Goal: Entertainment & Leisure: Consume media (video, audio)

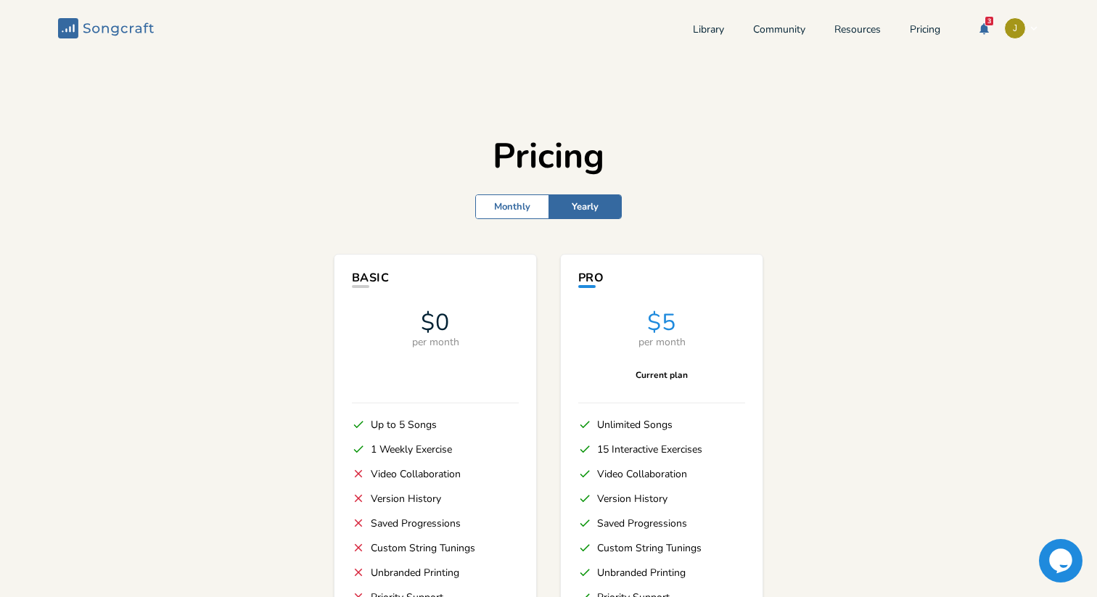
click at [119, 30] on icon "Songcraft" at bounding box center [106, 28] width 96 height 20
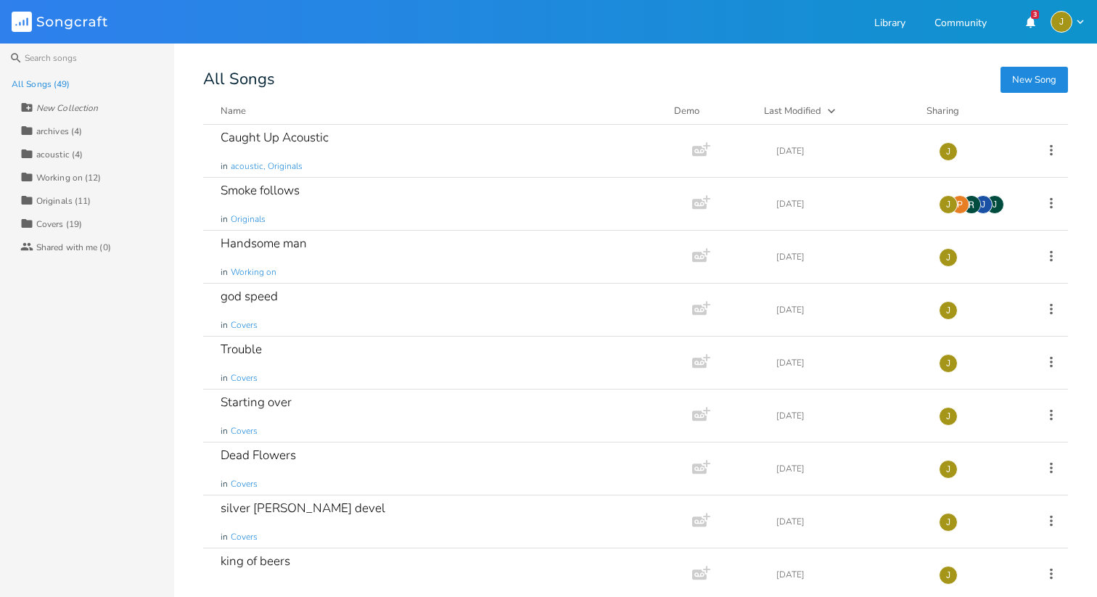
click at [72, 207] on div "Collection Originals (11)" at bounding box center [97, 200] width 154 height 23
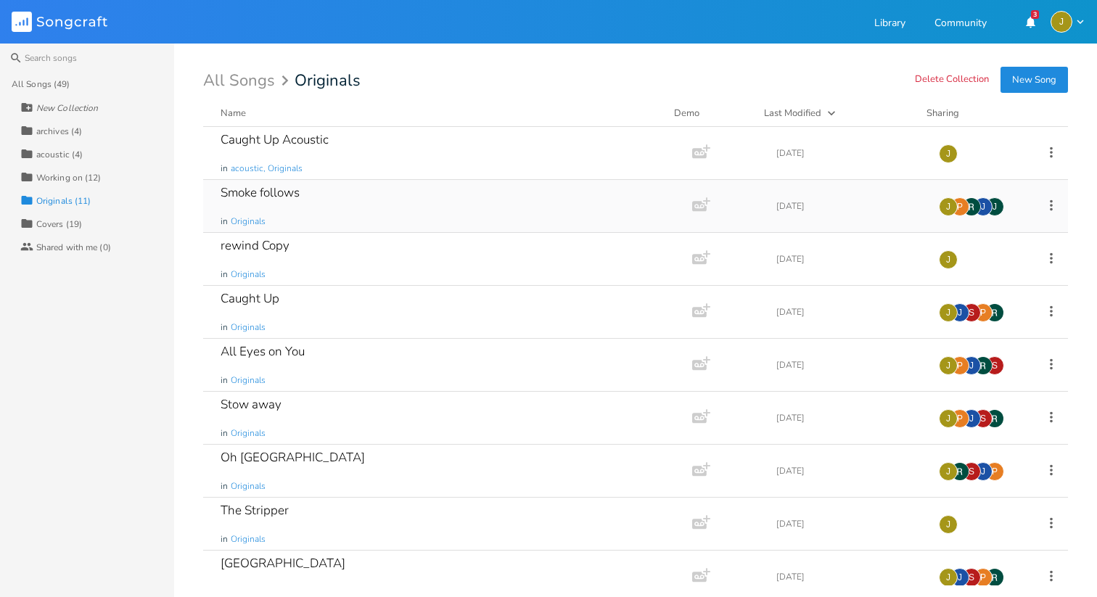
click at [292, 194] on div "Smoke follows" at bounding box center [260, 193] width 79 height 12
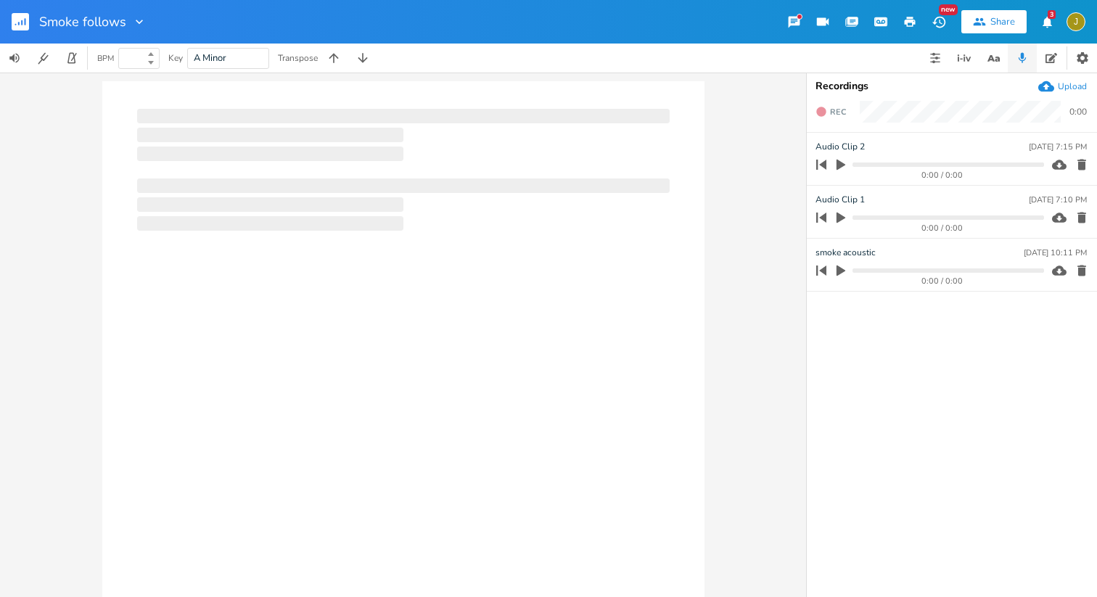
type input "140"
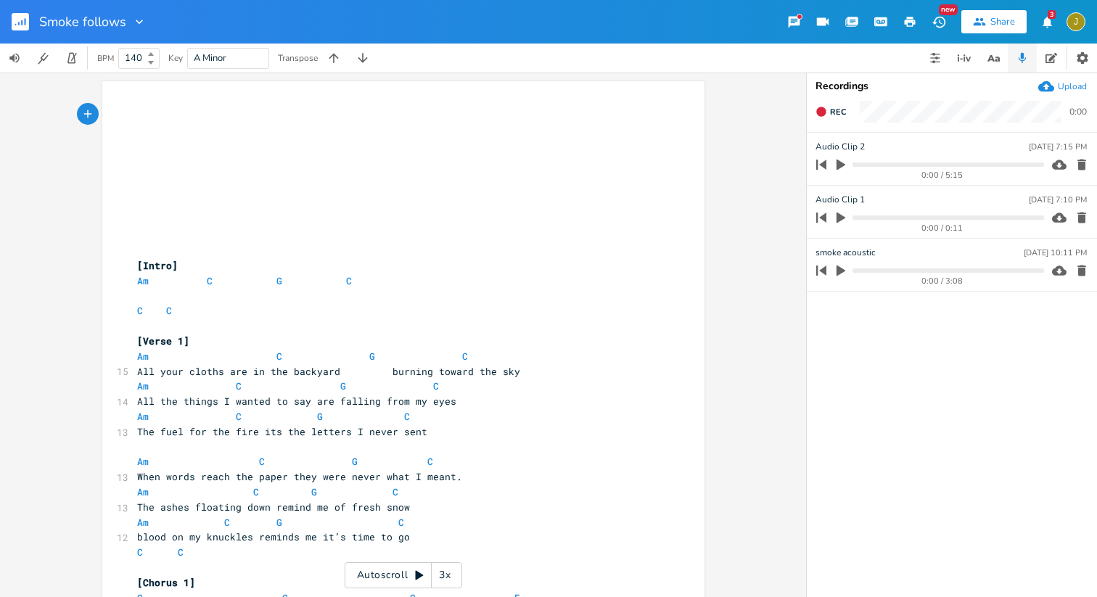
click at [421, 576] on icon at bounding box center [420, 575] width 8 height 9
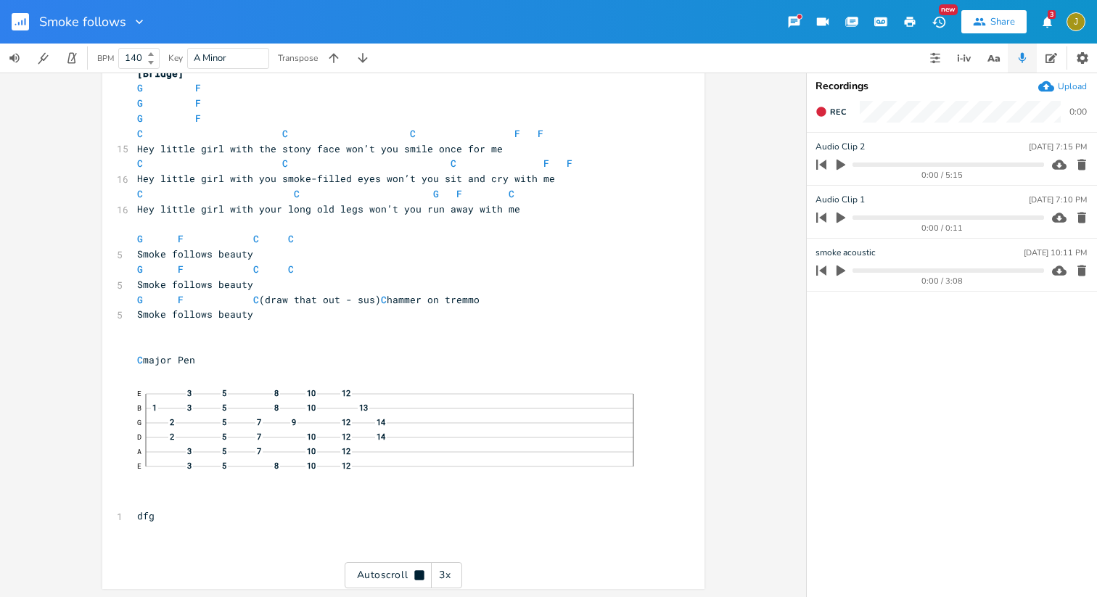
scroll to position [1190, 0]
click at [24, 23] on rect "button" at bounding box center [20, 21] width 17 height 17
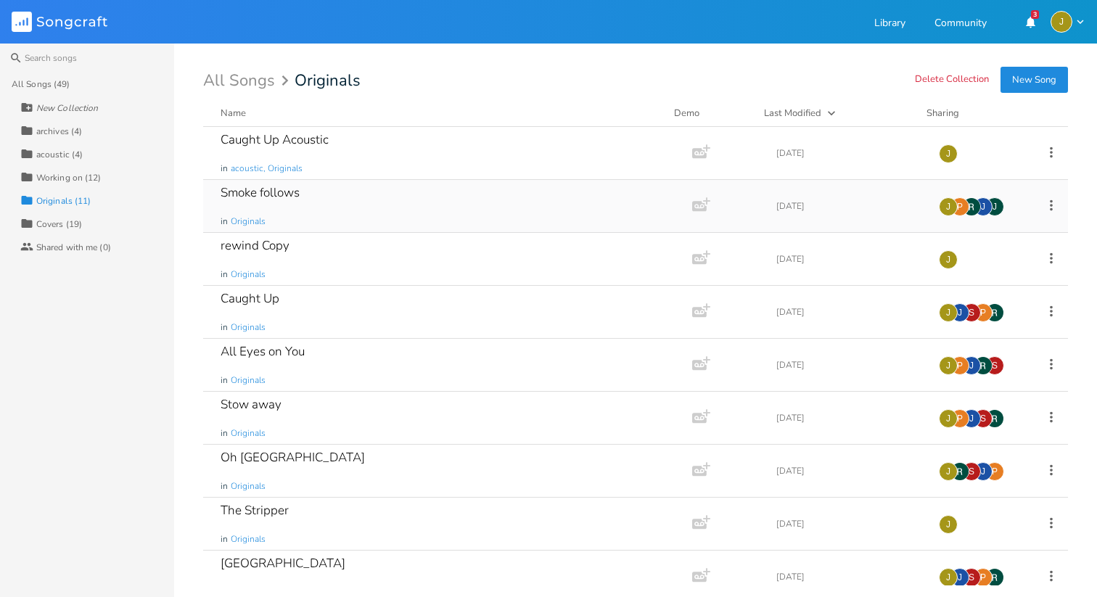
click at [290, 194] on div "Smoke follows" at bounding box center [260, 193] width 79 height 12
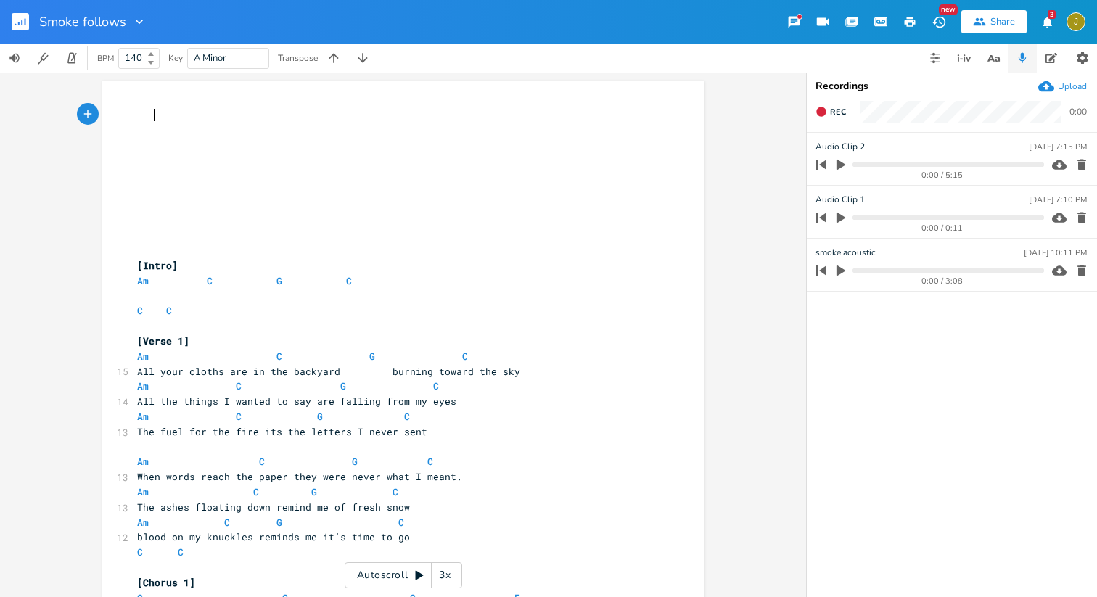
click at [419, 579] on icon at bounding box center [420, 576] width 12 height 12
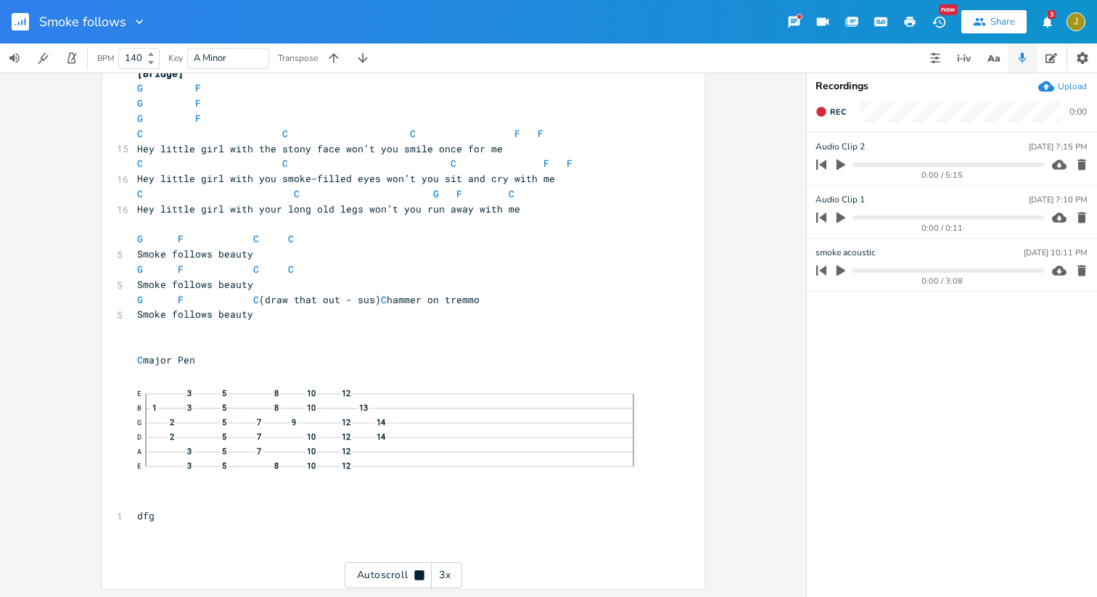
scroll to position [1190, 0]
click at [25, 20] on icon "button" at bounding box center [25, 21] width 1 height 7
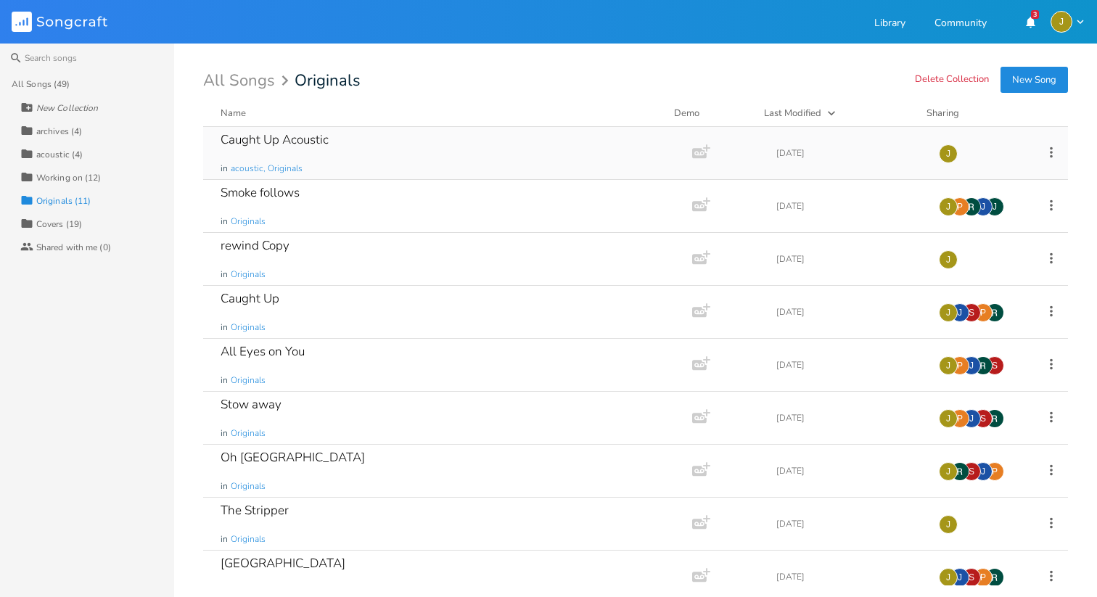
click at [275, 152] on div "Caught Up Acoustic in acoustic, Originals" at bounding box center [445, 153] width 449 height 52
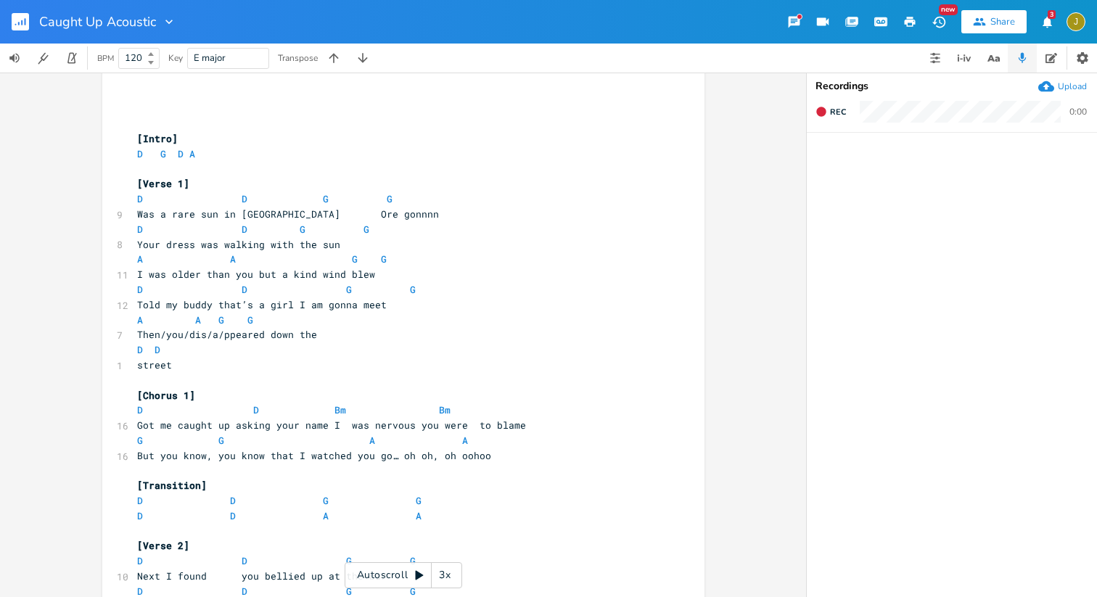
scroll to position [129, 0]
click at [448, 581] on div "3x" at bounding box center [445, 575] width 26 height 26
click at [449, 573] on div "4x" at bounding box center [445, 575] width 26 height 26
click at [449, 573] on div "5x" at bounding box center [445, 575] width 26 height 26
click at [449, 573] on div "1x" at bounding box center [445, 575] width 26 height 26
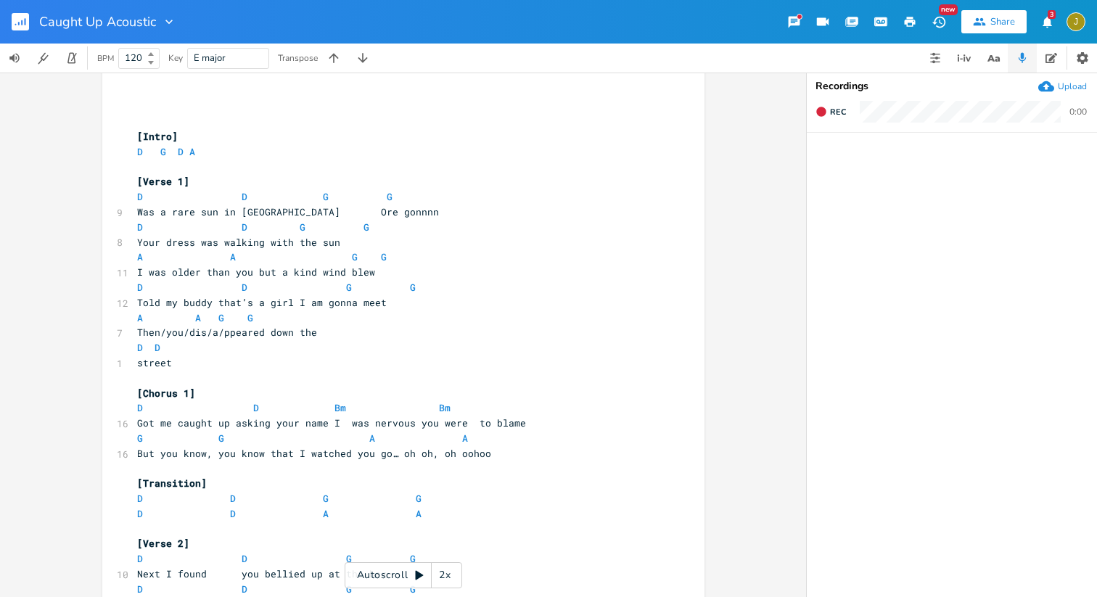
click at [418, 570] on icon at bounding box center [420, 576] width 12 height 12
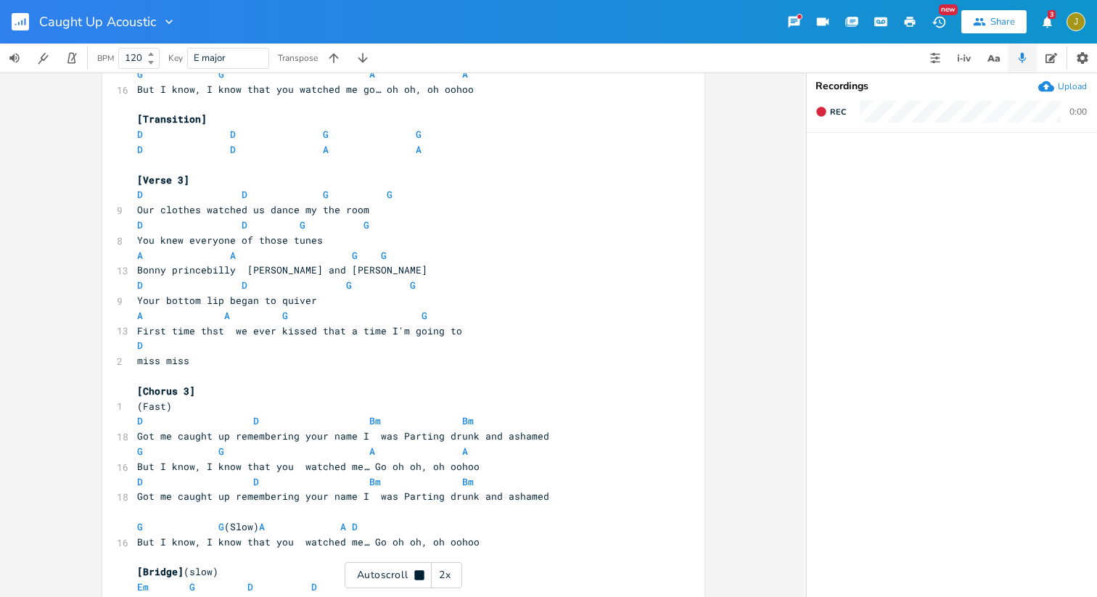
click at [25, 22] on icon "button" at bounding box center [25, 21] width 1 height 7
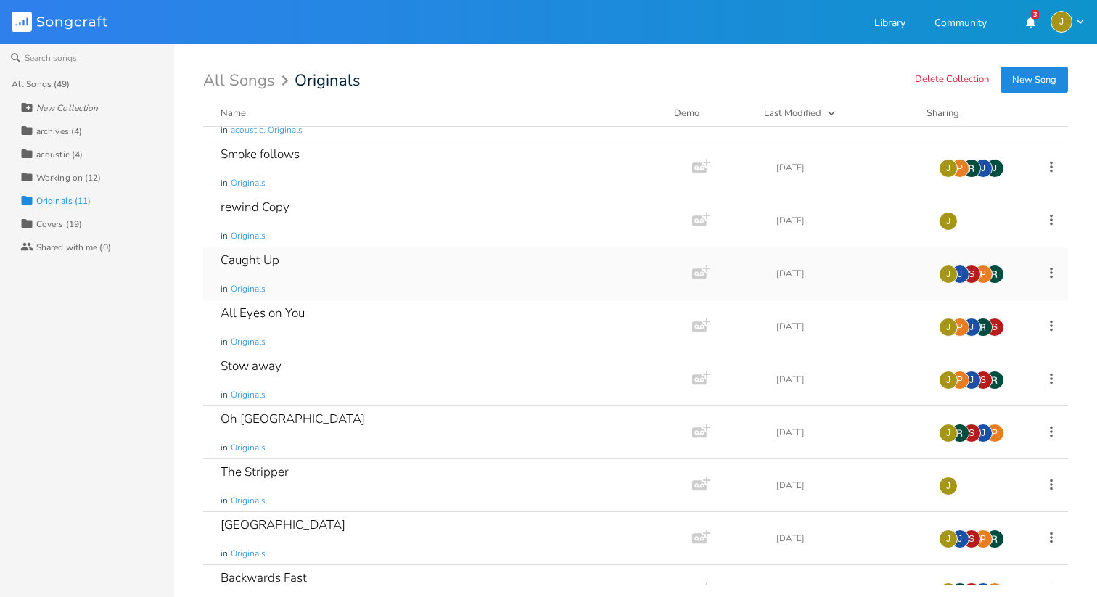
scroll to position [60, 0]
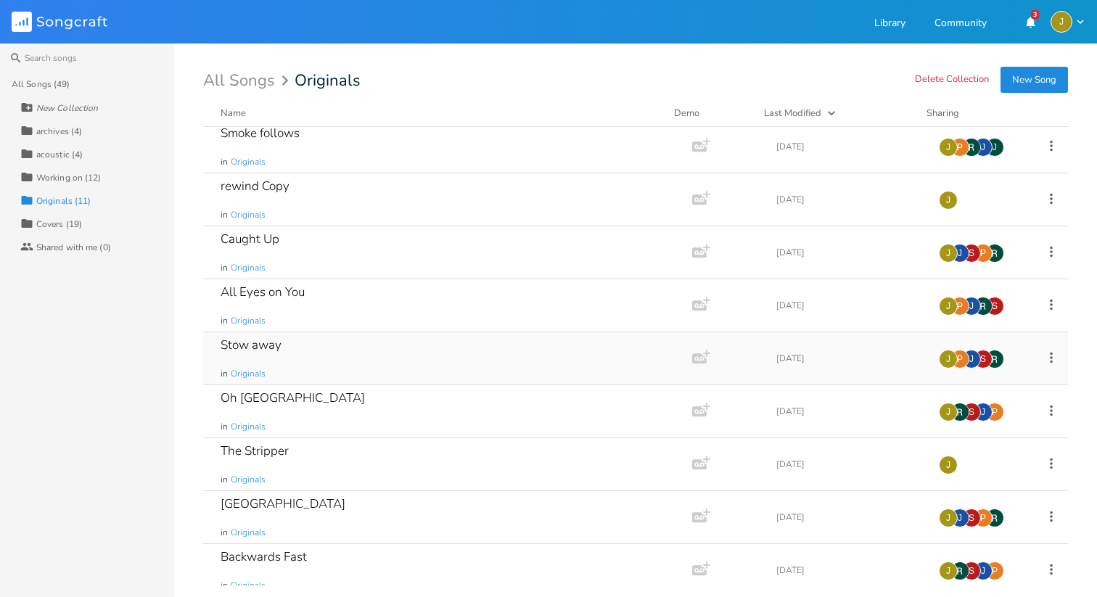
click at [266, 348] on div "Stow away" at bounding box center [251, 345] width 61 height 12
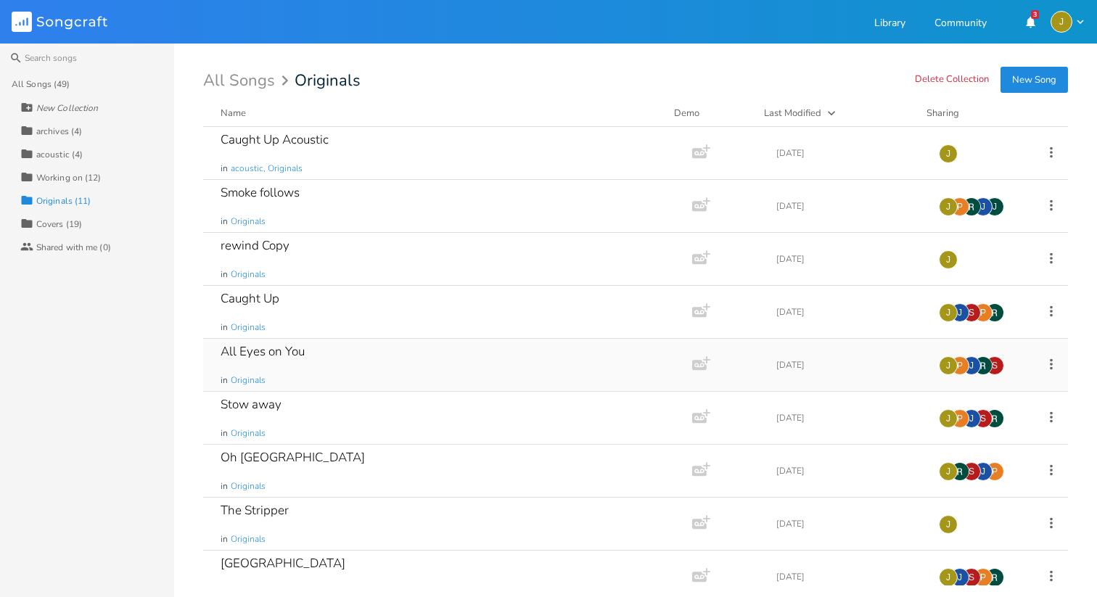
click at [380, 381] on div "All Eyes on You in Originals" at bounding box center [445, 365] width 449 height 52
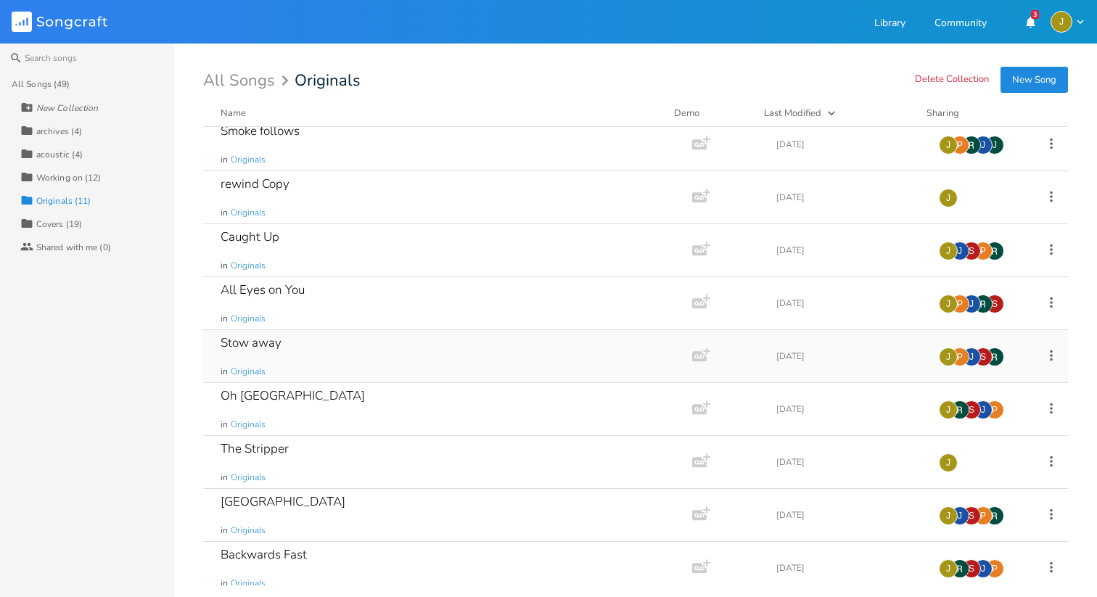
scroll to position [63, 0]
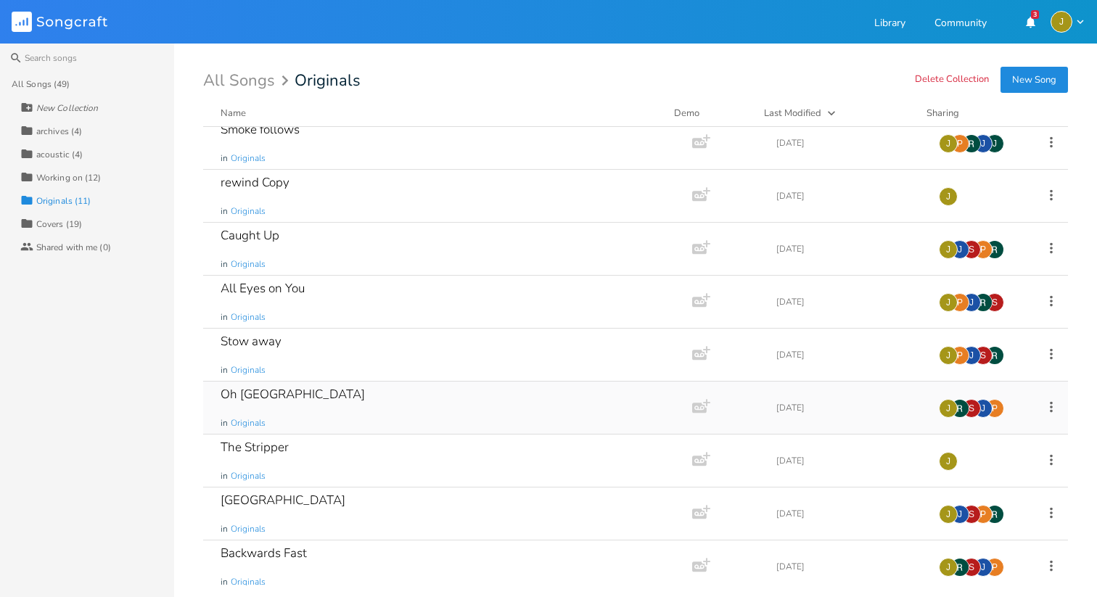
click at [279, 382] on div "Oh Mexico in Originals" at bounding box center [445, 408] width 449 height 52
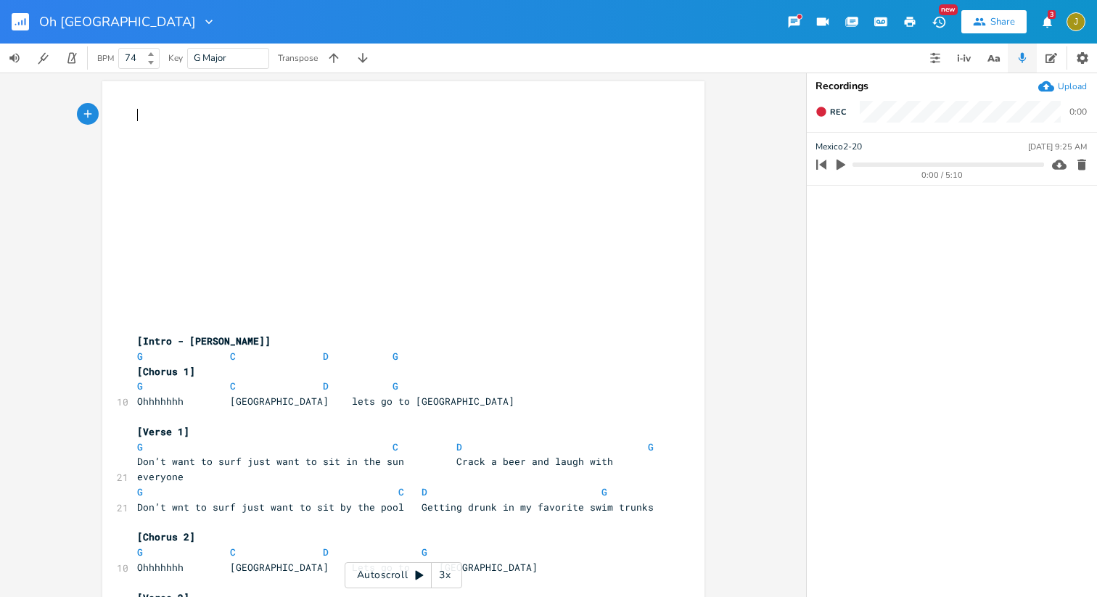
click at [419, 568] on div "Autoscroll 3x" at bounding box center [404, 575] width 118 height 26
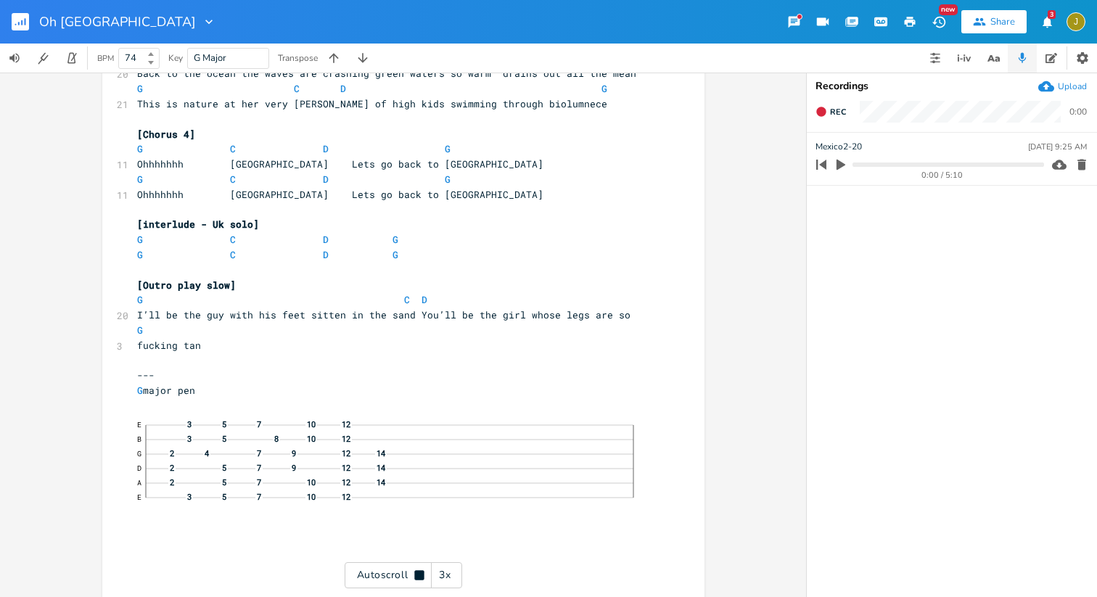
scroll to position [903, 0]
click at [23, 20] on rect "button" at bounding box center [20, 21] width 17 height 17
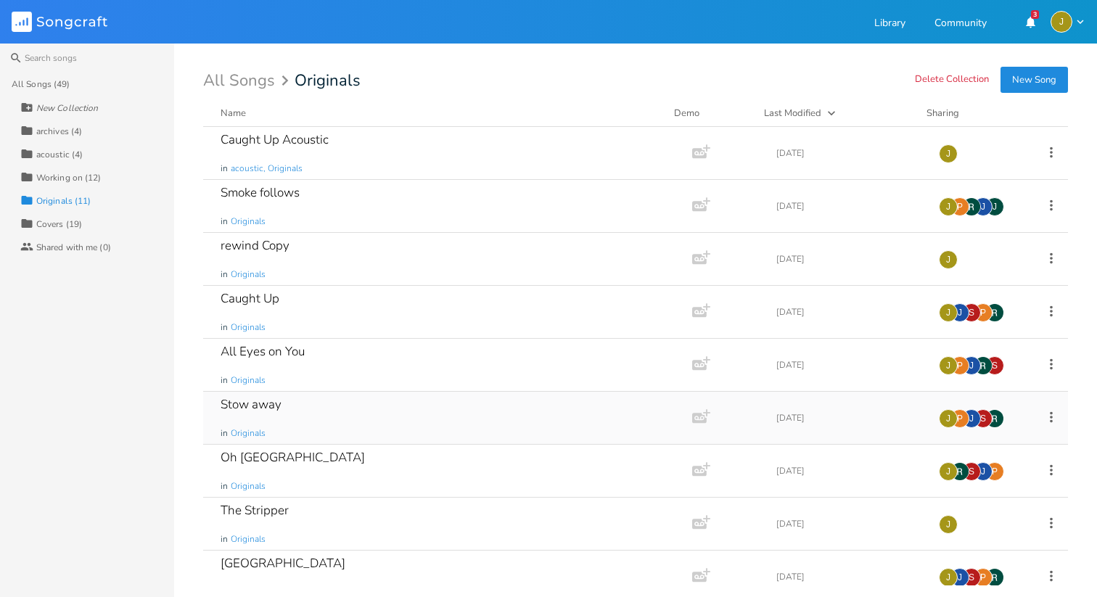
scroll to position [3, 0]
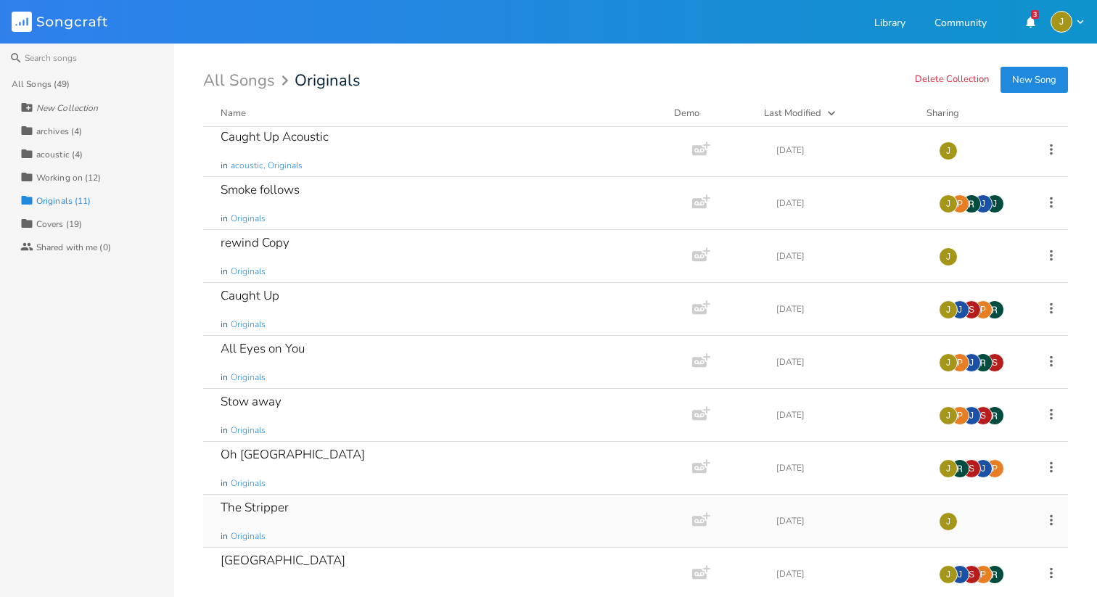
click at [278, 511] on div "The Stripper" at bounding box center [255, 507] width 68 height 12
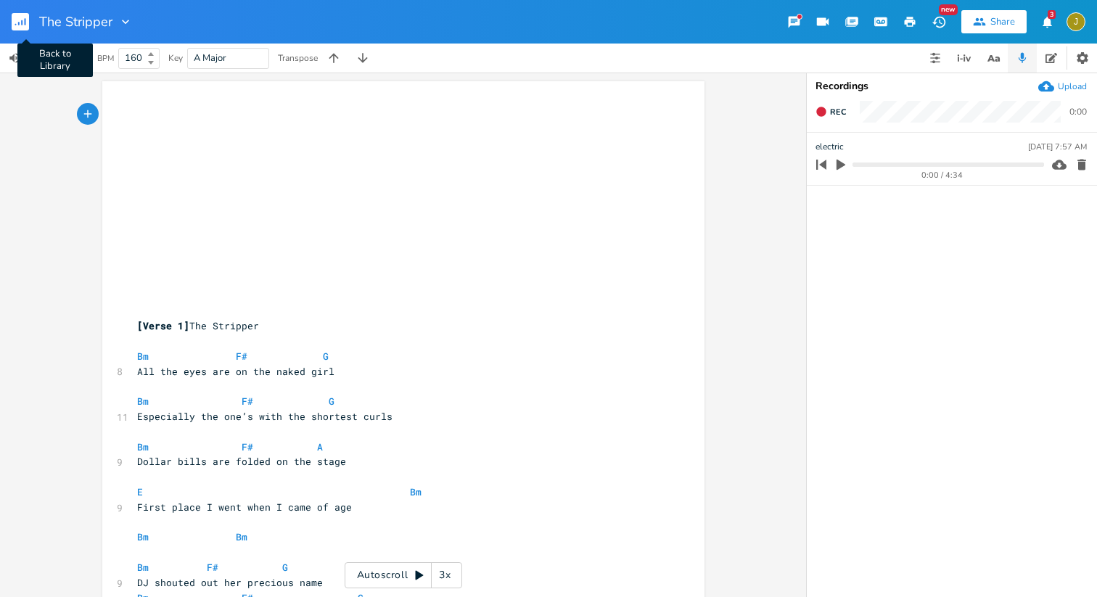
click at [27, 28] on rect "button" at bounding box center [20, 21] width 17 height 17
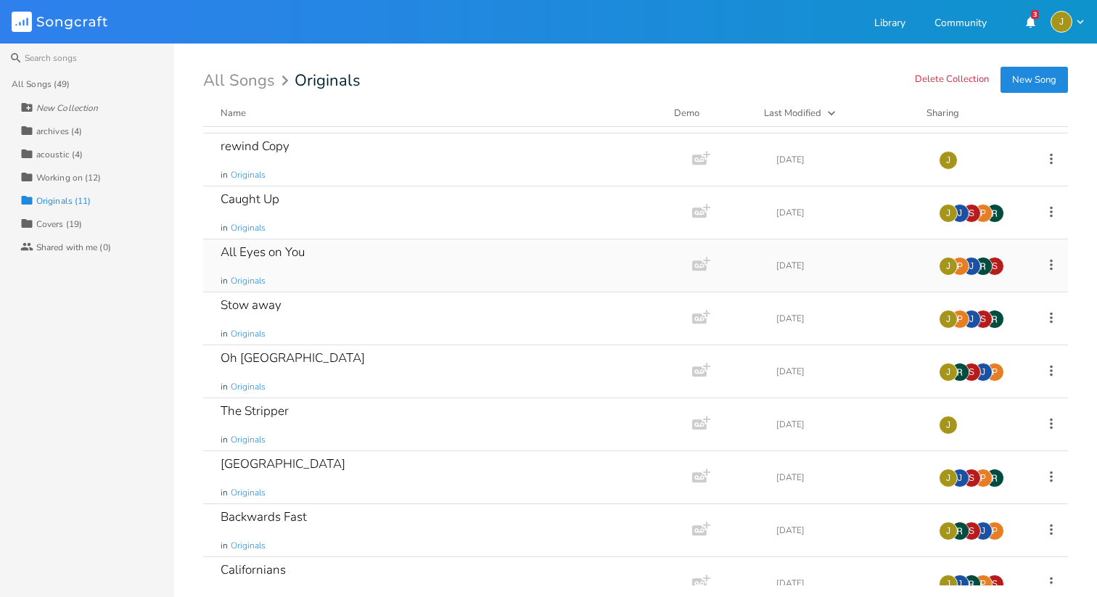
scroll to position [124, 0]
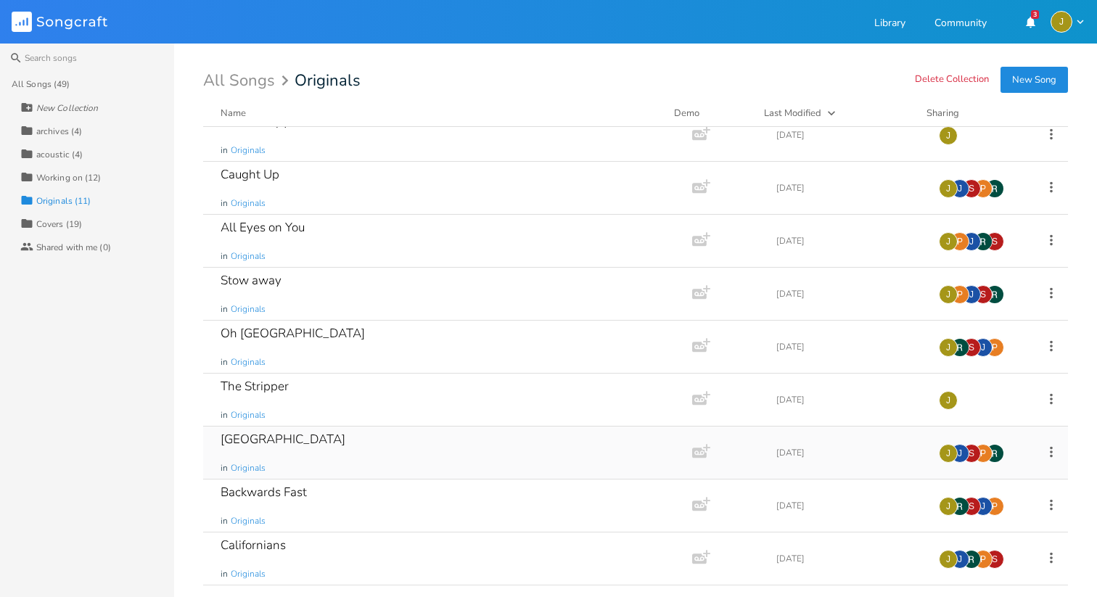
click at [282, 444] on div "[GEOGRAPHIC_DATA]" at bounding box center [283, 439] width 125 height 12
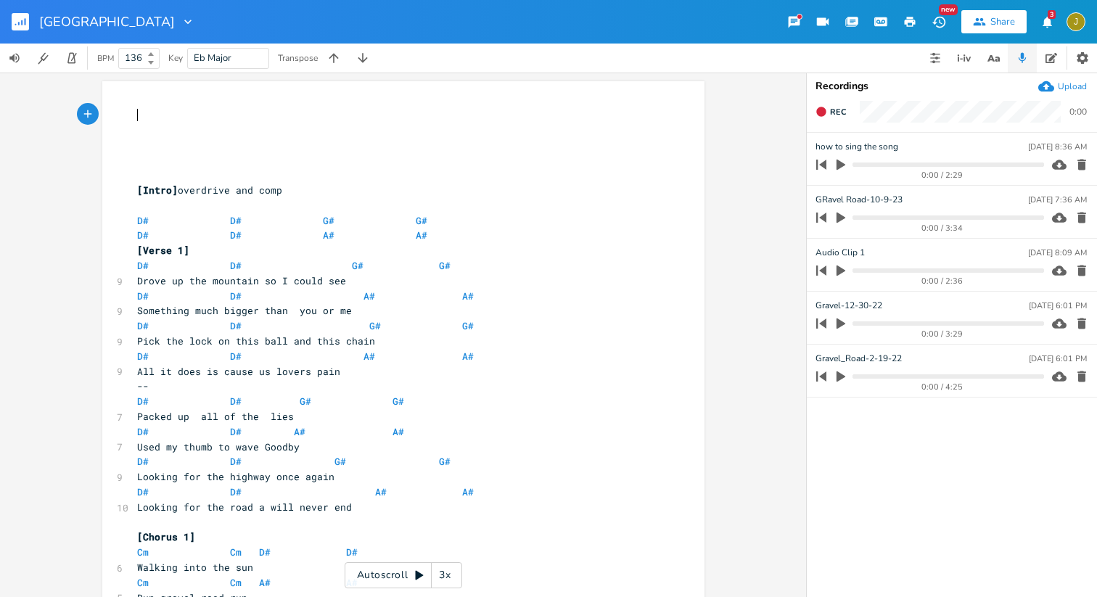
click at [26, 21] on rect "button" at bounding box center [20, 21] width 17 height 17
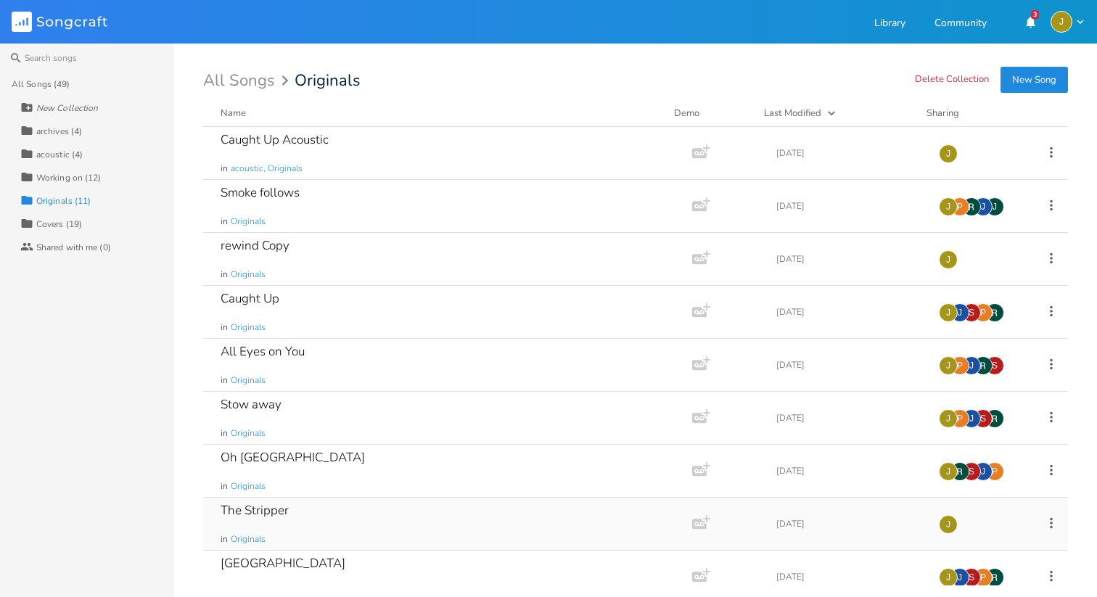
click at [277, 509] on div "The Stripper" at bounding box center [255, 510] width 68 height 12
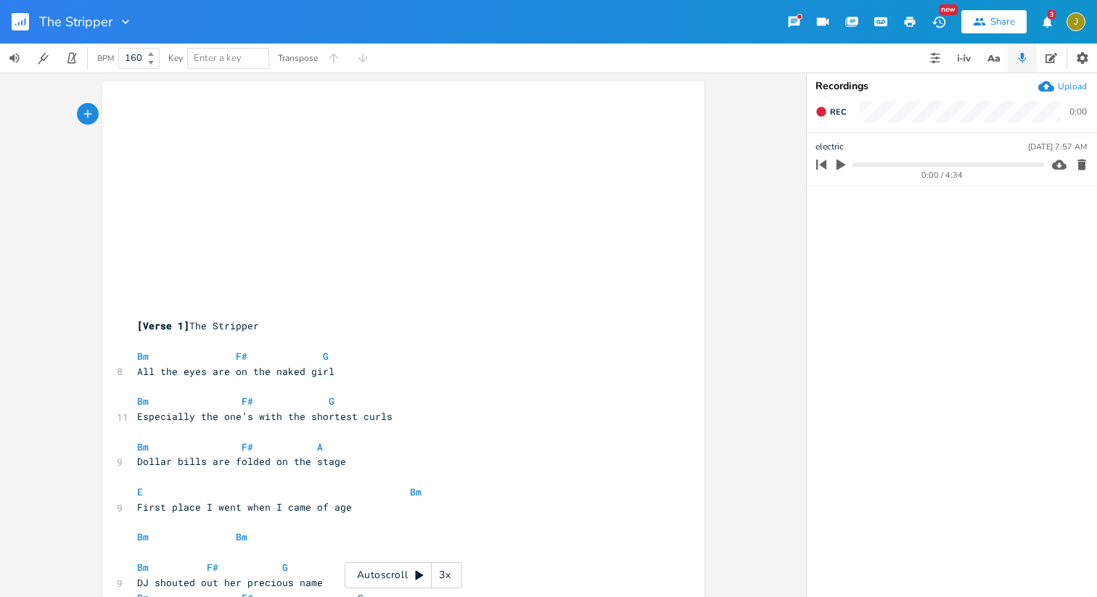
click at [453, 579] on div "3x" at bounding box center [445, 575] width 26 height 26
click at [453, 579] on div "4x" at bounding box center [445, 575] width 26 height 26
click at [453, 579] on div "5x" at bounding box center [445, 575] width 26 height 26
click at [453, 579] on div "1x" at bounding box center [445, 575] width 26 height 26
click at [425, 581] on div "Autoscroll 2x" at bounding box center [404, 575] width 118 height 26
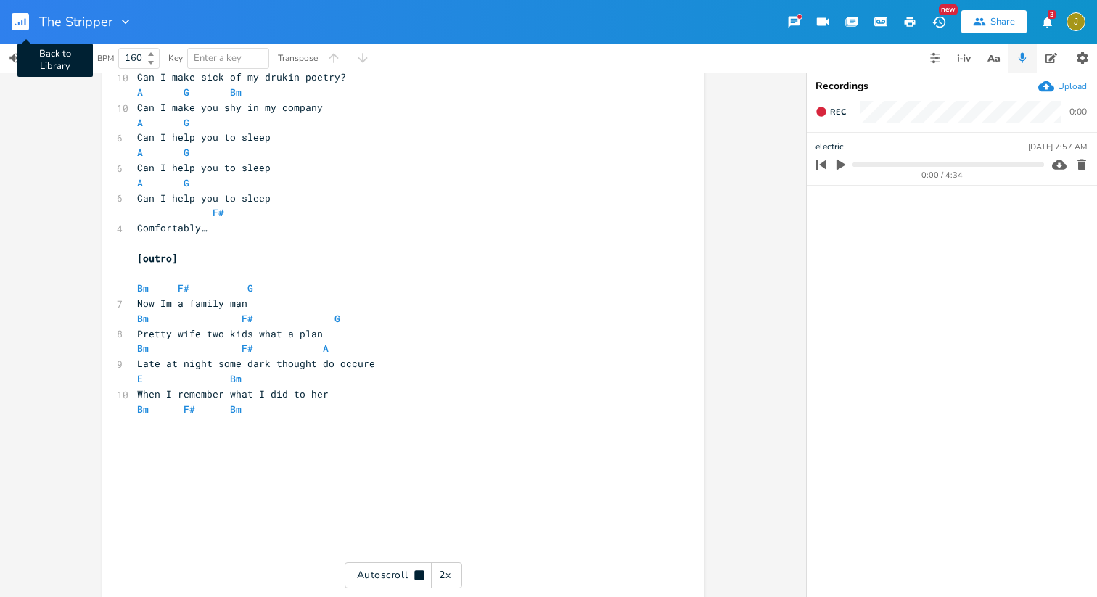
click at [24, 28] on rect "button" at bounding box center [20, 21] width 17 height 17
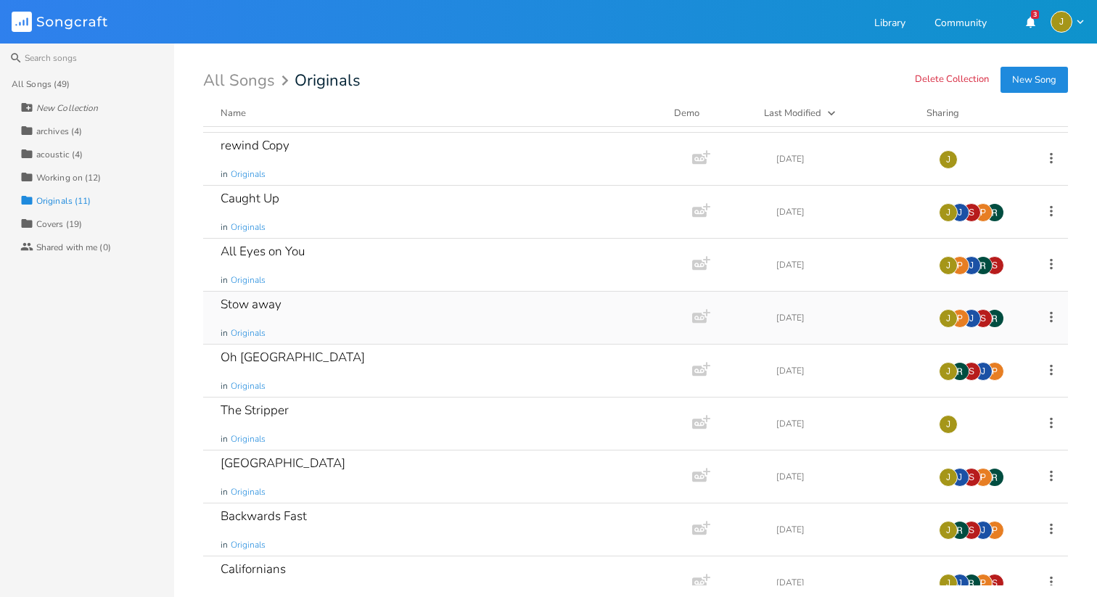
scroll to position [124, 0]
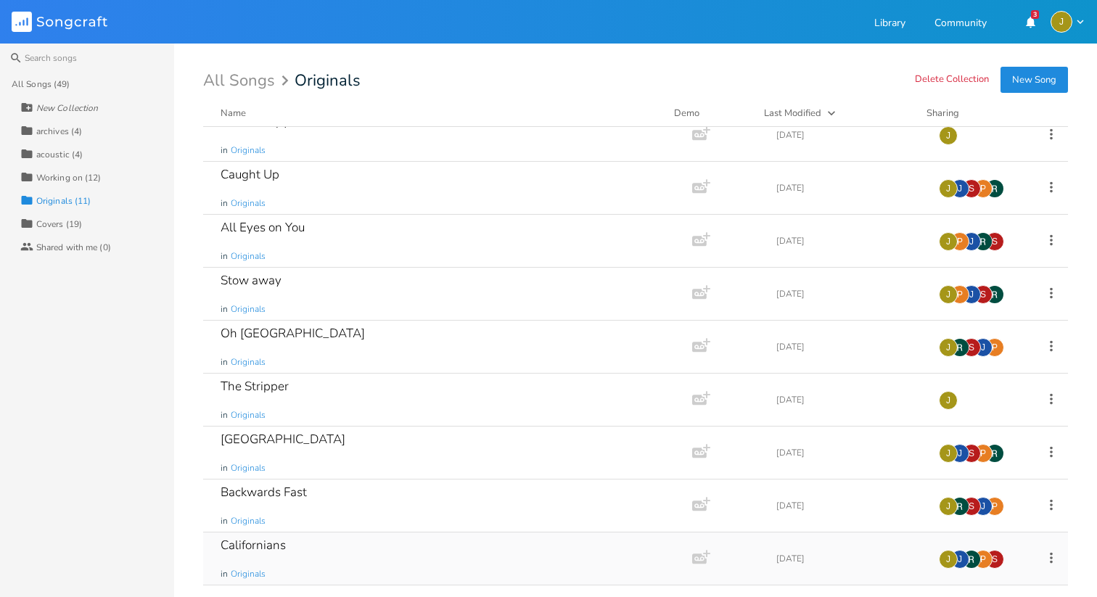
click at [278, 539] on div "Californians" at bounding box center [253, 545] width 65 height 12
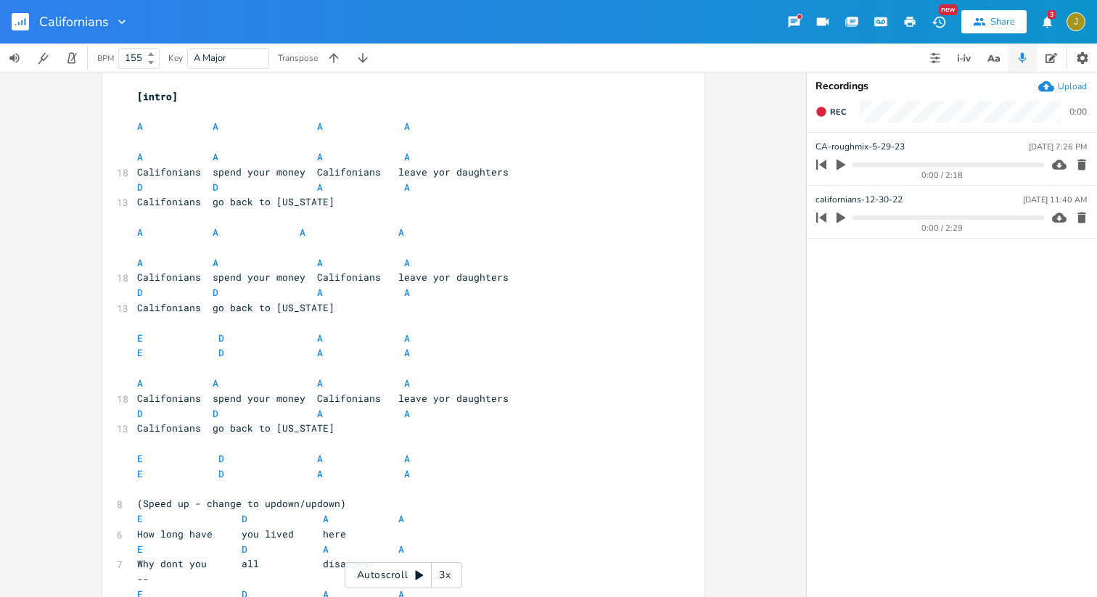
scroll to position [169, 0]
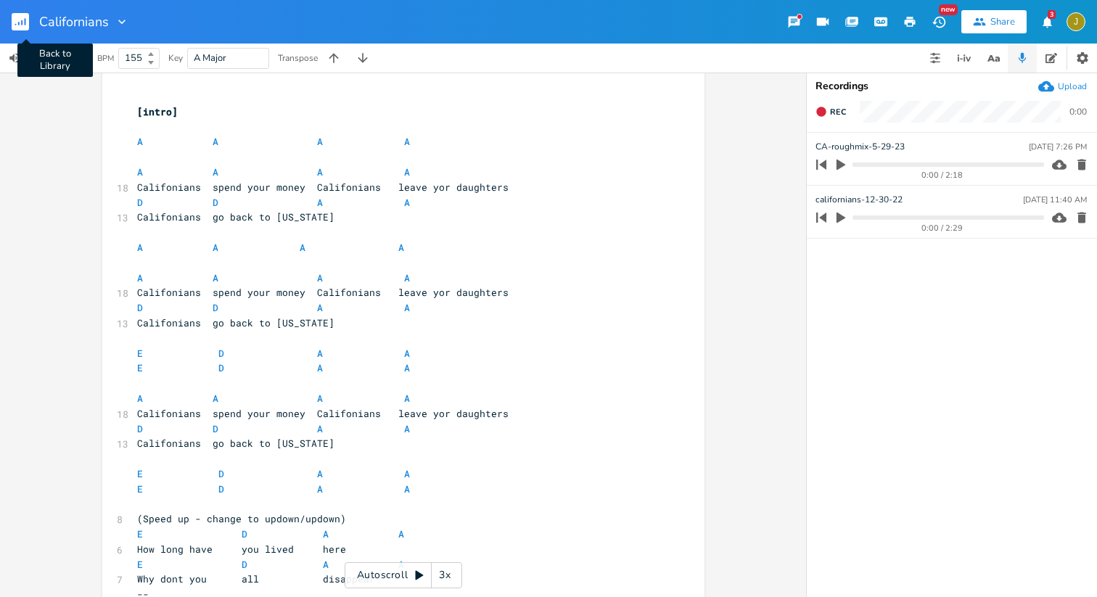
click at [33, 21] on button "Back to Library" at bounding box center [26, 21] width 29 height 35
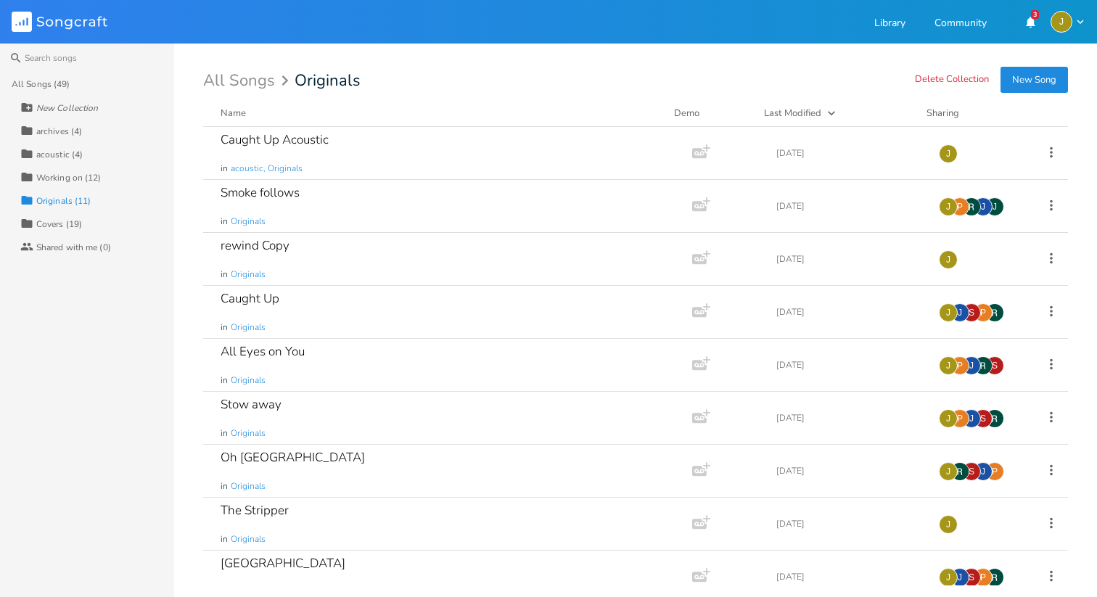
click at [67, 220] on div "Covers (19)" at bounding box center [59, 224] width 46 height 9
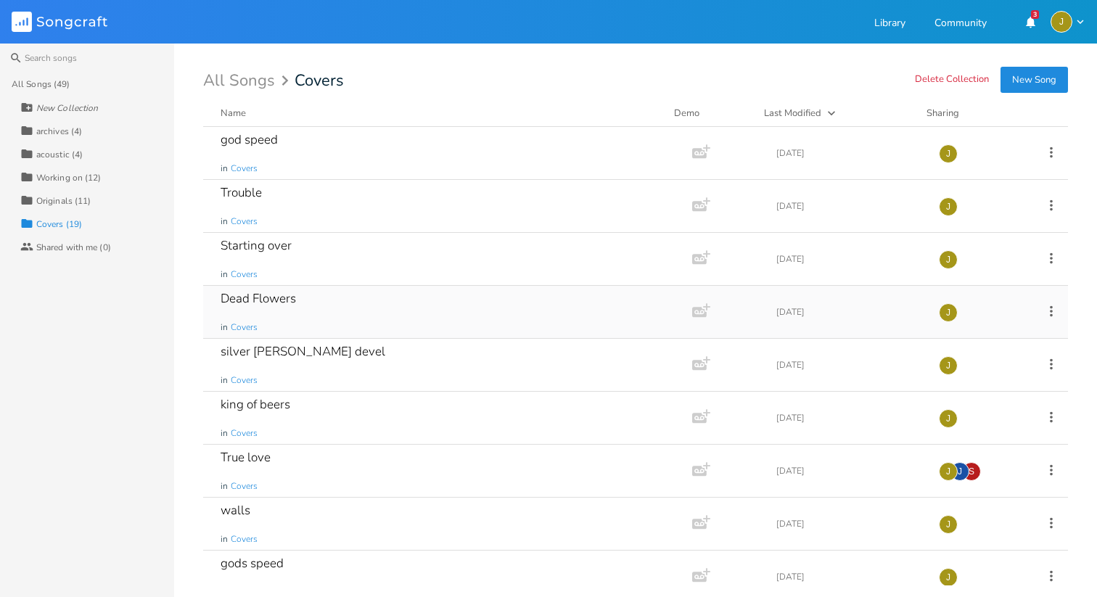
click at [289, 307] on div "Dead Flowers in Covers" at bounding box center [445, 312] width 449 height 52
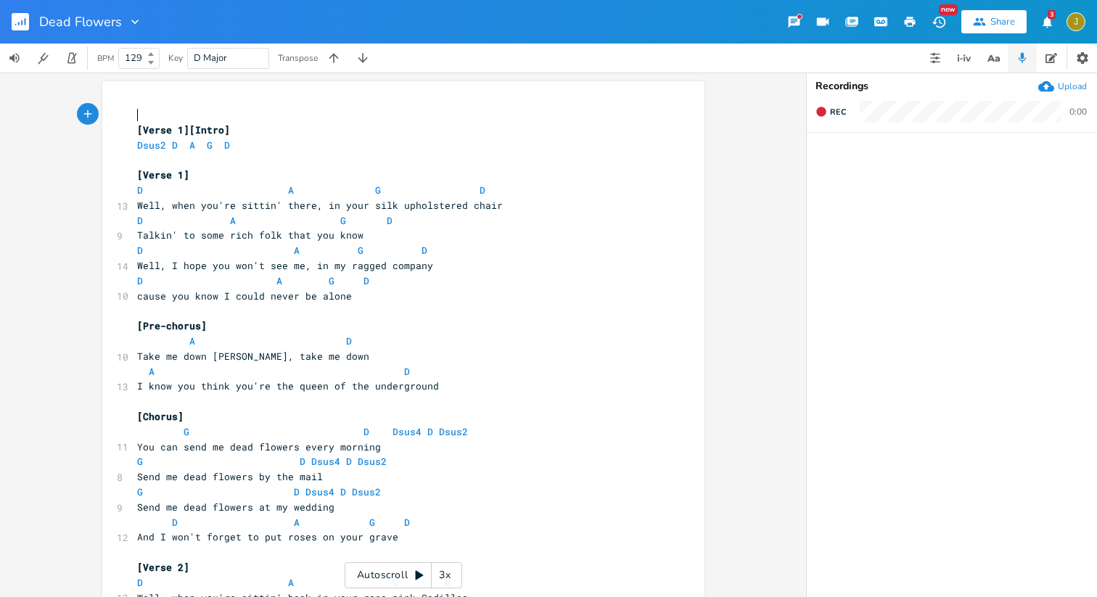
click at [449, 577] on div "3x" at bounding box center [445, 575] width 26 height 26
click at [443, 575] on div "4x" at bounding box center [445, 575] width 26 height 26
click at [443, 575] on div "5x" at bounding box center [445, 575] width 26 height 26
click at [443, 575] on div "1x" at bounding box center [445, 575] width 26 height 26
click at [422, 575] on icon at bounding box center [420, 575] width 8 height 9
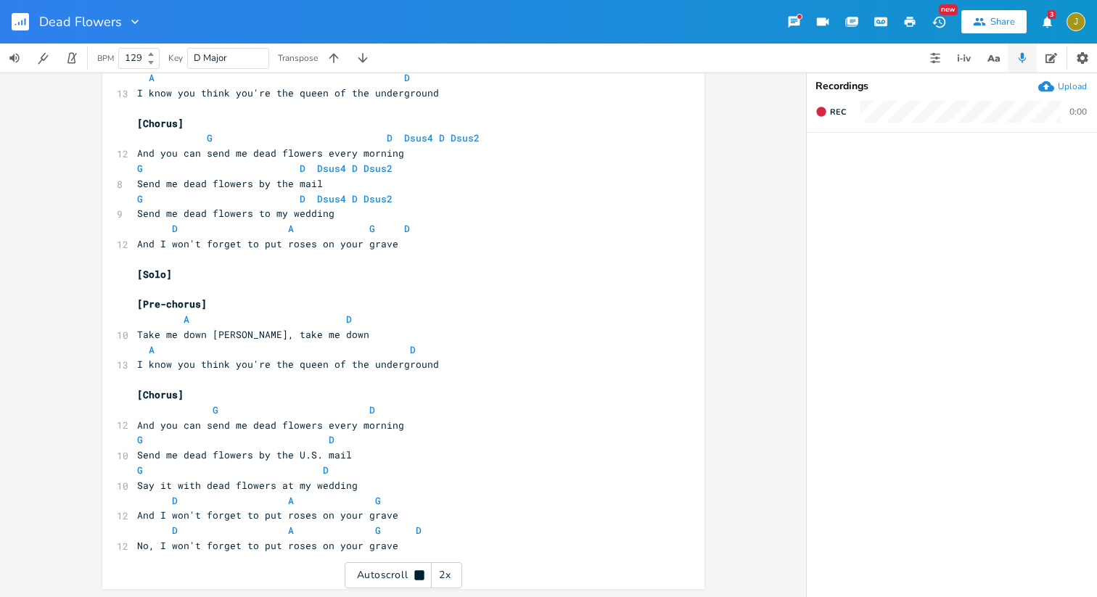
scroll to position [687, 0]
click at [30, 20] on button "Back to Library" at bounding box center [26, 21] width 29 height 35
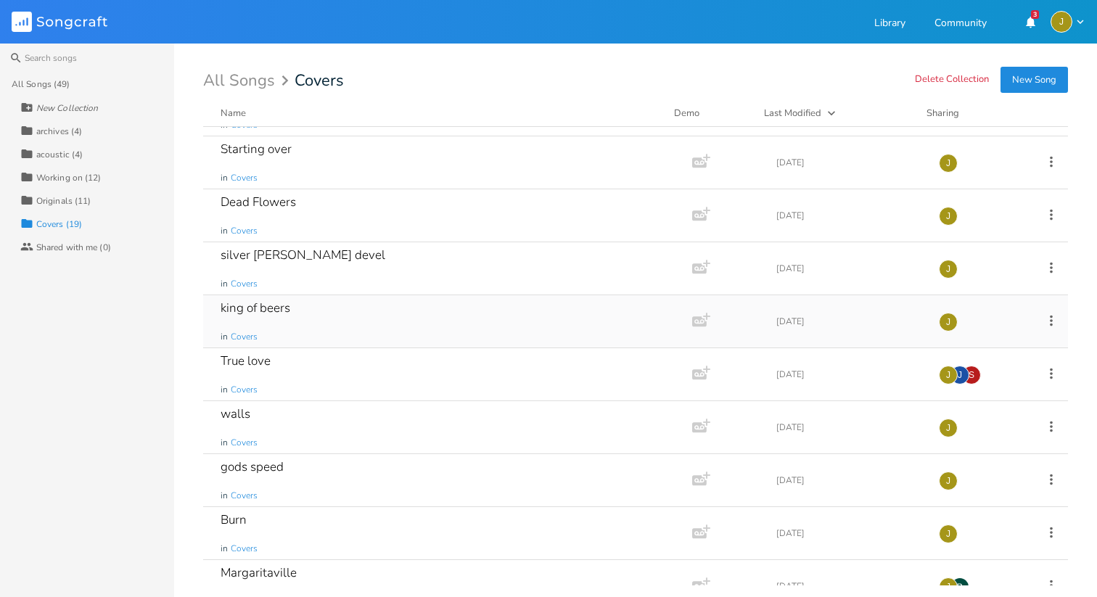
scroll to position [110, 0]
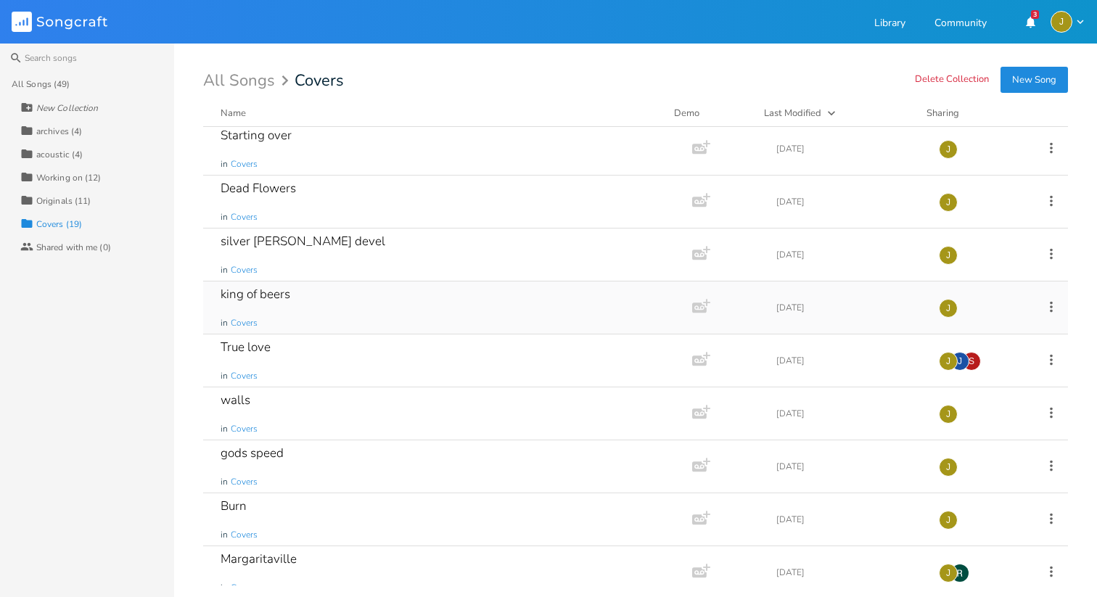
click at [319, 306] on div "king of beers in Covers" at bounding box center [445, 308] width 449 height 52
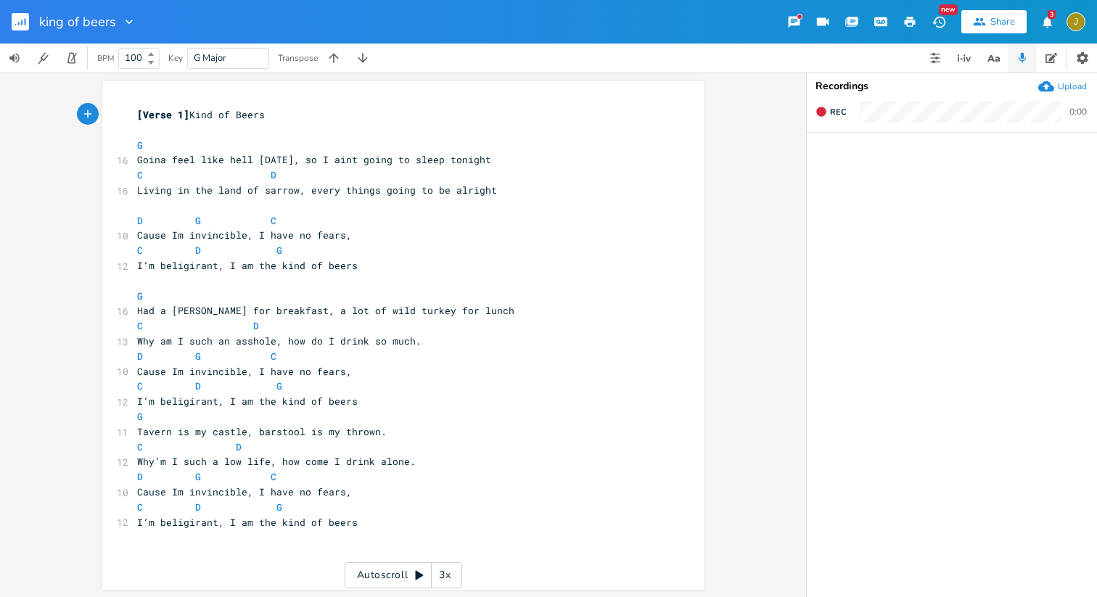
click at [446, 576] on div "3x" at bounding box center [445, 575] width 26 height 26
click at [446, 579] on div "4x" at bounding box center [445, 575] width 26 height 26
click at [446, 579] on div "5x" at bounding box center [445, 575] width 26 height 26
click at [446, 579] on div "1x" at bounding box center [445, 575] width 26 height 26
click at [417, 575] on icon at bounding box center [420, 575] width 8 height 9
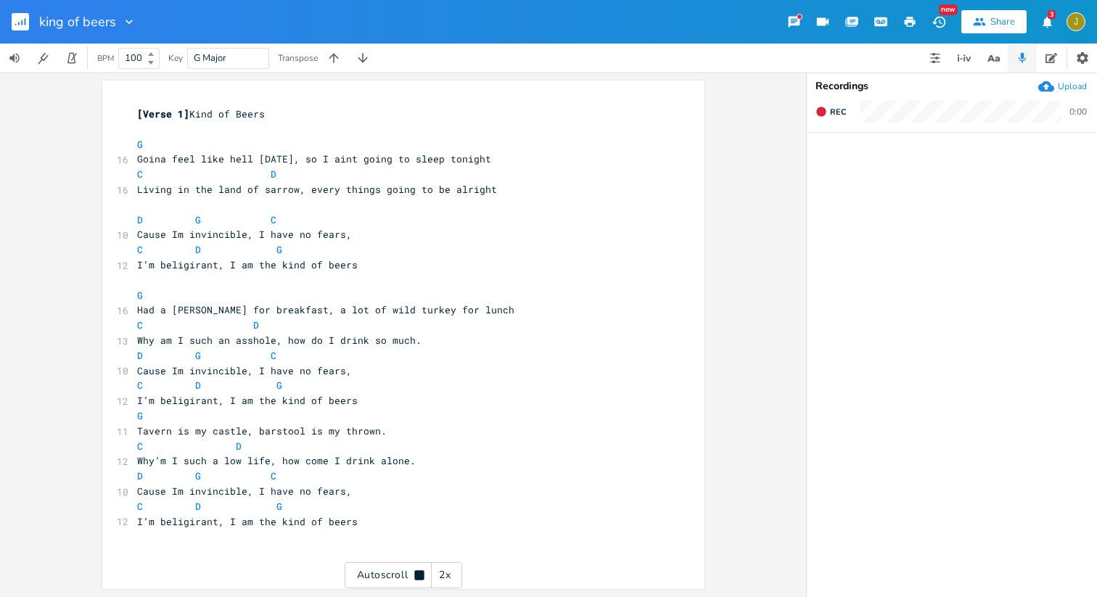
scroll to position [1, 0]
type textarea "[Verse 1]Kind of Beers G Goina feel like hell [DATE], so I aint going to sleep …"
drag, startPoint x: 340, startPoint y: 192, endPoint x: 277, endPoint y: 104, distance: 109.2
click at [277, 104] on div "xxxxxxxxxx [Verse 1] Kind of Beers ​ G 16 Goina feel like hell [DATE], so I ain…" at bounding box center [396, 332] width 524 height 459
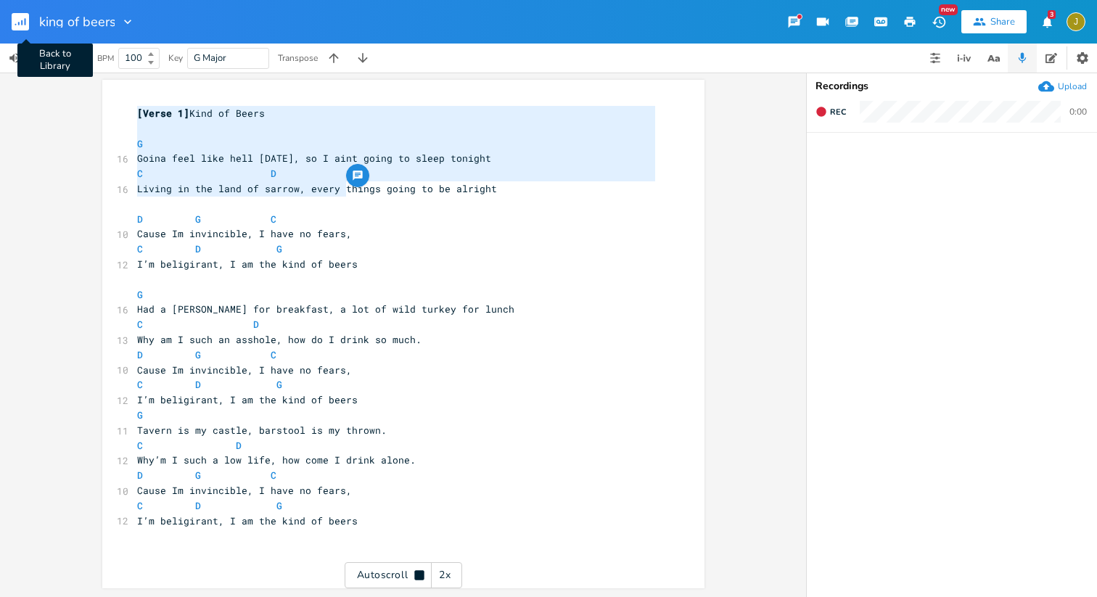
click at [32, 23] on button "Back to Library" at bounding box center [26, 21] width 29 height 35
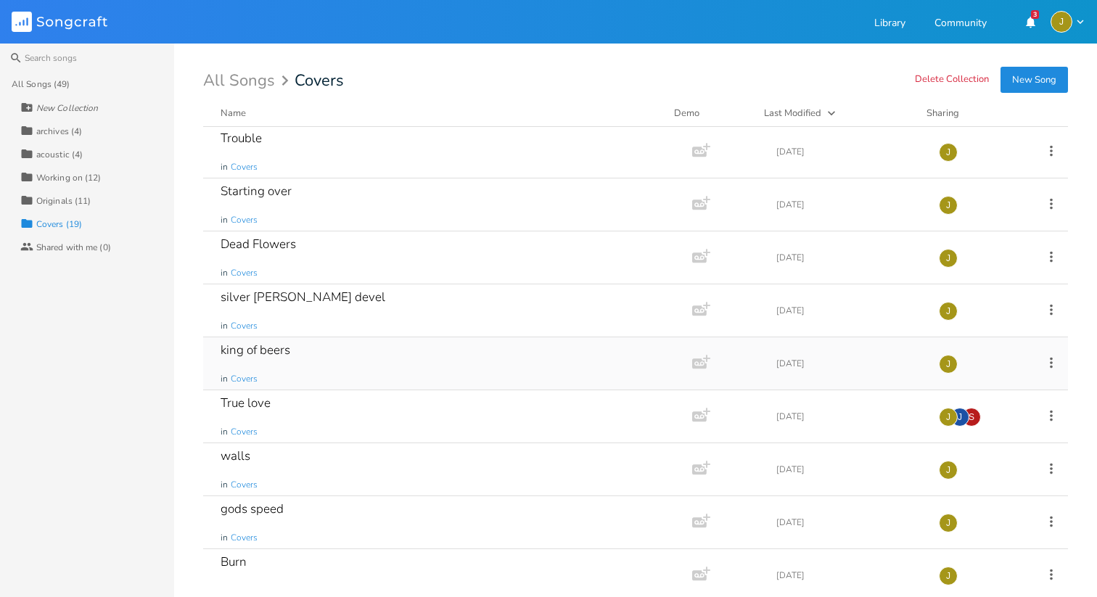
scroll to position [70, 0]
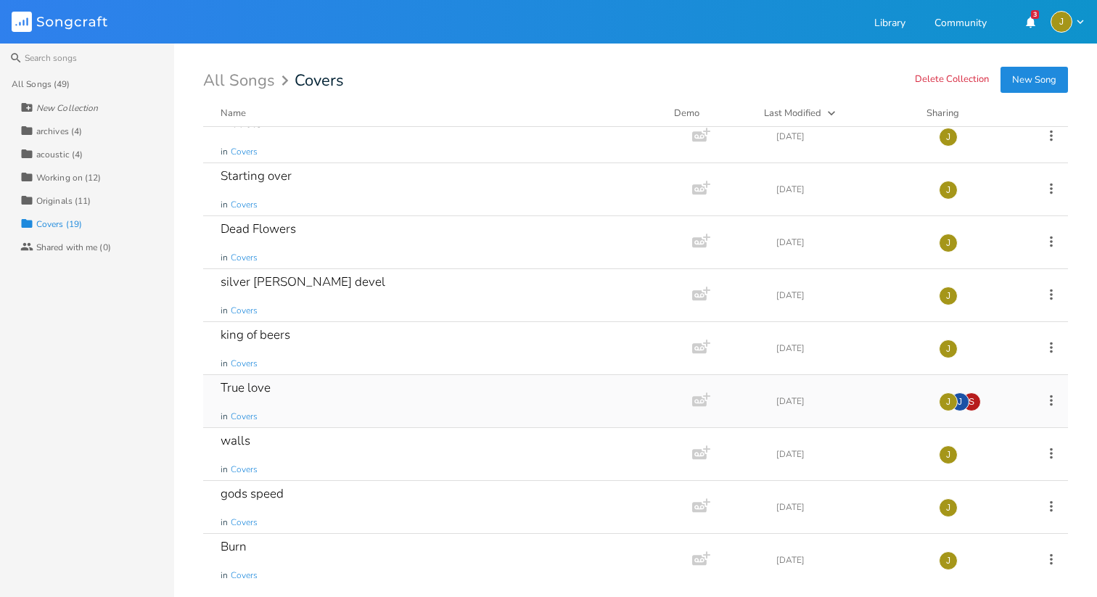
click at [298, 390] on div "True love in Covers" at bounding box center [445, 401] width 449 height 52
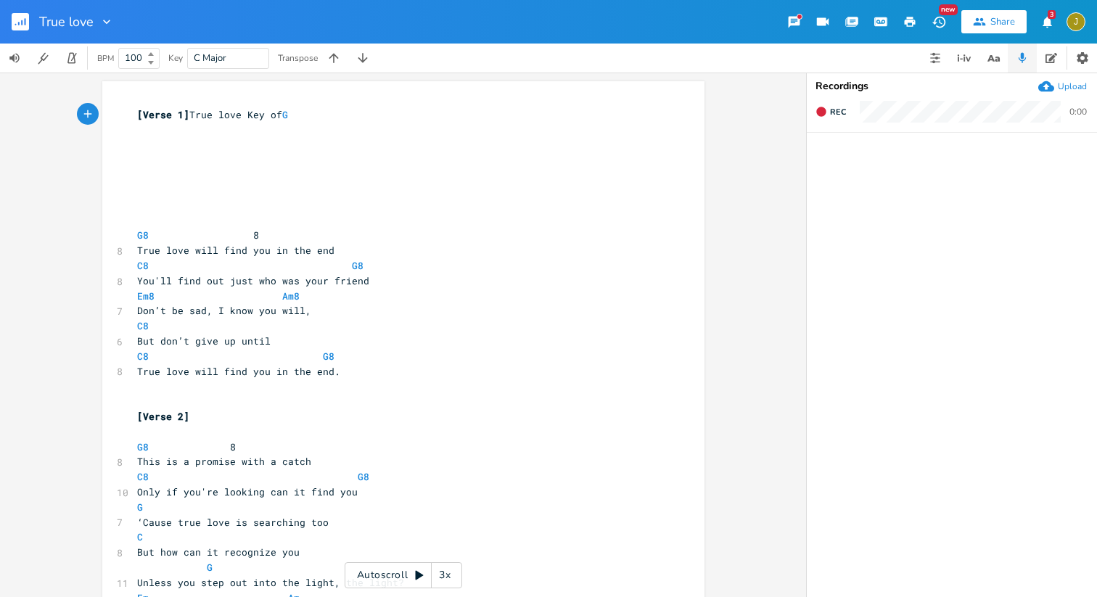
click at [27, 28] on rect "button" at bounding box center [20, 21] width 17 height 17
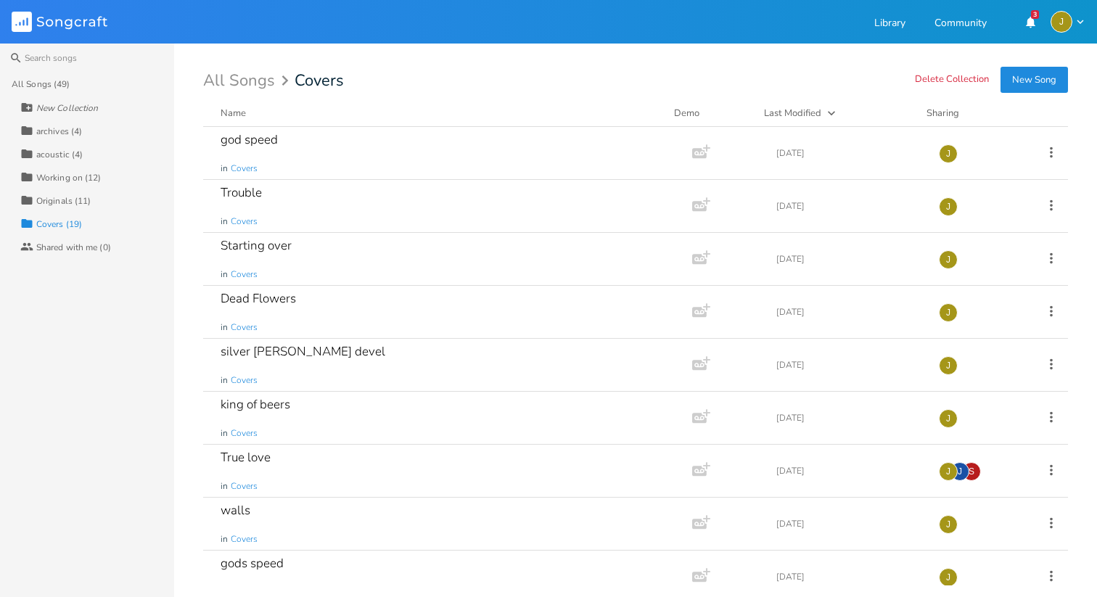
click at [44, 224] on div "Covers (19)" at bounding box center [59, 224] width 46 height 9
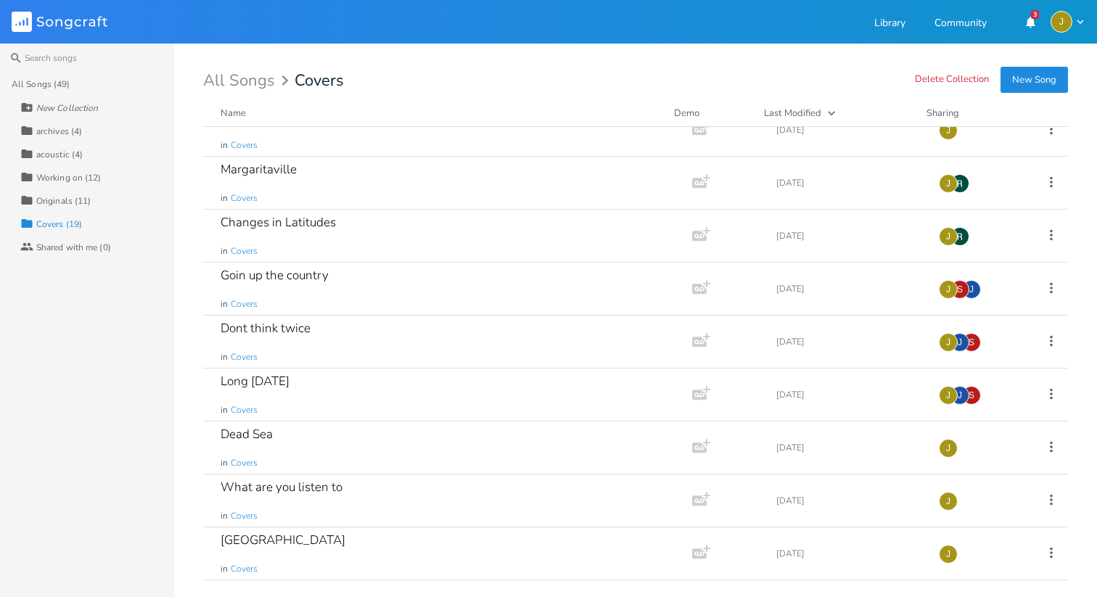
scroll to position [503, 0]
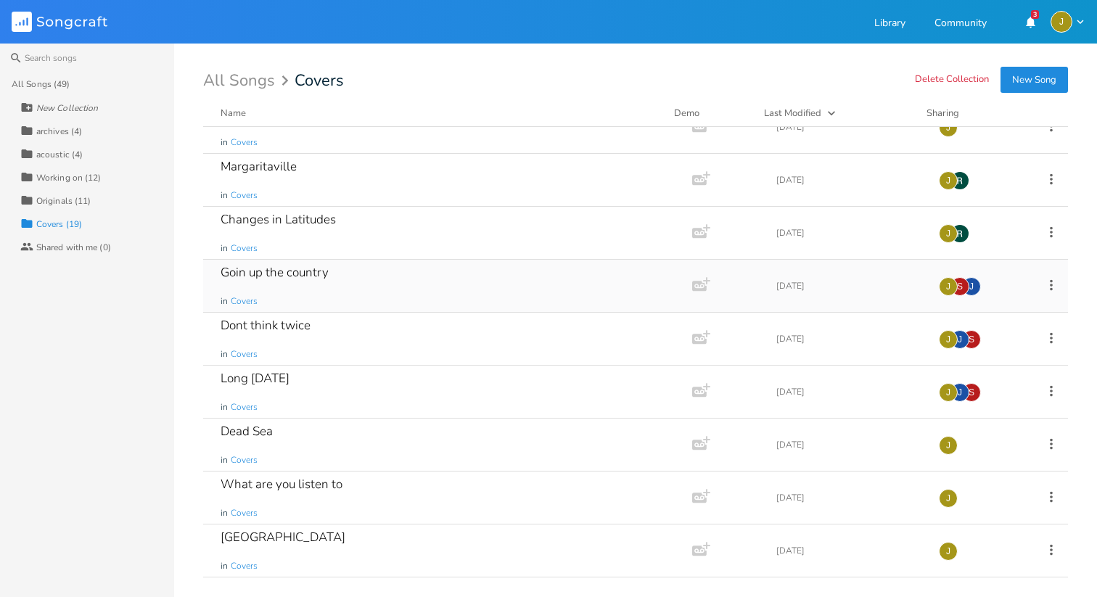
click at [332, 297] on div "Goin up the country in Covers" at bounding box center [445, 286] width 449 height 52
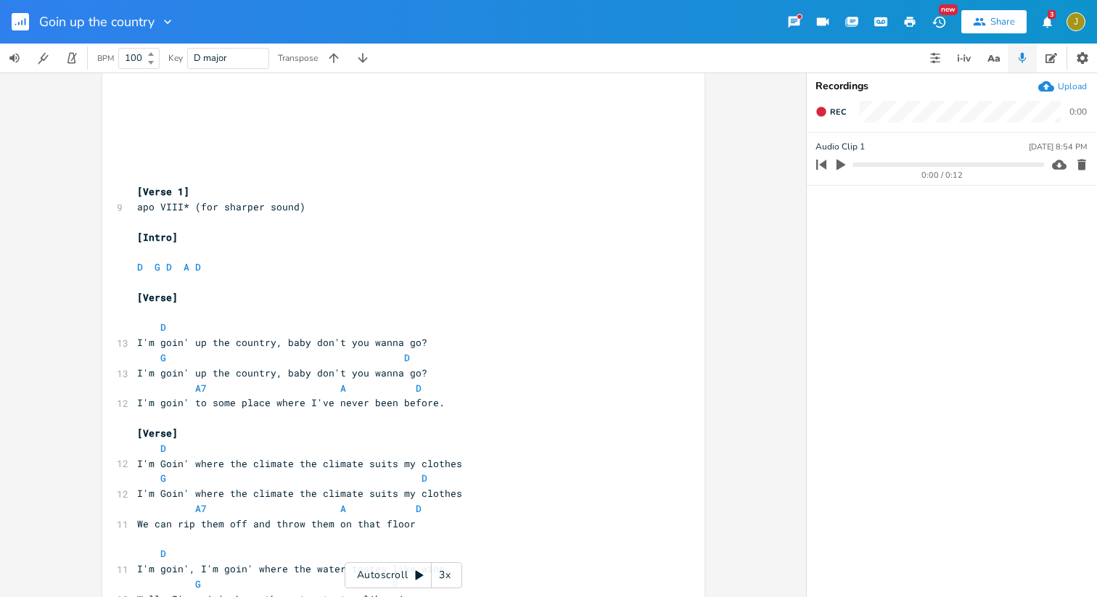
scroll to position [61, 0]
click at [449, 570] on div "3x" at bounding box center [445, 575] width 26 height 26
click at [457, 573] on div "4x" at bounding box center [445, 575] width 26 height 26
click at [457, 573] on div "5x" at bounding box center [445, 575] width 26 height 26
click at [457, 573] on div "1x" at bounding box center [445, 575] width 26 height 26
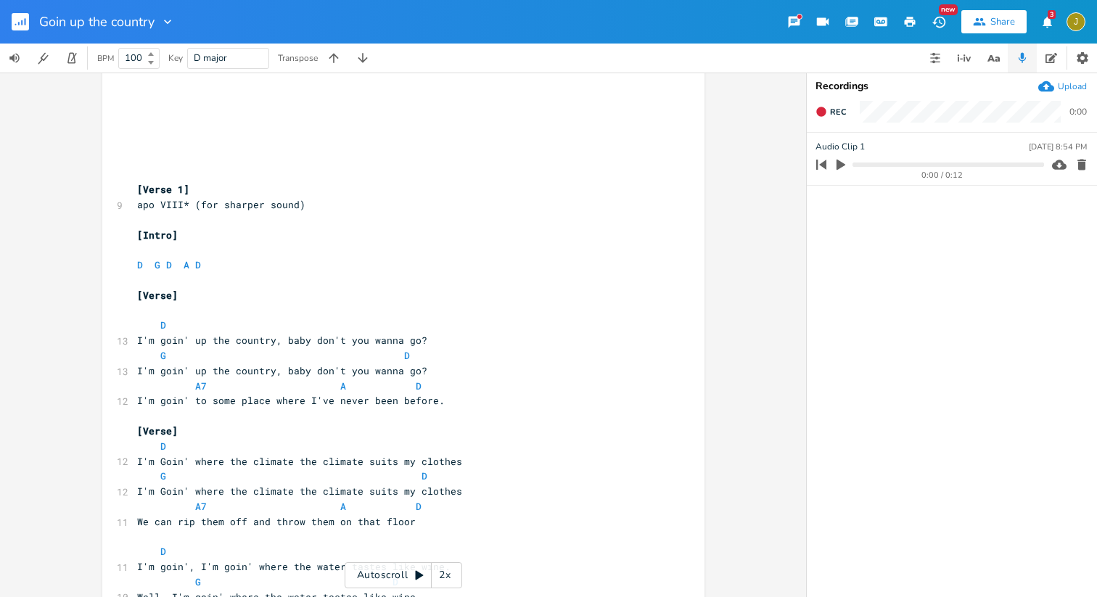
click at [409, 578] on div "Autoscroll 2x" at bounding box center [404, 575] width 118 height 26
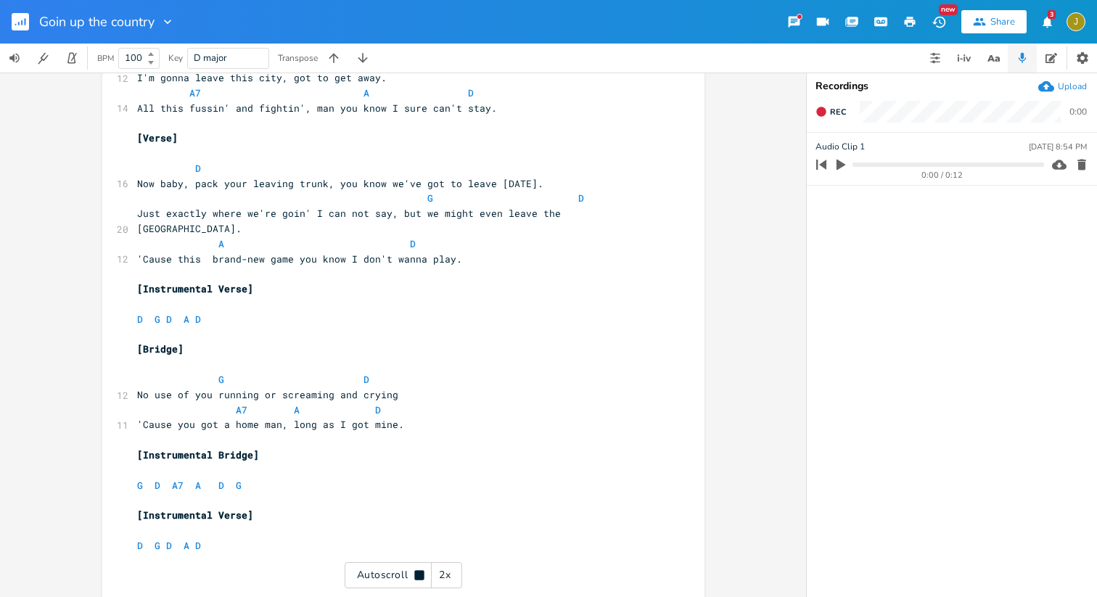
scroll to position [777, 0]
click at [27, 22] on rect "button" at bounding box center [20, 21] width 17 height 17
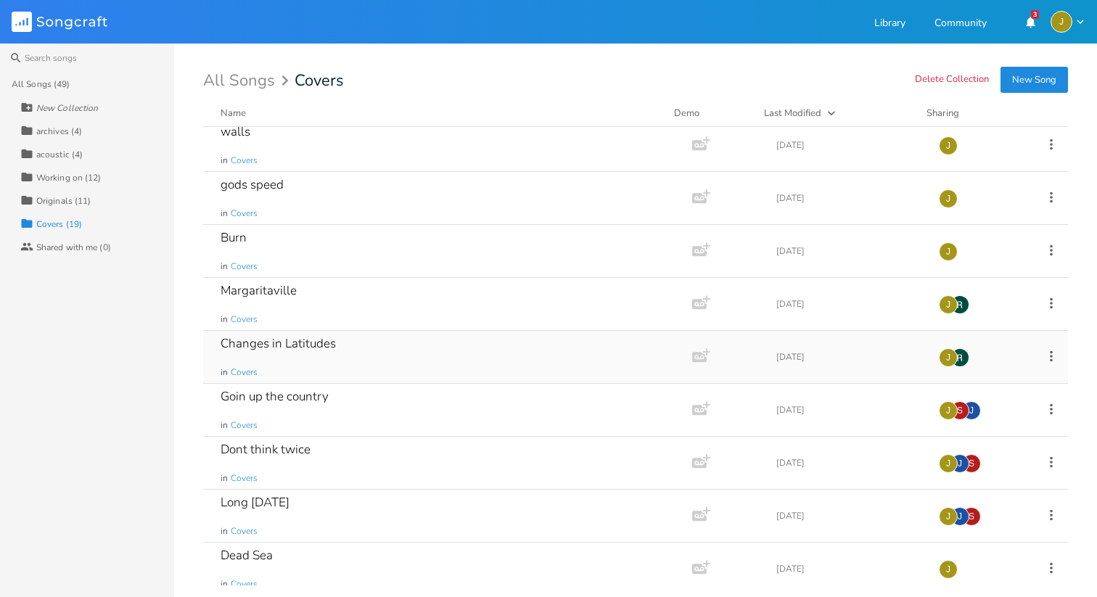
scroll to position [380, 0]
click at [356, 459] on div "Dont think twice in Covers" at bounding box center [445, 462] width 449 height 52
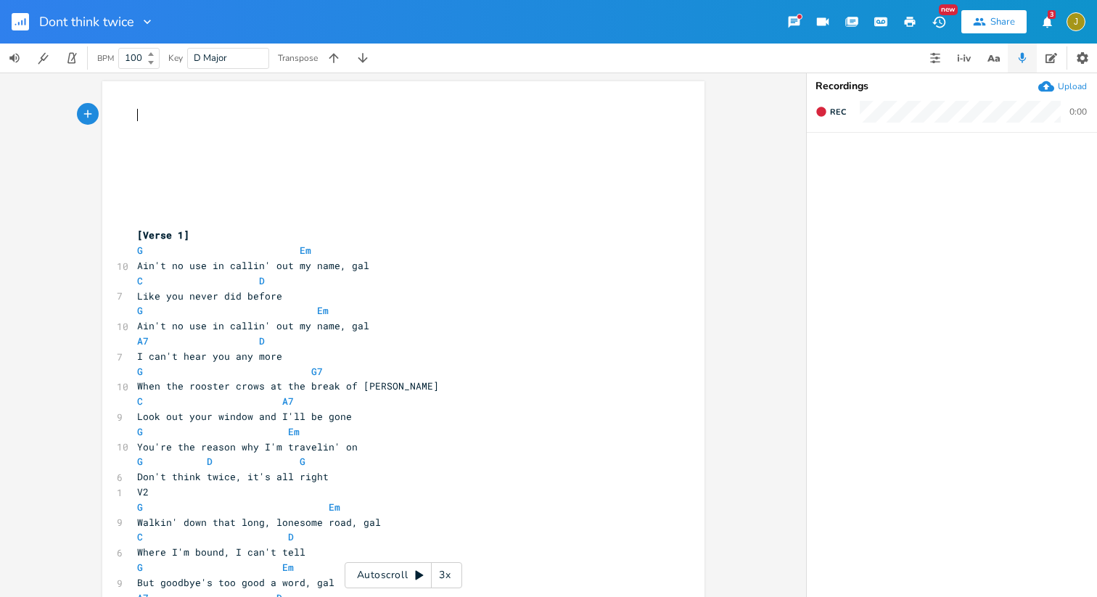
click at [419, 578] on icon at bounding box center [420, 576] width 12 height 12
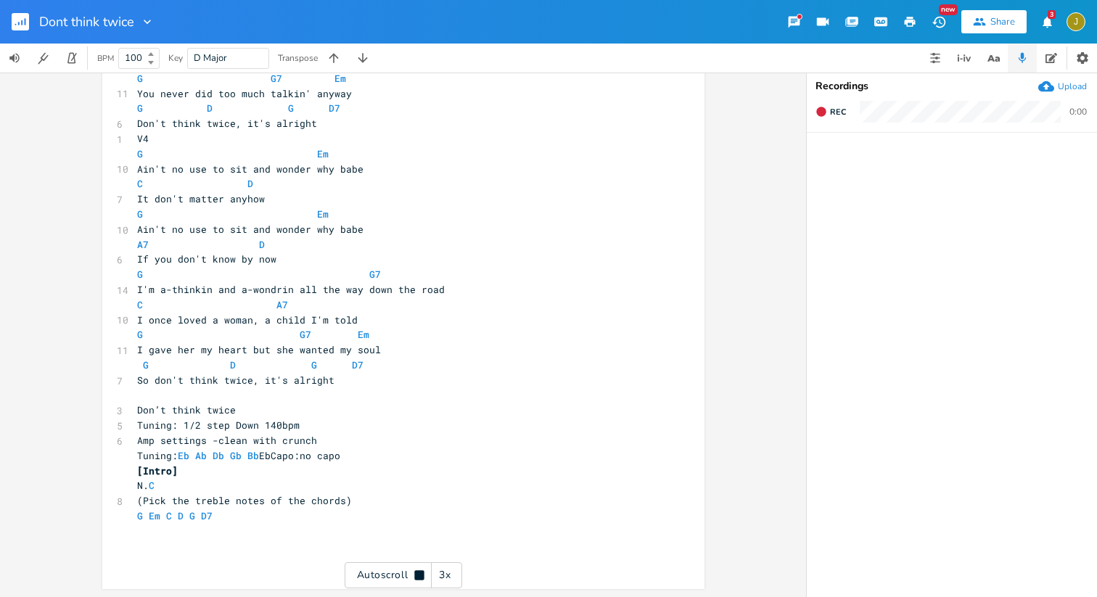
scroll to position [867, 0]
click at [26, 22] on rect "button" at bounding box center [20, 21] width 17 height 17
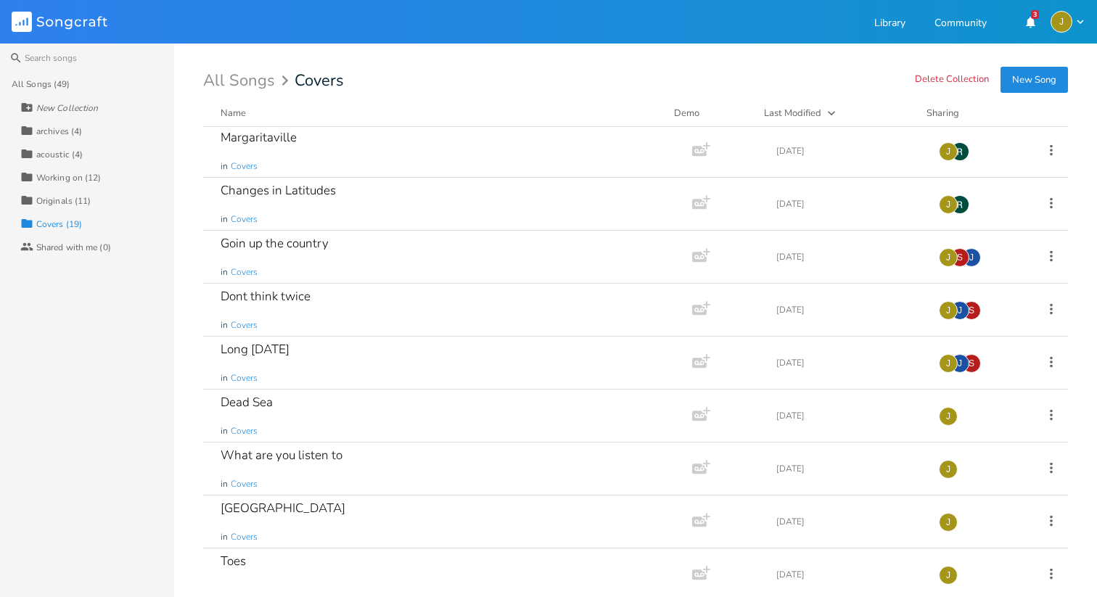
scroll to position [548, 0]
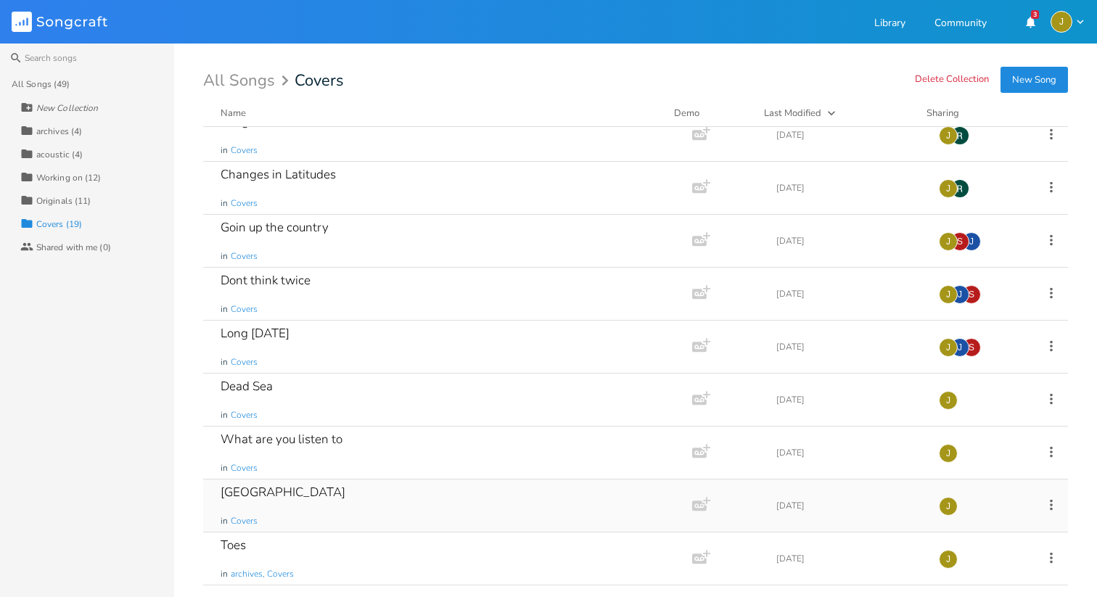
click at [242, 492] on div "[GEOGRAPHIC_DATA]" at bounding box center [283, 492] width 125 height 12
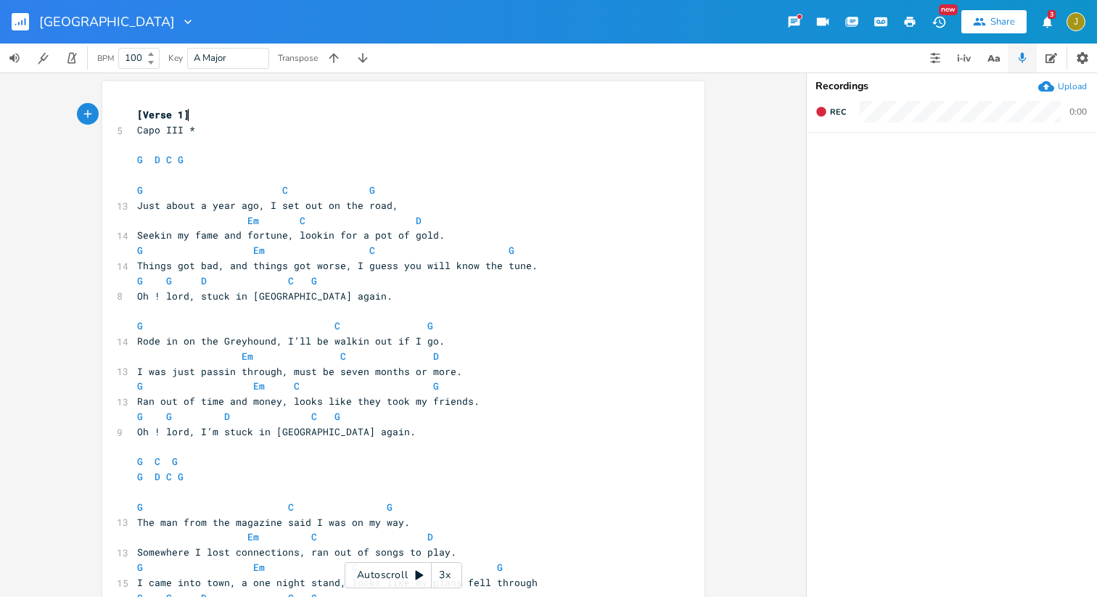
click at [446, 578] on div "3x" at bounding box center [445, 575] width 26 height 26
click at [446, 578] on div "4x" at bounding box center [445, 575] width 26 height 26
click at [446, 578] on div "5x" at bounding box center [445, 575] width 26 height 26
click at [446, 578] on div "1x" at bounding box center [445, 575] width 26 height 26
click at [429, 576] on div "Autoscroll 2x" at bounding box center [404, 575] width 118 height 26
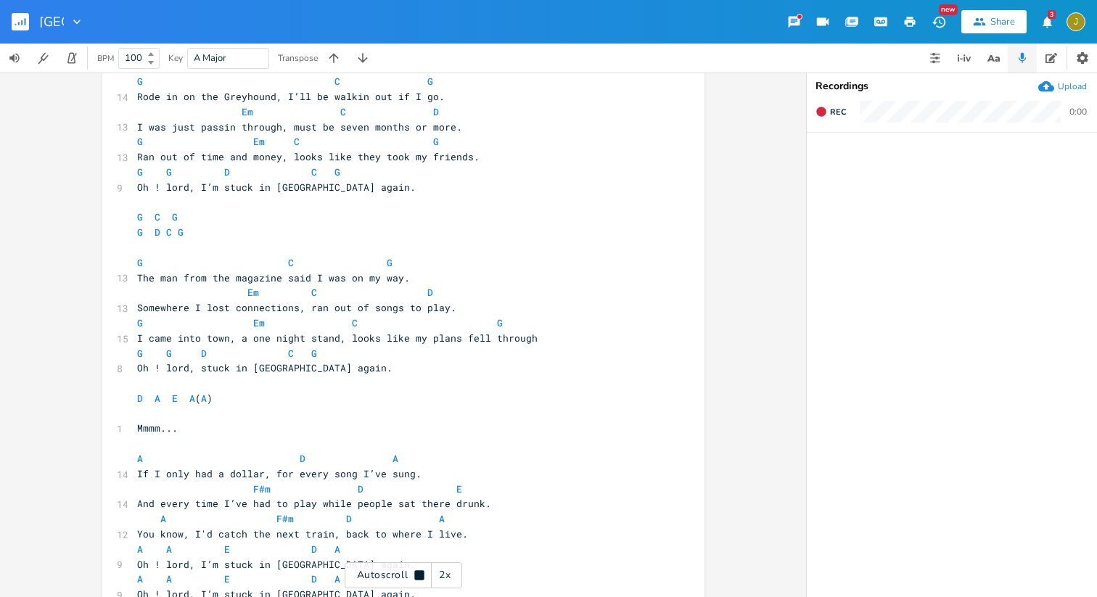
click at [19, 20] on rect "button" at bounding box center [20, 21] width 17 height 17
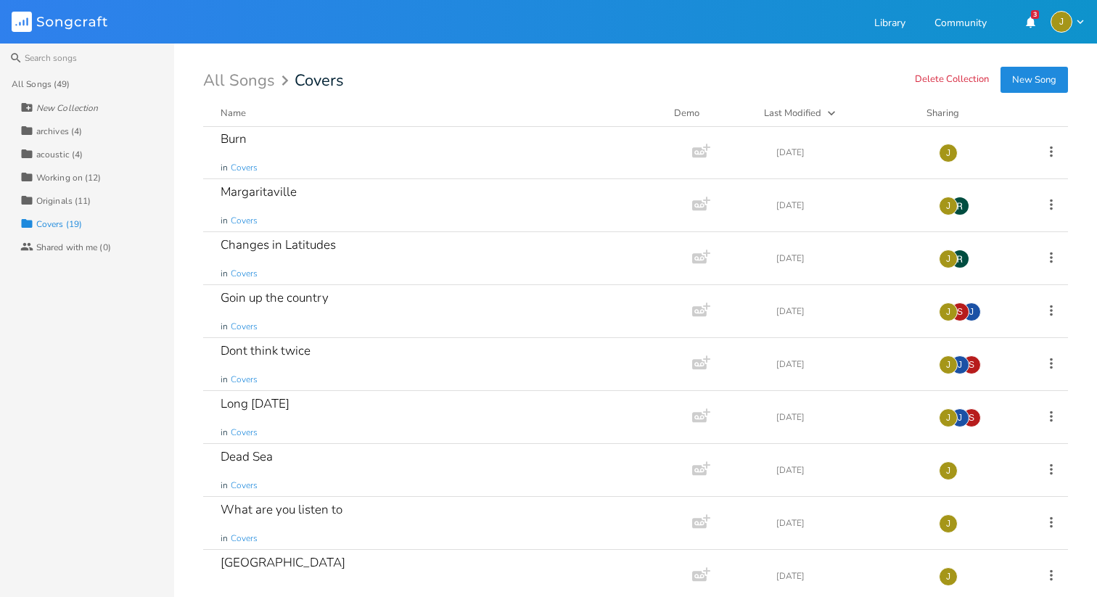
scroll to position [548, 0]
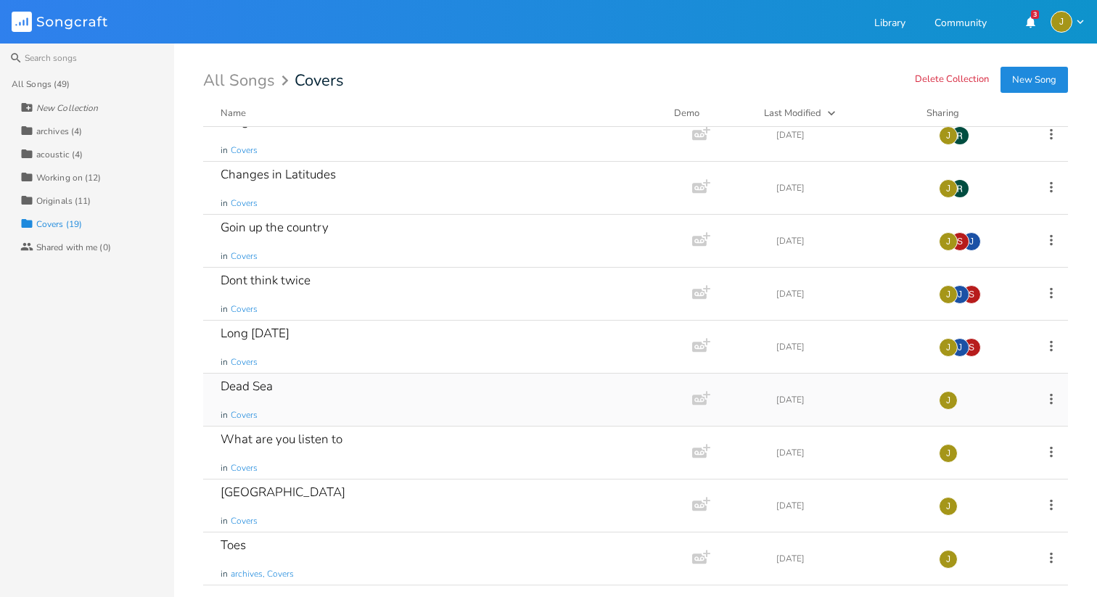
click at [278, 388] on div "Dead Sea in Covers" at bounding box center [445, 400] width 449 height 52
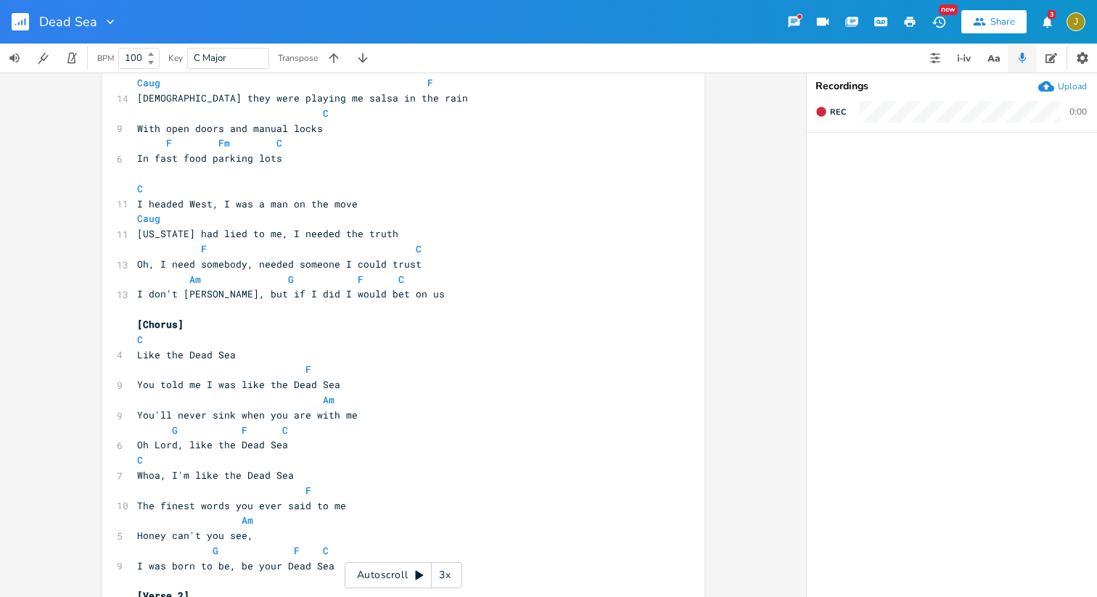
scroll to position [102, 0]
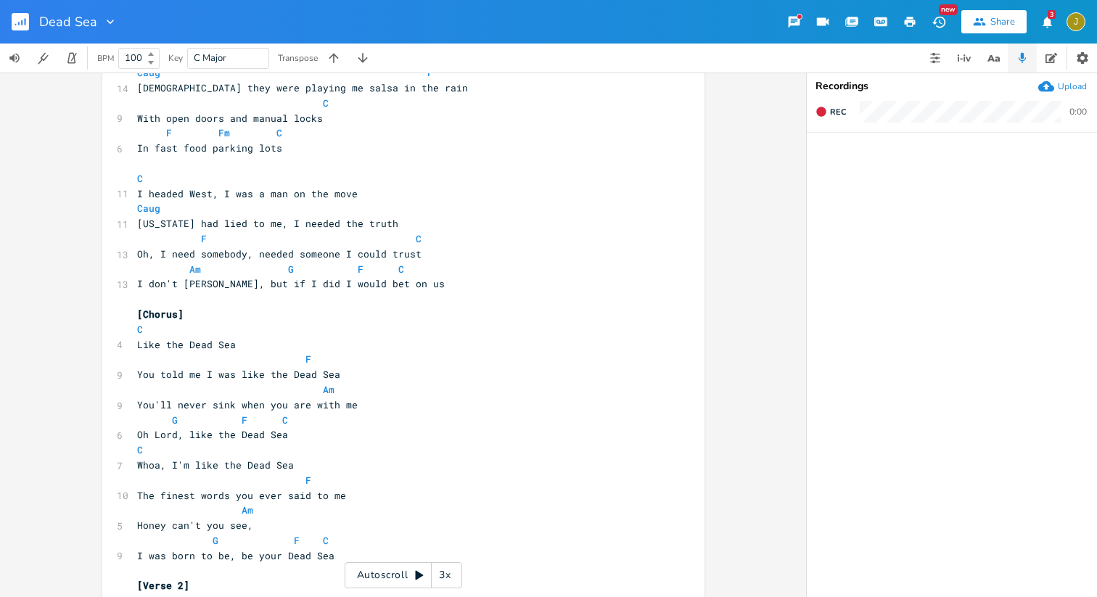
click at [28, 20] on rect "button" at bounding box center [20, 21] width 17 height 17
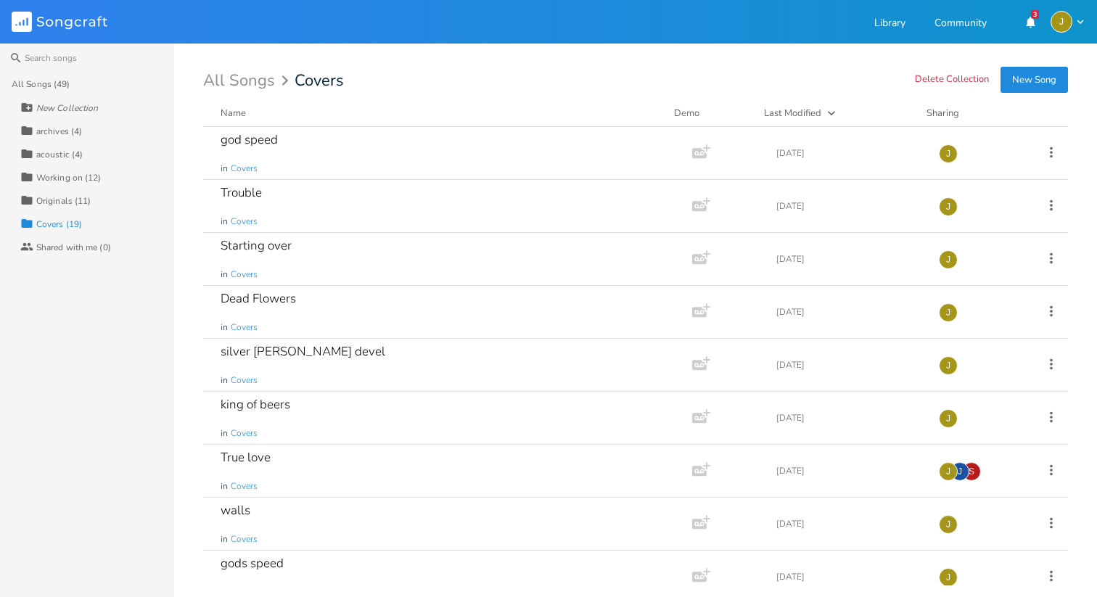
click at [54, 199] on div "Originals (11)" at bounding box center [63, 201] width 54 height 9
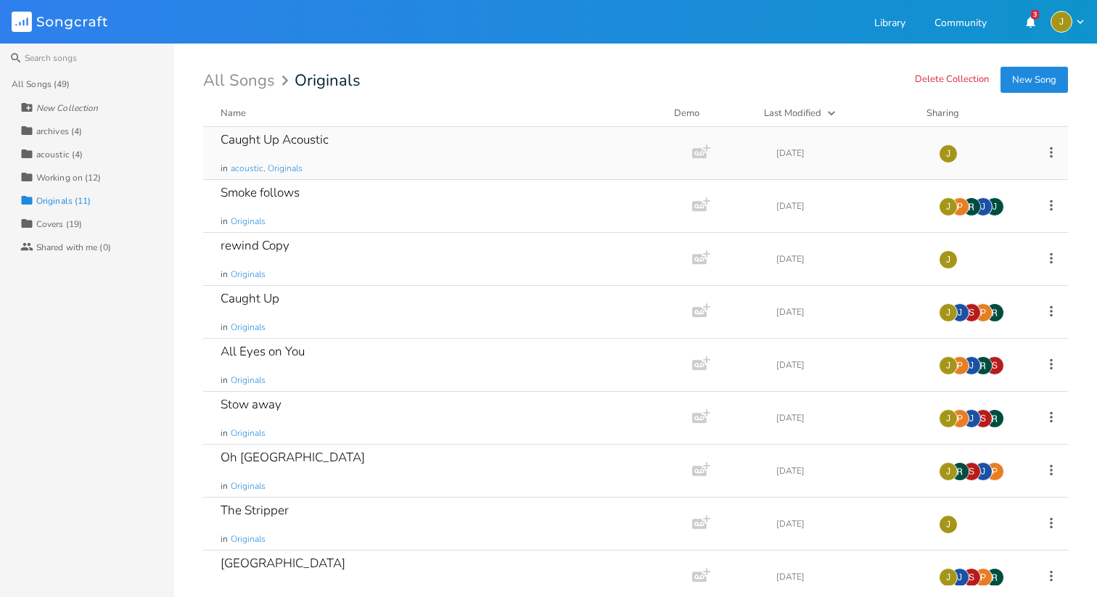
click at [317, 152] on div "Caught Up Acoustic in acoustic, Originals" at bounding box center [445, 153] width 449 height 52
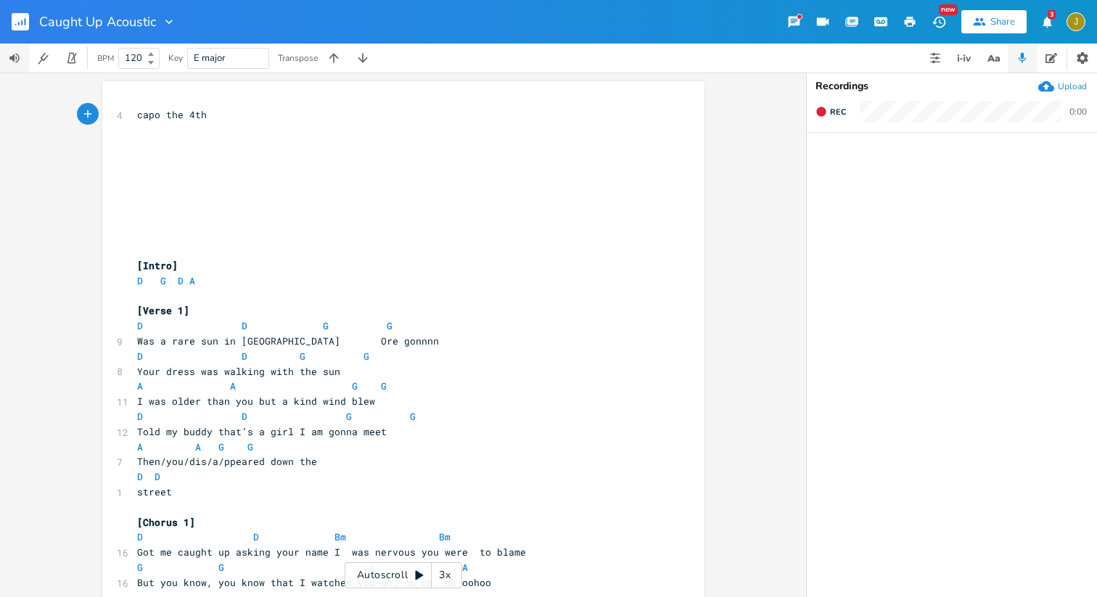
click at [16, 66] on button "button" at bounding box center [14, 58] width 29 height 29
click at [14, 27] on rect "button" at bounding box center [20, 21] width 17 height 17
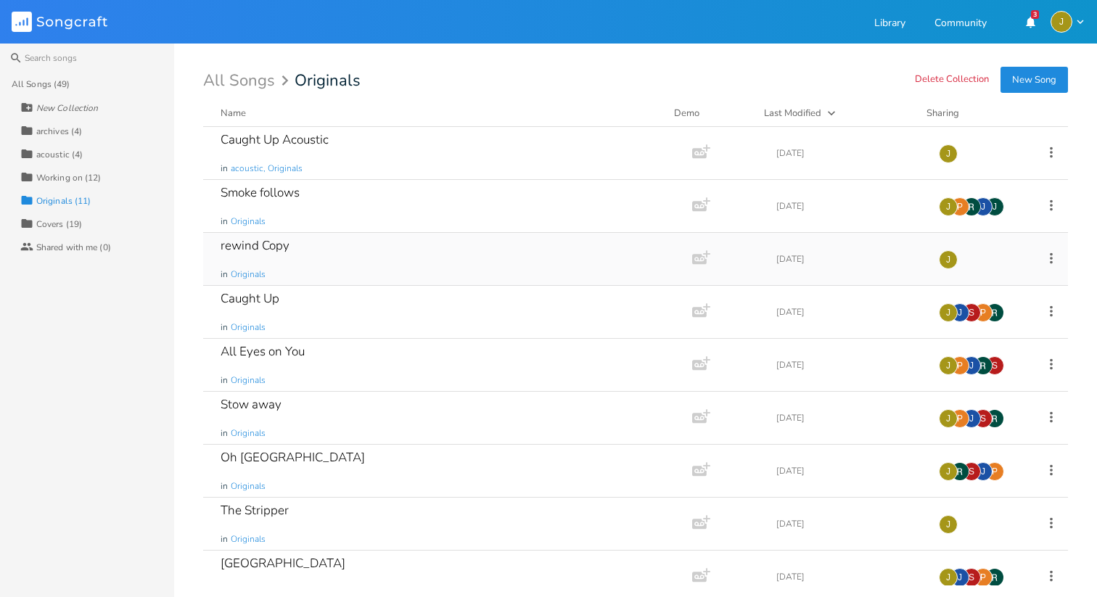
click at [266, 244] on div "rewind Copy" at bounding box center [255, 246] width 69 height 12
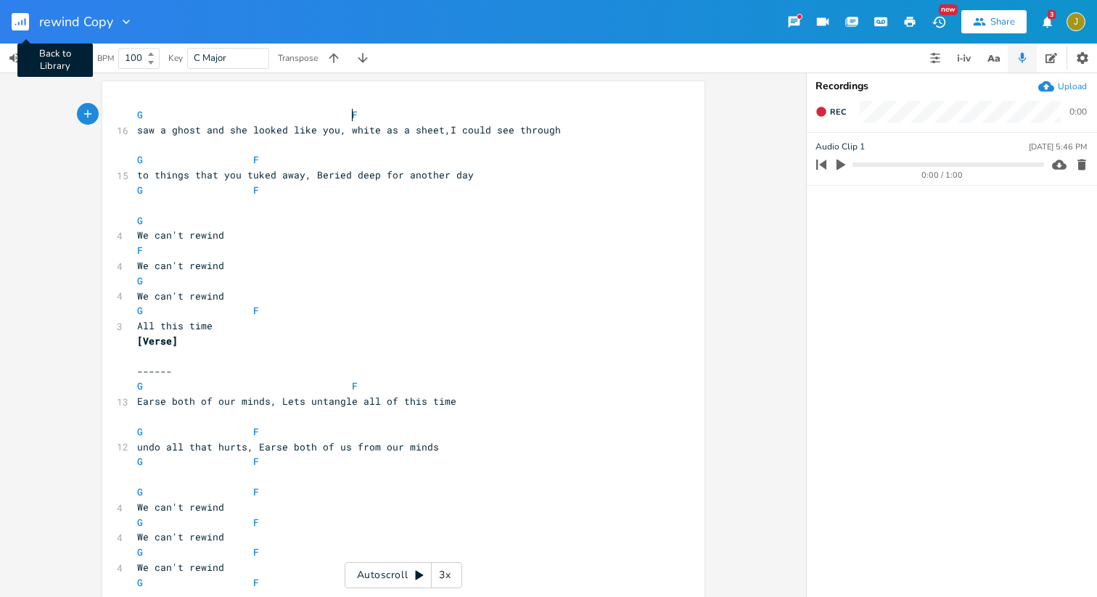
click at [26, 24] on rect "button" at bounding box center [20, 21] width 17 height 17
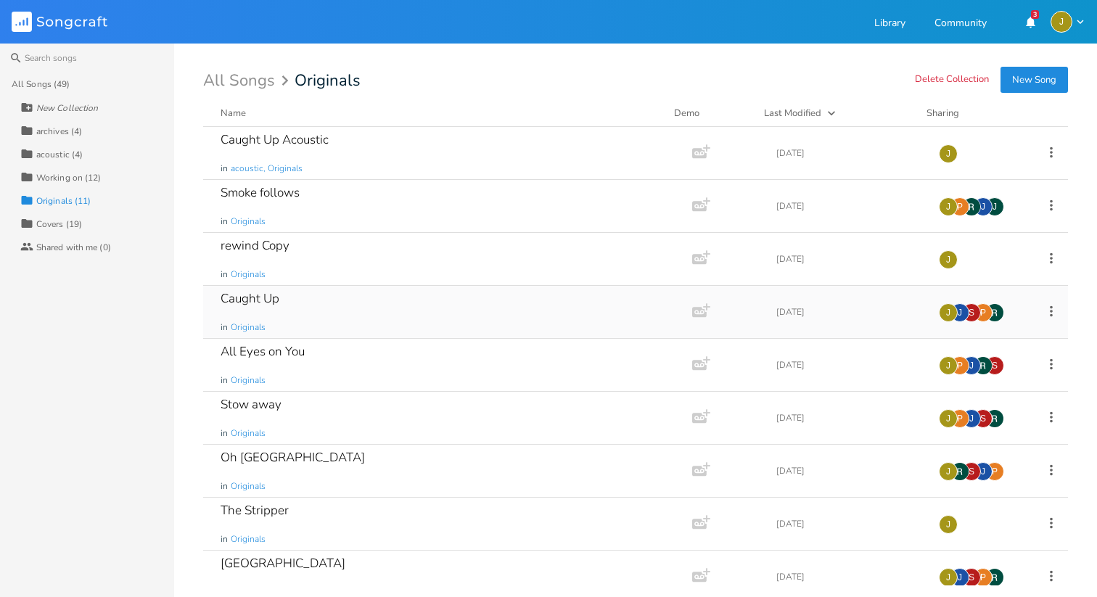
click at [270, 296] on div "Caught Up" at bounding box center [250, 298] width 59 height 12
click at [270, 353] on div "All Eyes on You" at bounding box center [263, 351] width 84 height 12
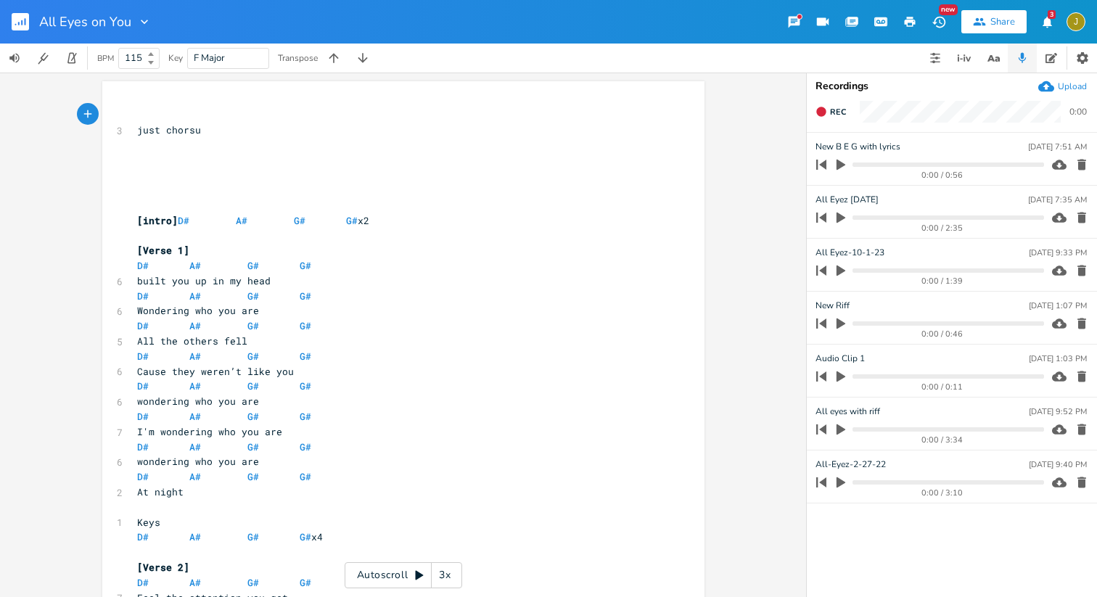
click at [443, 578] on div "3x" at bounding box center [445, 575] width 26 height 26
click at [440, 574] on div "4x" at bounding box center [445, 575] width 26 height 26
click at [440, 574] on div "5x" at bounding box center [445, 575] width 26 height 26
click at [440, 574] on div "1x" at bounding box center [445, 575] width 26 height 26
click at [425, 573] on div "Autoscroll 2x" at bounding box center [404, 575] width 118 height 26
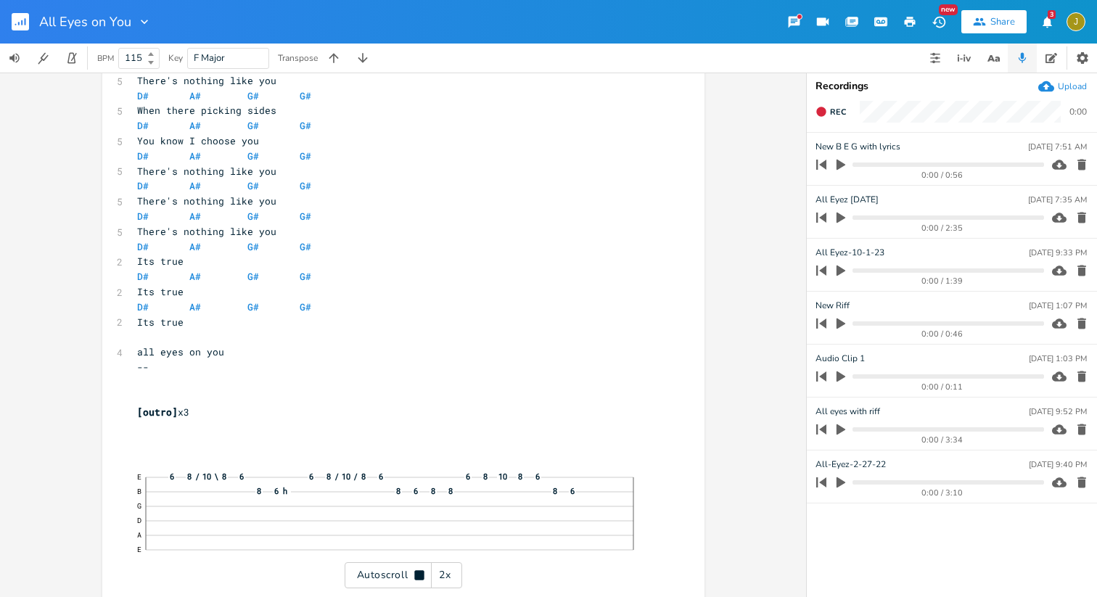
click at [25, 18] on icon "button" at bounding box center [25, 21] width 1 height 7
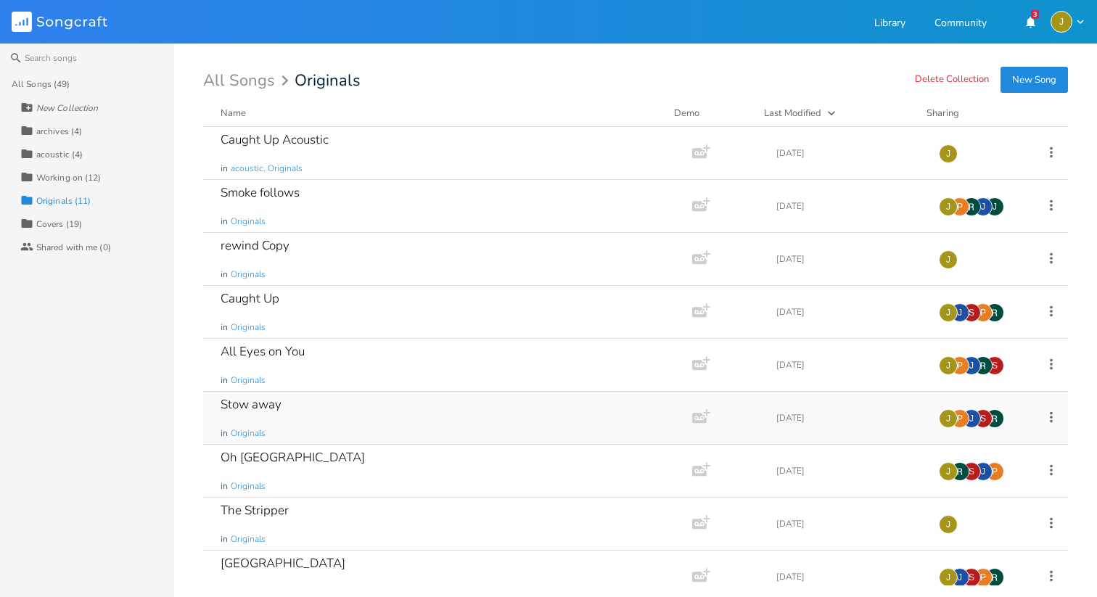
click at [303, 406] on div "Stow away in Originals" at bounding box center [445, 418] width 449 height 52
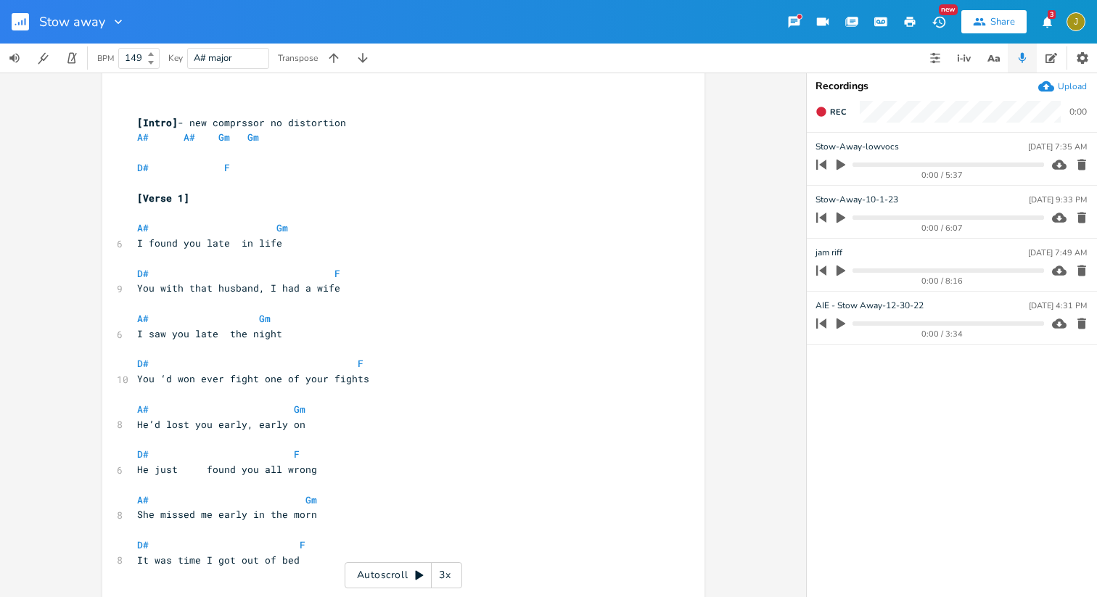
scroll to position [99, 0]
click at [444, 575] on div "3x" at bounding box center [445, 575] width 26 height 26
click at [444, 575] on div "4x" at bounding box center [445, 575] width 26 height 26
click at [444, 575] on div "5x" at bounding box center [445, 575] width 26 height 26
click at [444, 575] on div "1x" at bounding box center [445, 575] width 26 height 26
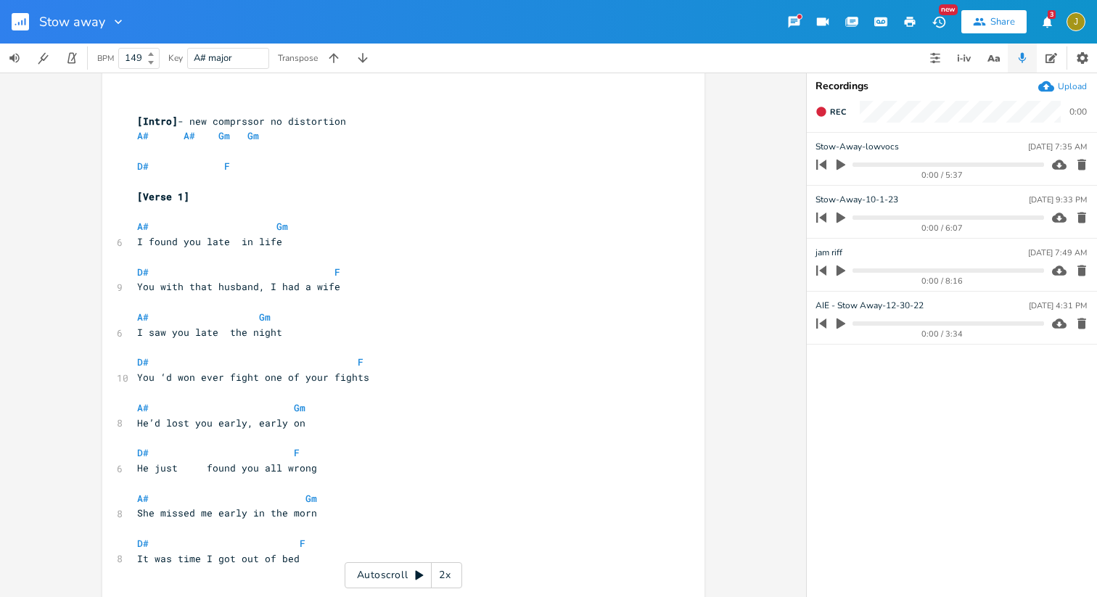
click at [426, 575] on div "Autoscroll 2x" at bounding box center [404, 575] width 118 height 26
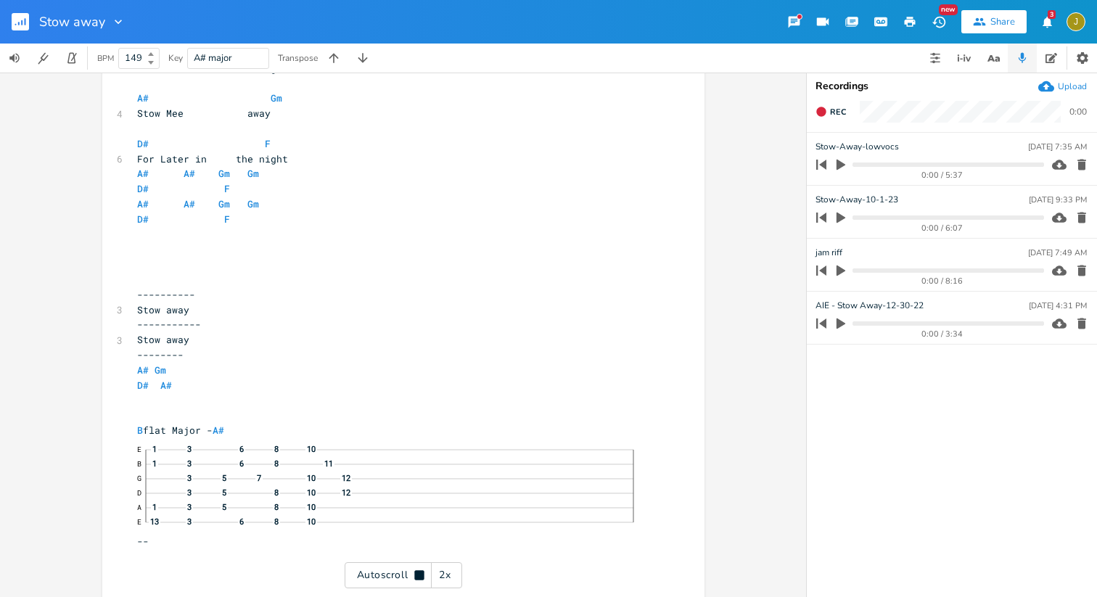
scroll to position [1930, 0]
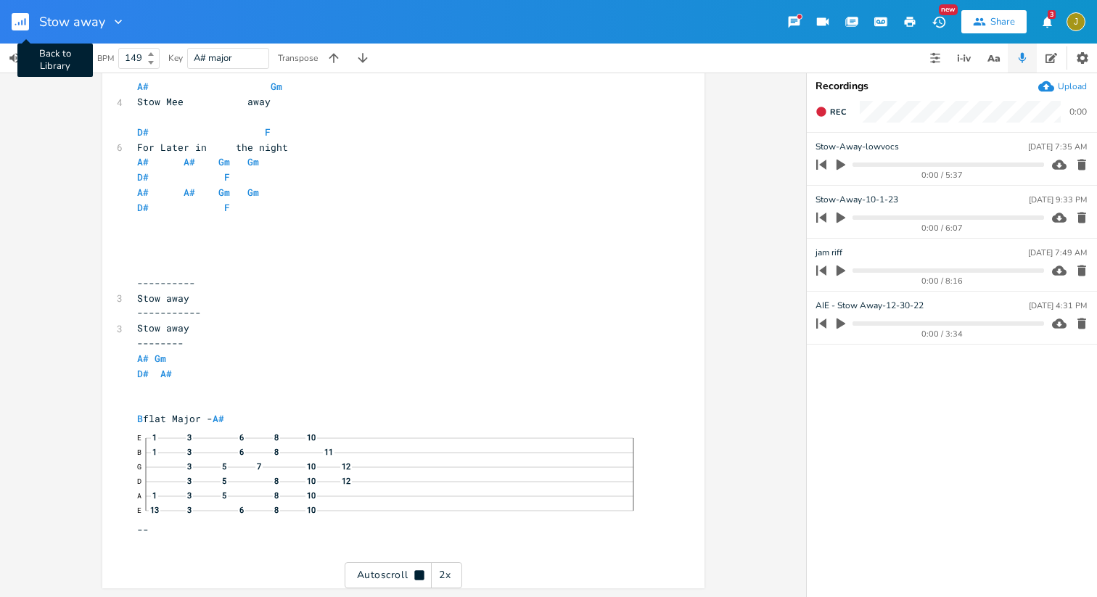
click at [33, 21] on button "Back to Library" at bounding box center [26, 21] width 29 height 35
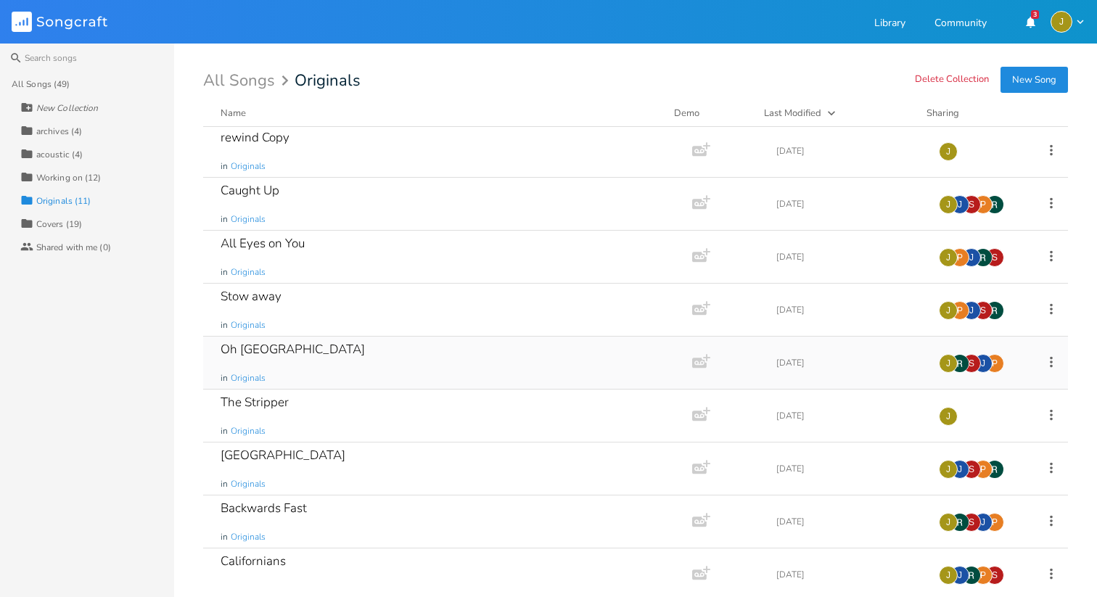
scroll to position [124, 0]
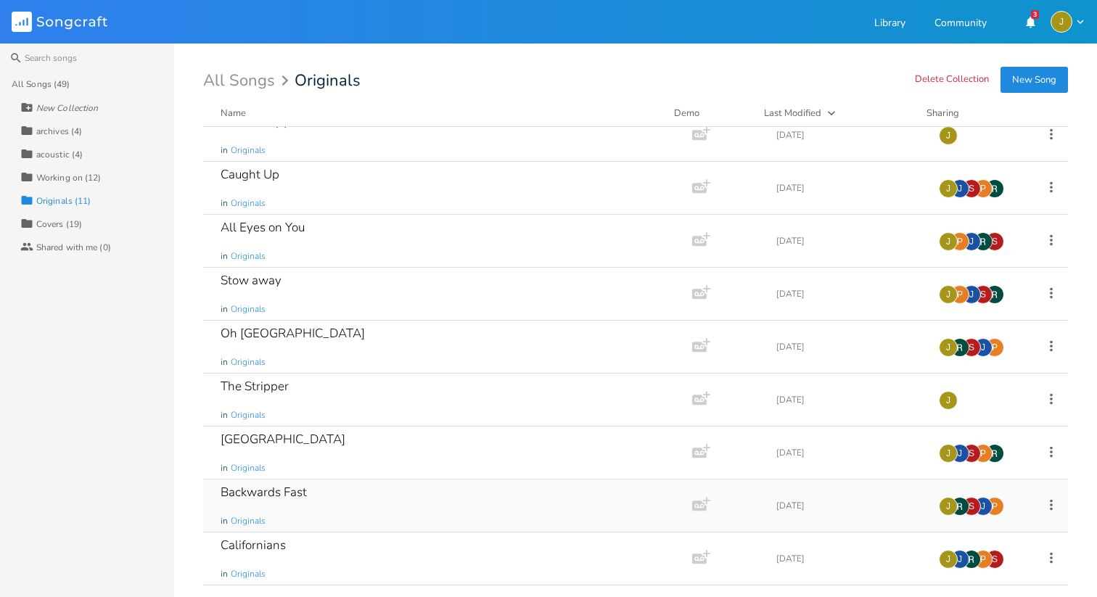
click at [292, 489] on div "Backwards Fast" at bounding box center [264, 492] width 86 height 12
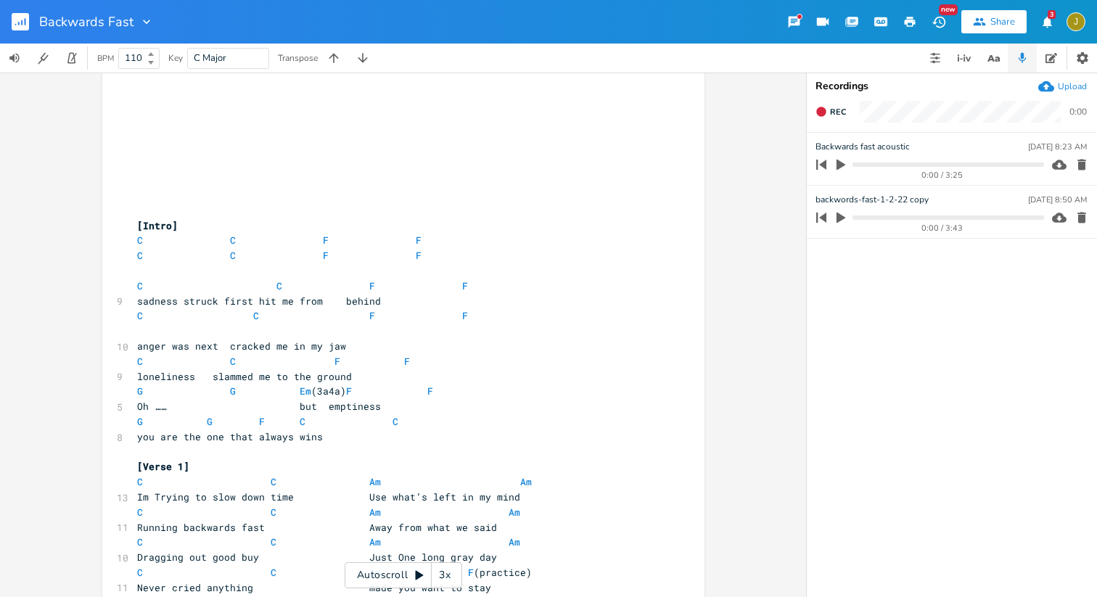
scroll to position [76, 0]
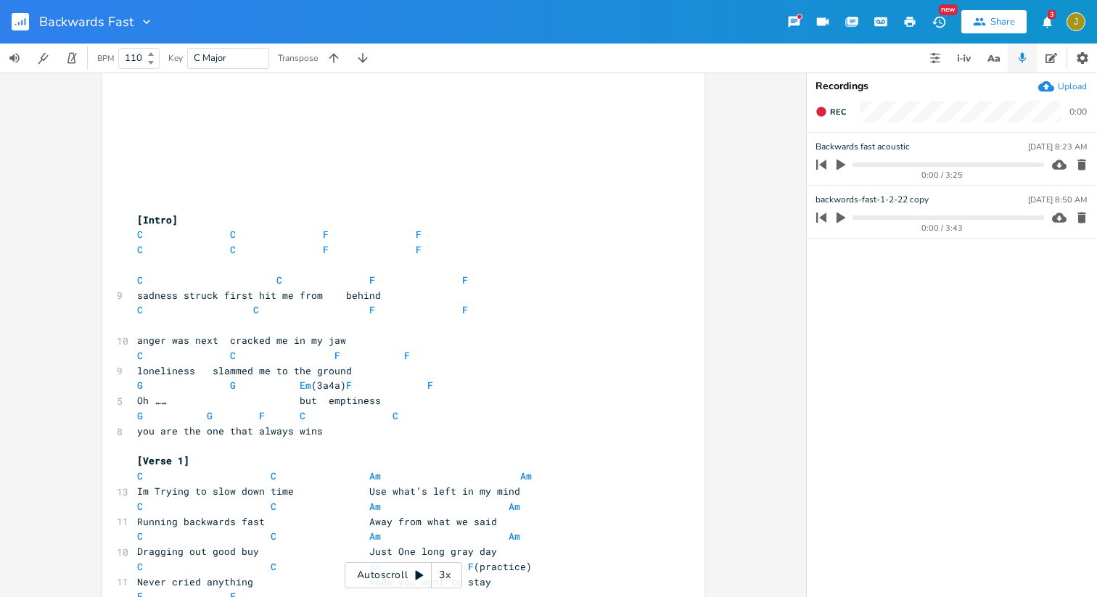
click at [447, 579] on div "3x" at bounding box center [445, 575] width 26 height 26
click at [447, 579] on div "4x" at bounding box center [445, 575] width 26 height 26
click at [447, 579] on div "5x" at bounding box center [445, 575] width 26 height 26
click at [447, 579] on div "1x" at bounding box center [445, 575] width 26 height 26
click at [422, 576] on icon at bounding box center [420, 575] width 8 height 9
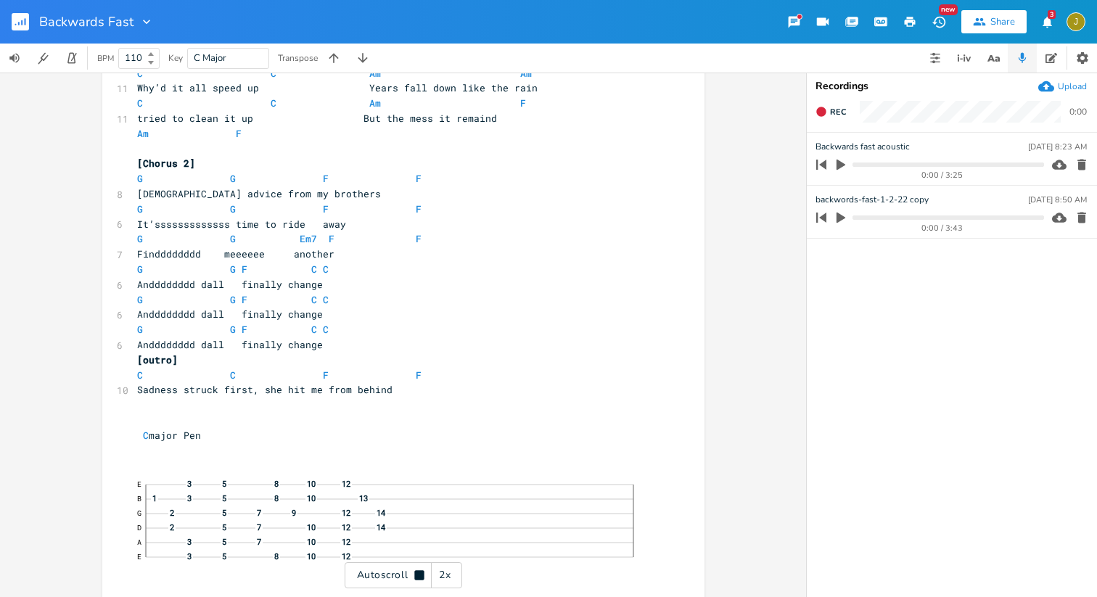
scroll to position [812, 0]
click at [28, 20] on rect "button" at bounding box center [20, 21] width 17 height 17
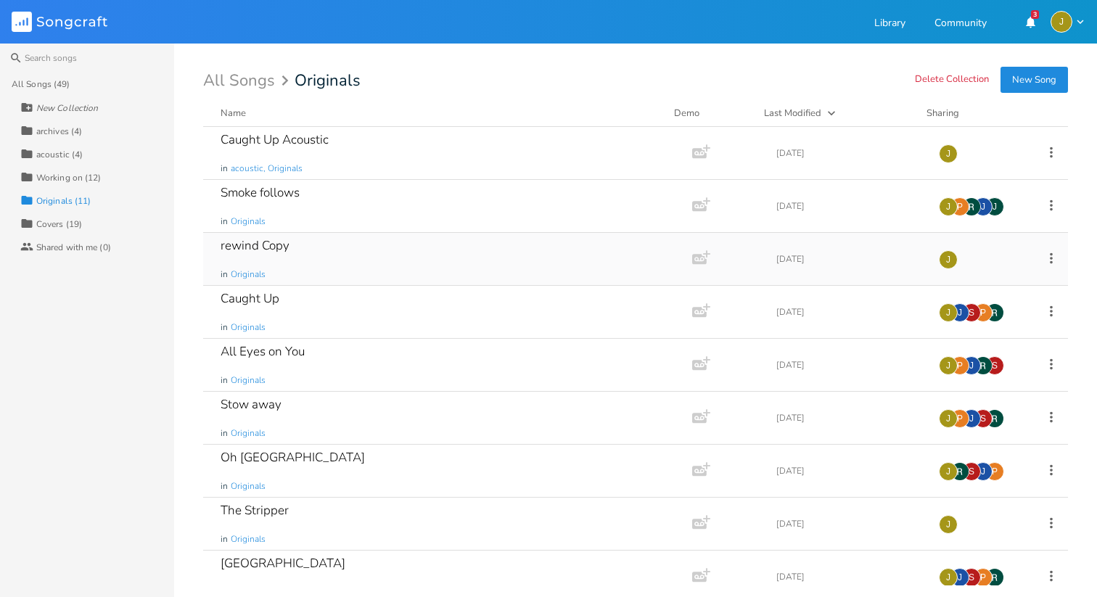
click at [248, 245] on div "rewind Copy" at bounding box center [255, 246] width 69 height 12
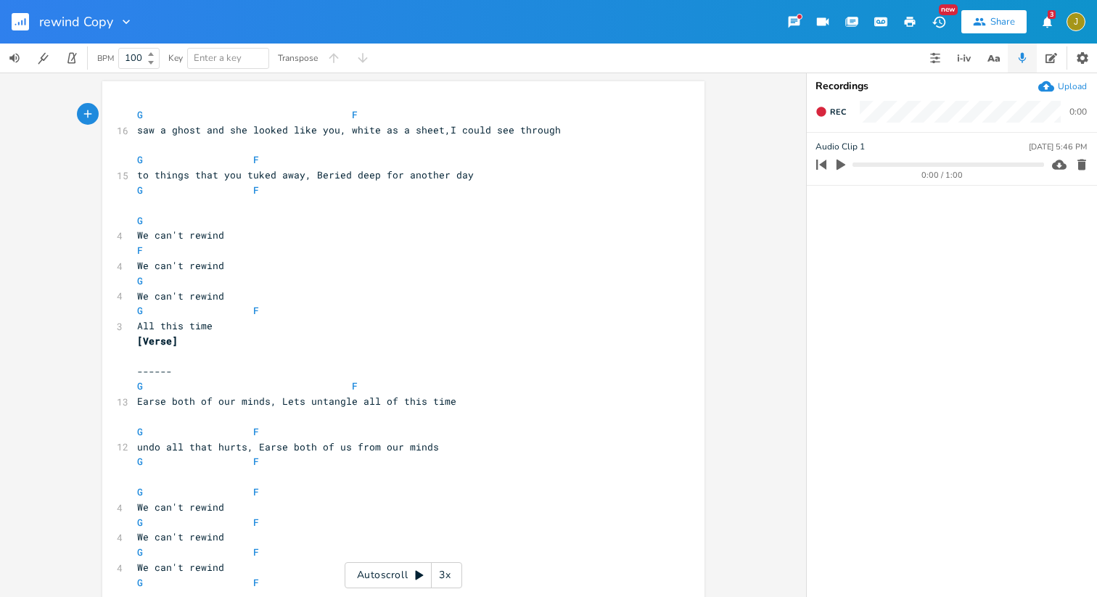
click at [33, 25] on button "button" at bounding box center [26, 21] width 29 height 35
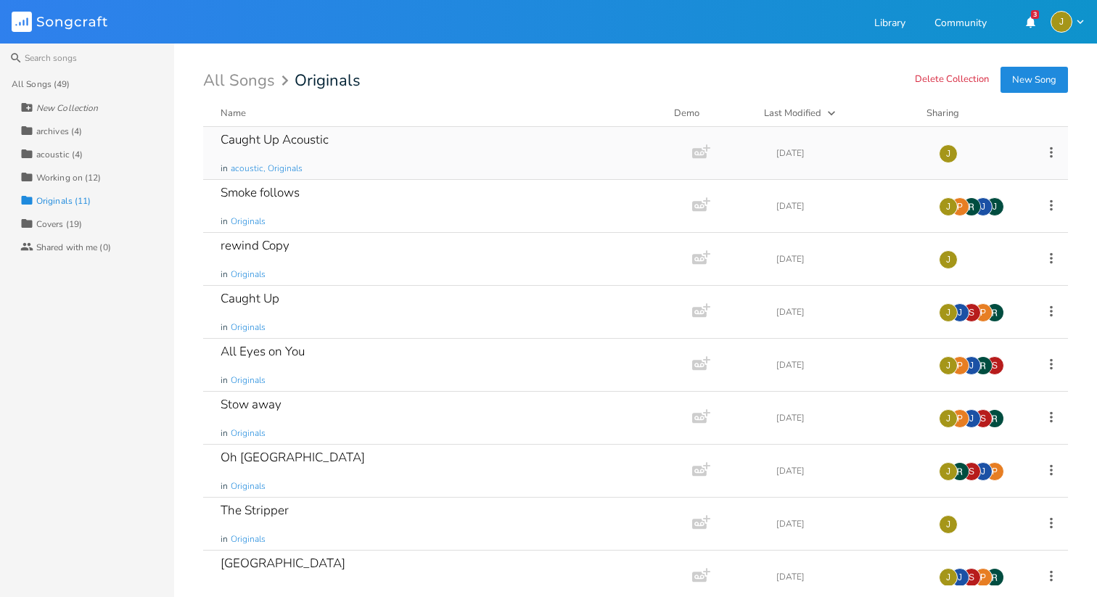
click at [252, 152] on div "Caught Up Acoustic in acoustic, Originals" at bounding box center [445, 153] width 449 height 52
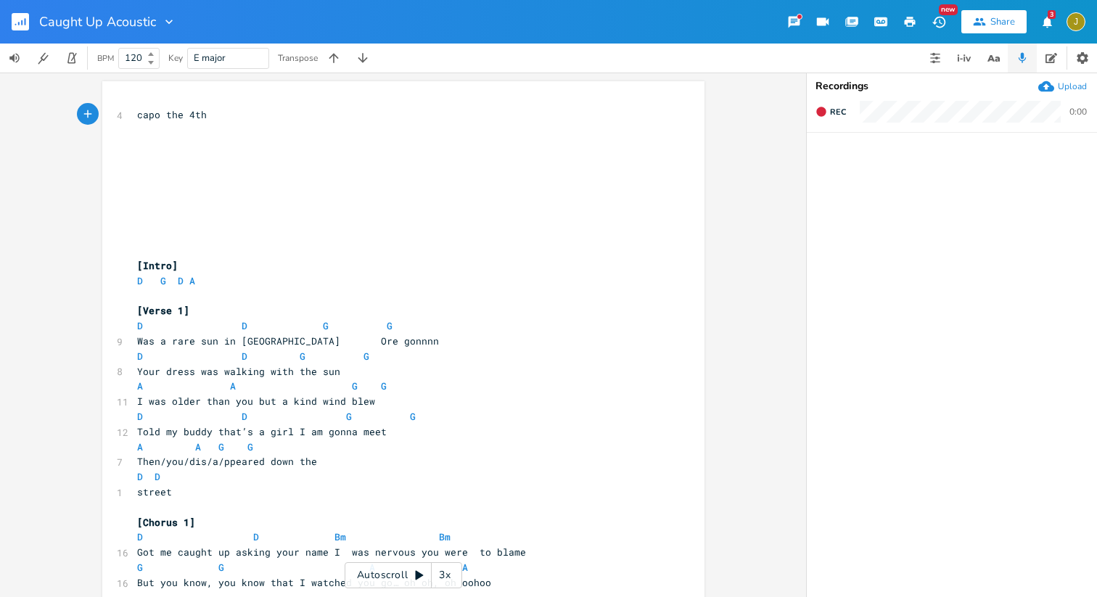
click at [30, 17] on button "button" at bounding box center [26, 21] width 29 height 35
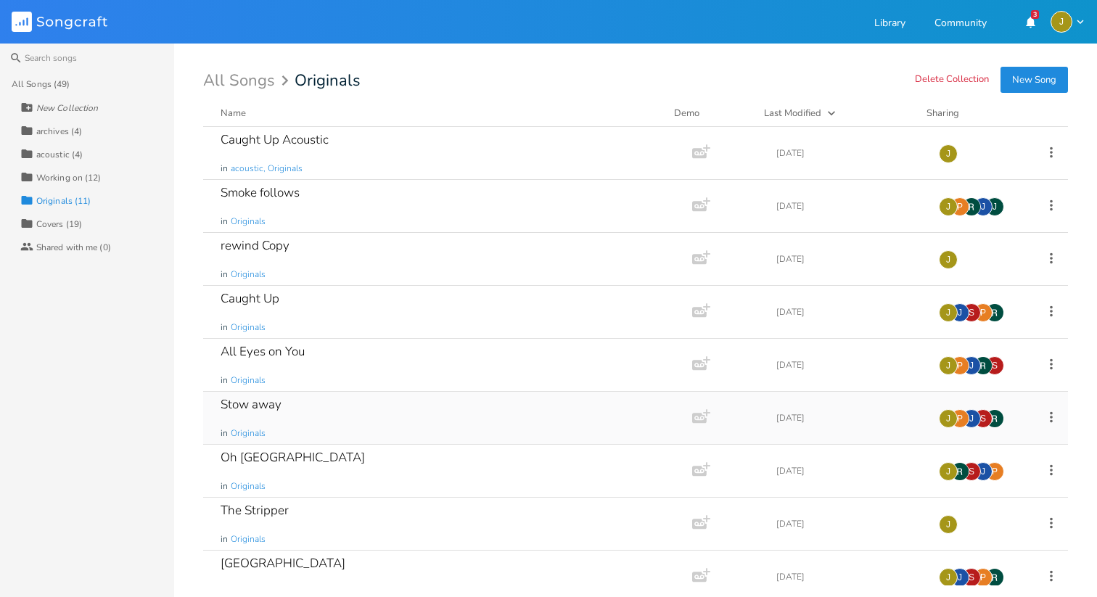
click at [272, 404] on div "Stow away" at bounding box center [251, 404] width 61 height 12
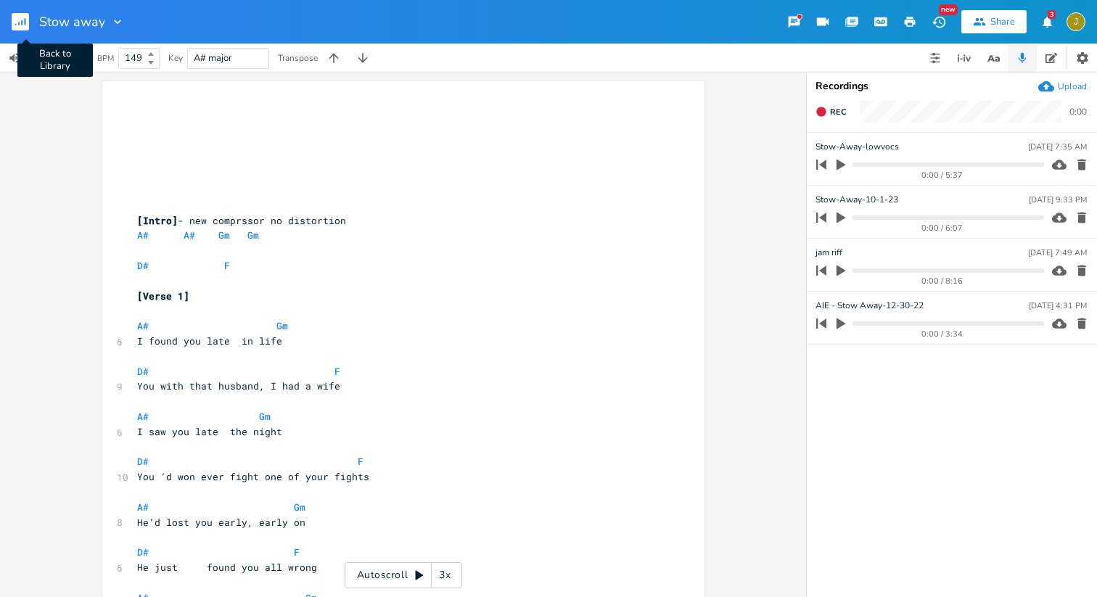
click at [16, 26] on rect "button" at bounding box center [20, 21] width 17 height 17
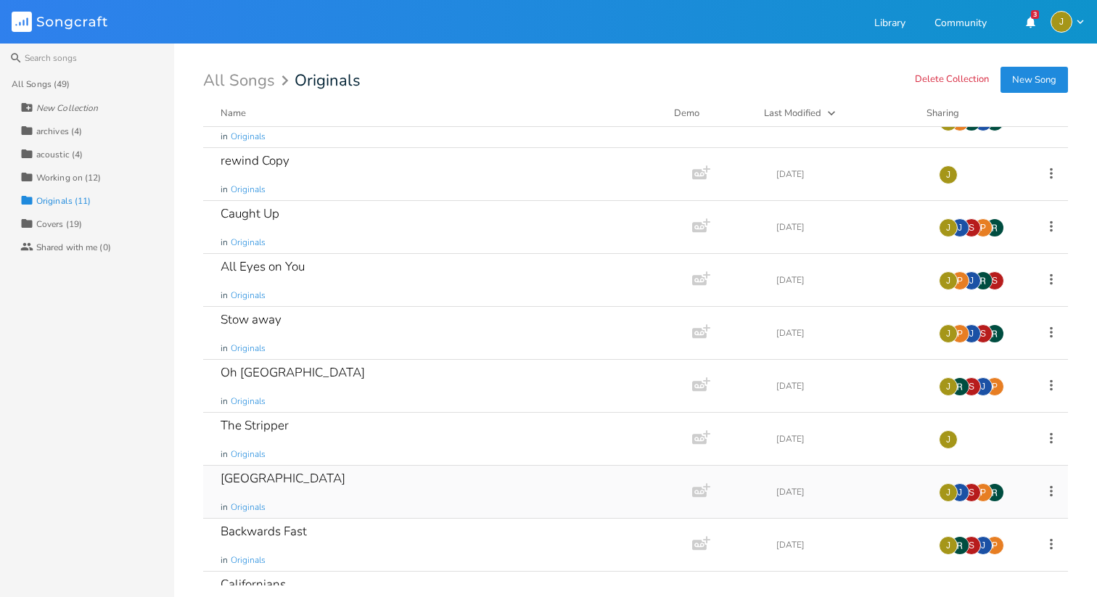
scroll to position [80, 0]
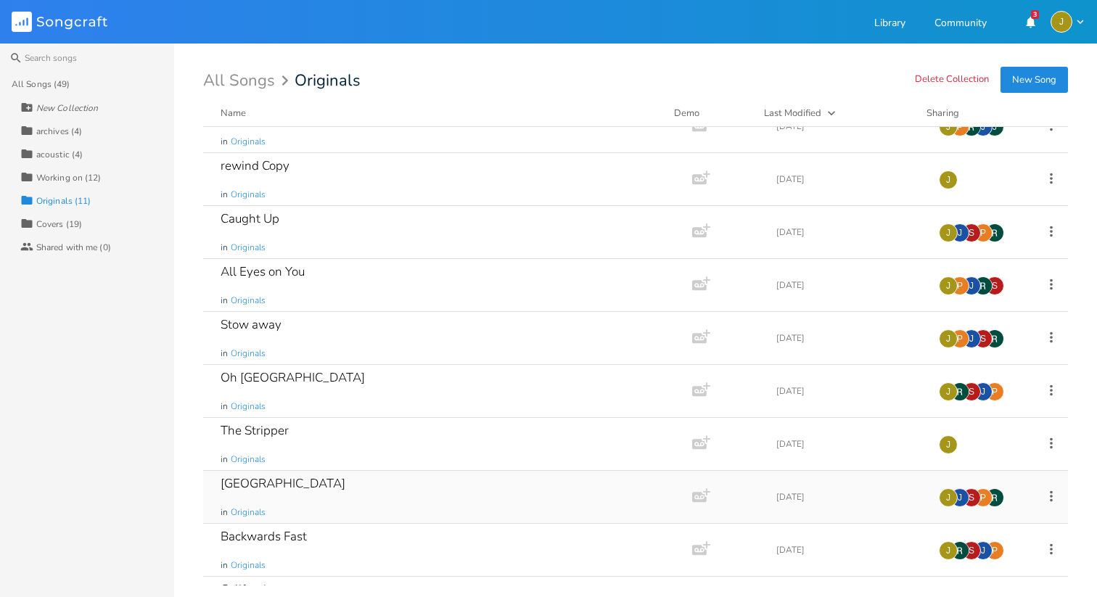
click at [295, 480] on div "Gravel Road in Originals" at bounding box center [445, 497] width 449 height 52
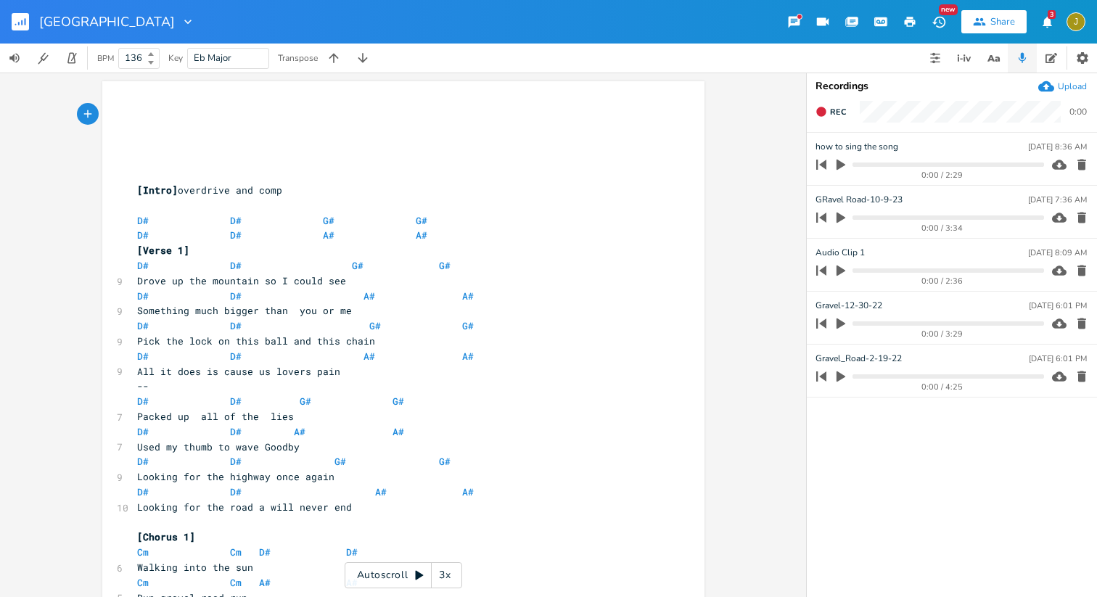
click at [424, 577] on icon at bounding box center [420, 576] width 12 height 12
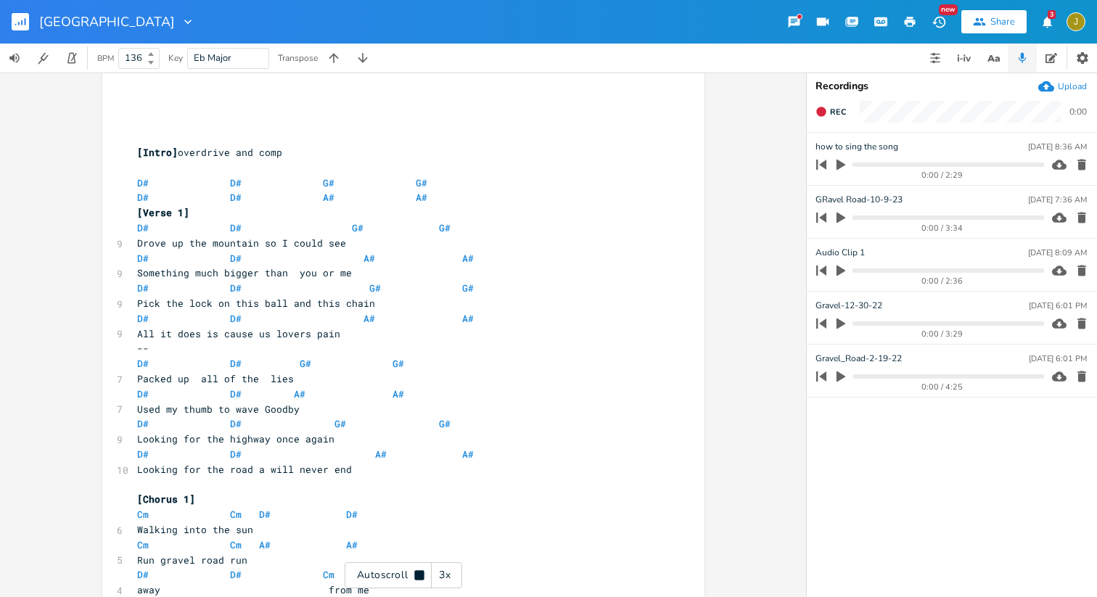
click at [441, 581] on div "3x" at bounding box center [445, 575] width 26 height 26
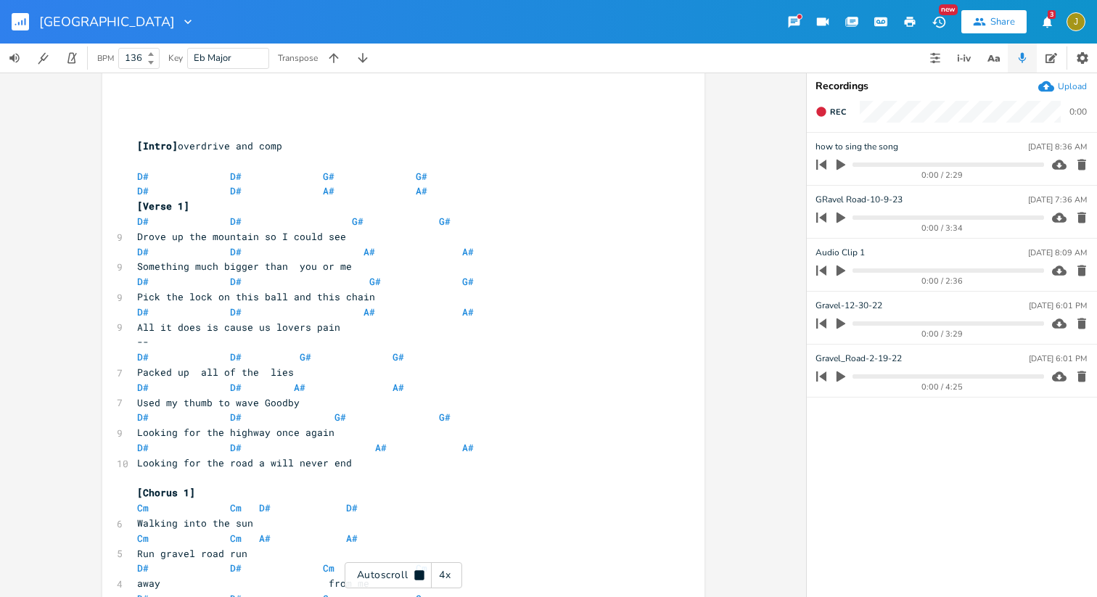
click at [441, 581] on div "4x" at bounding box center [445, 575] width 26 height 26
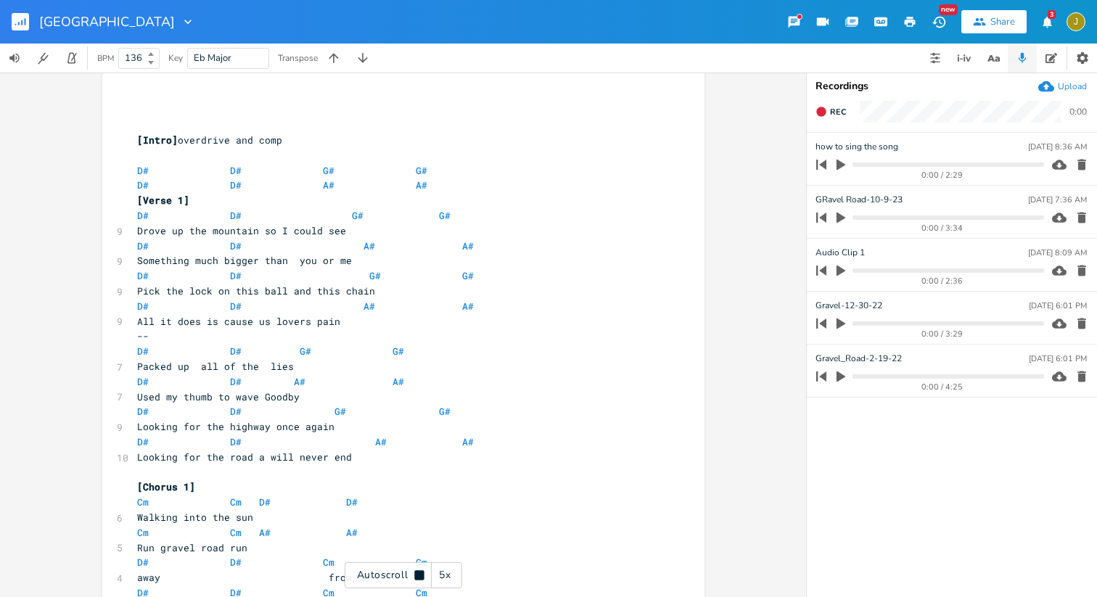
click at [441, 581] on div "5x" at bounding box center [445, 575] width 26 height 26
click at [441, 581] on div "1x" at bounding box center [445, 575] width 26 height 26
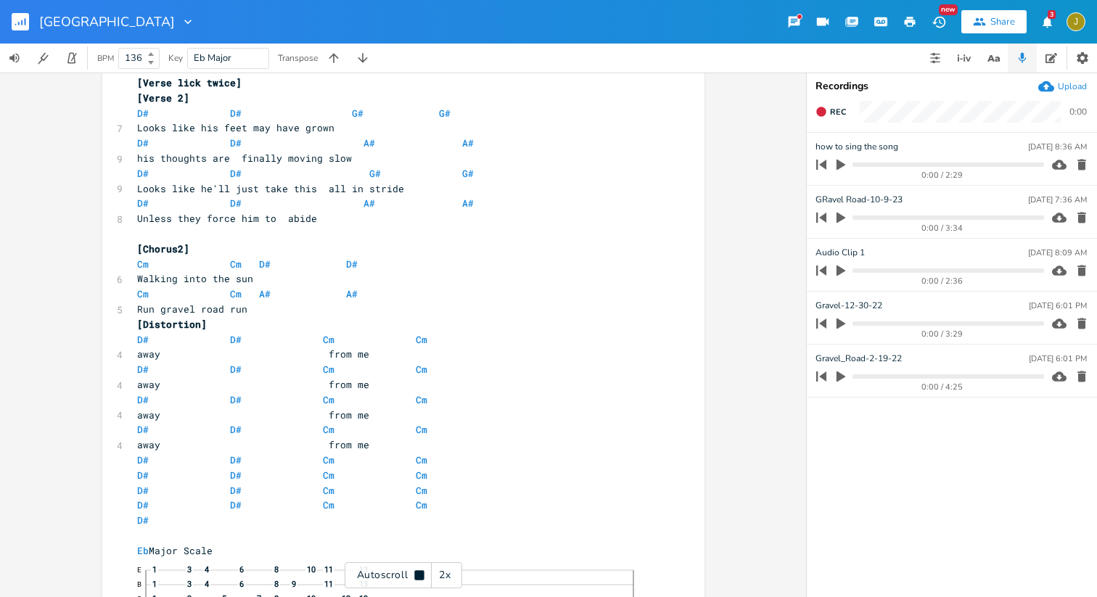
click at [843, 374] on icon "button" at bounding box center [841, 376] width 13 height 13
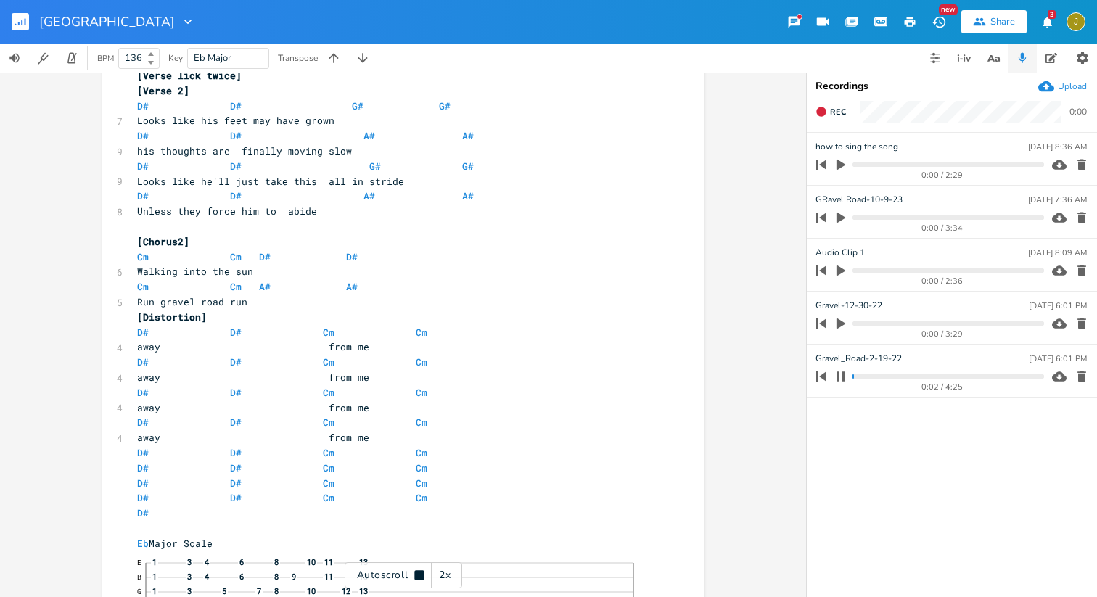
click at [856, 374] on progress at bounding box center [948, 376] width 191 height 4
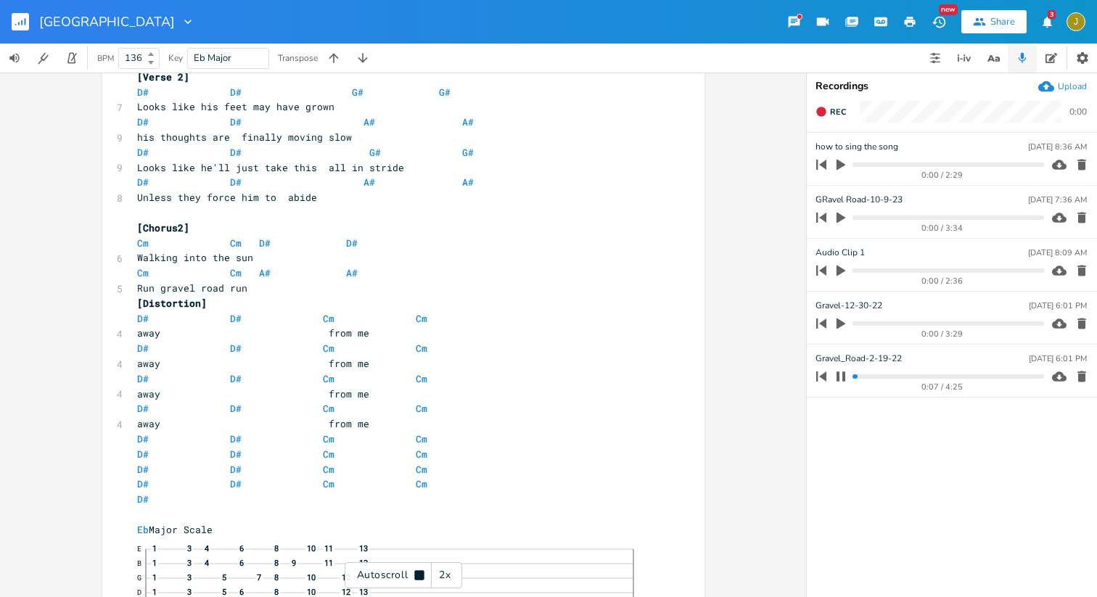
click at [875, 375] on progress at bounding box center [948, 376] width 191 height 4
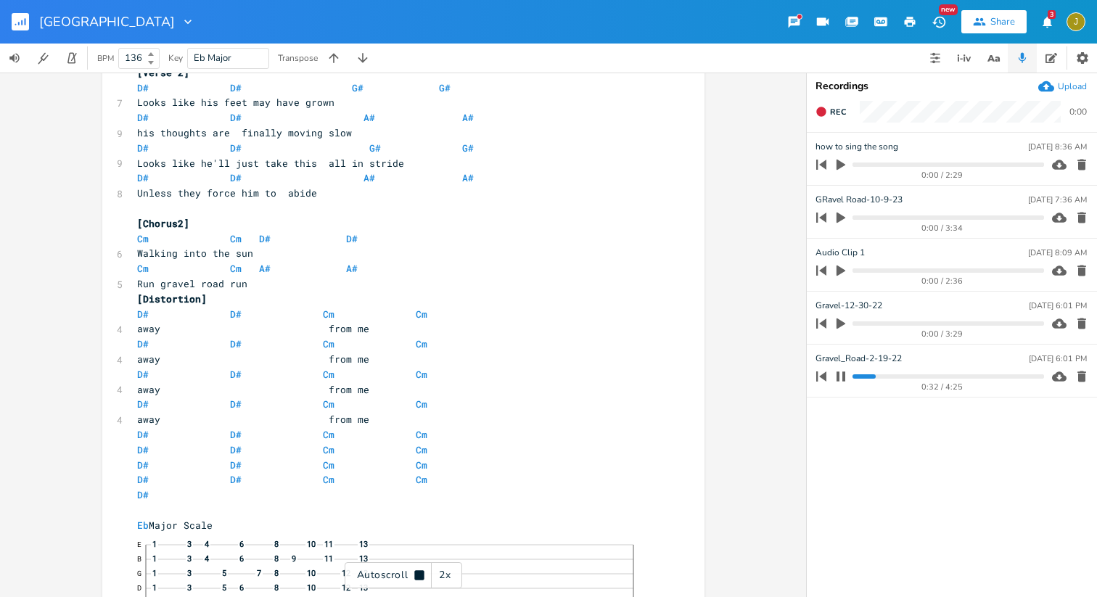
click at [867, 373] on div "0:32 / 4:25" at bounding box center [927, 376] width 233 height 23
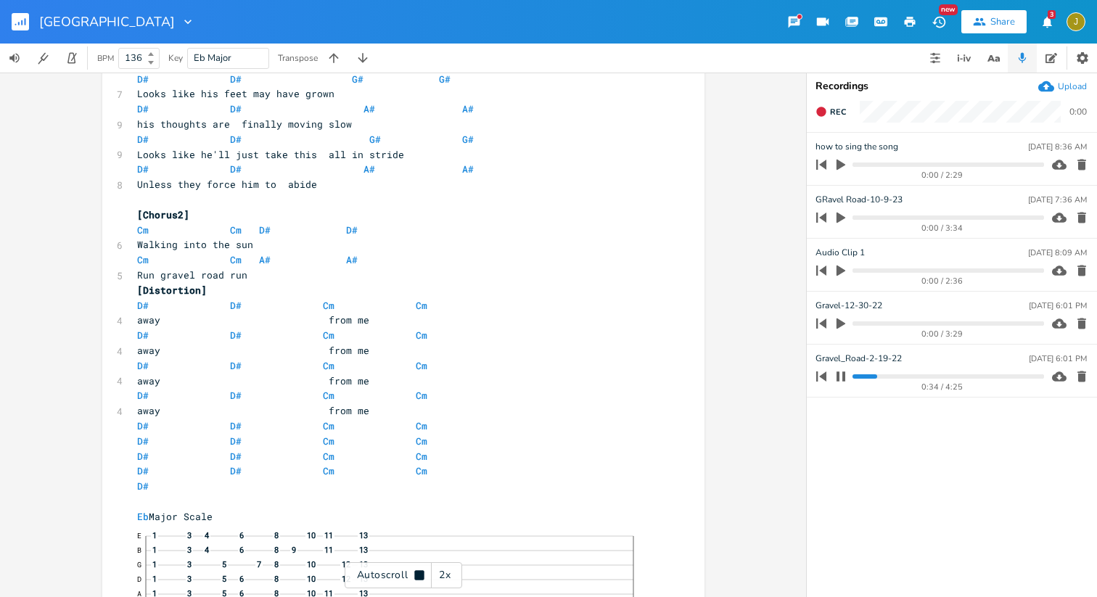
click at [840, 376] on icon "button" at bounding box center [841, 377] width 12 height 12
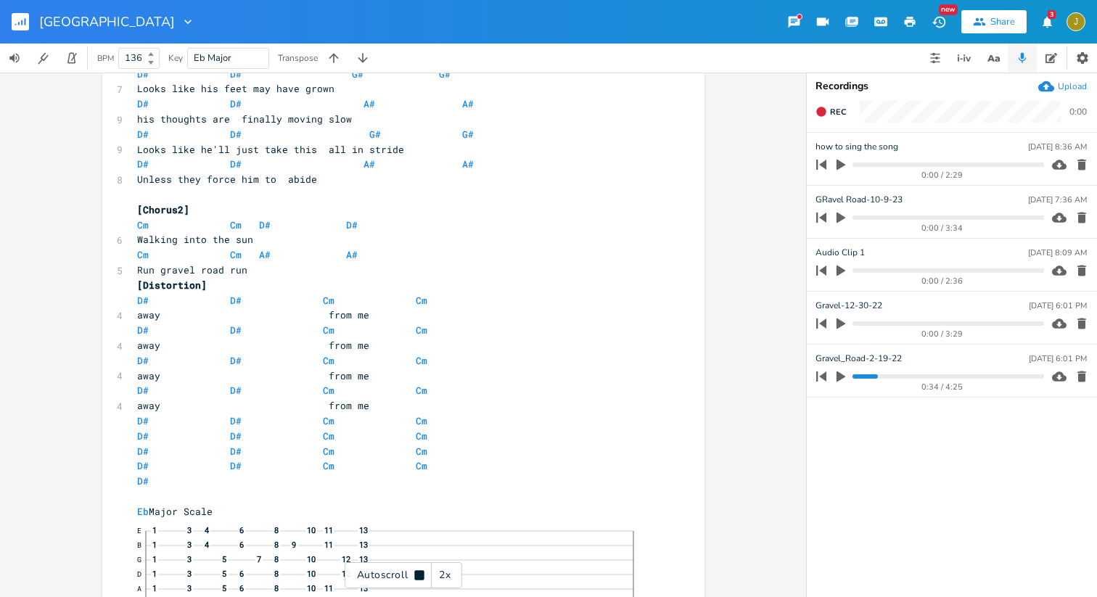
click at [840, 326] on icon "button" at bounding box center [841, 324] width 9 height 11
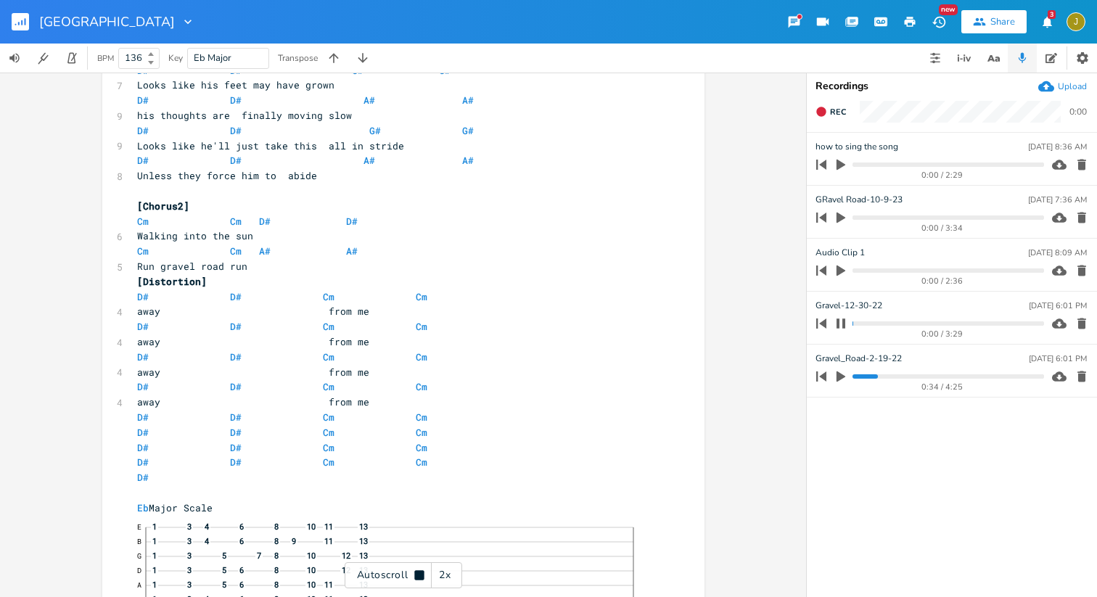
click at [859, 327] on div "0:00 / 3:29" at bounding box center [927, 323] width 233 height 23
click at [858, 322] on progress at bounding box center [948, 324] width 191 height 4
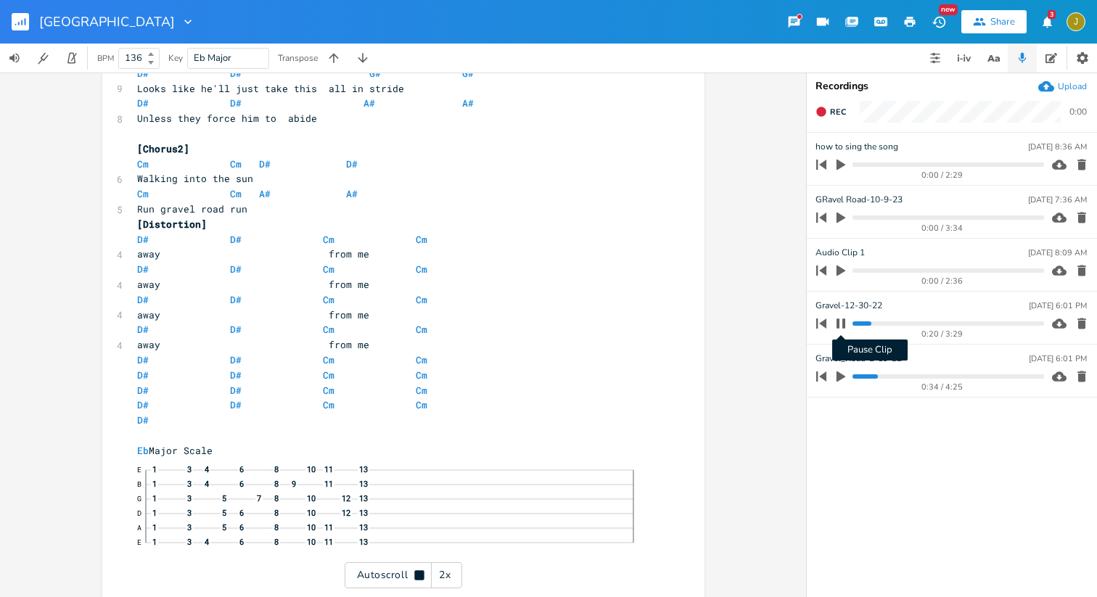
click at [848, 324] on button "Pause Clip" at bounding box center [841, 323] width 19 height 23
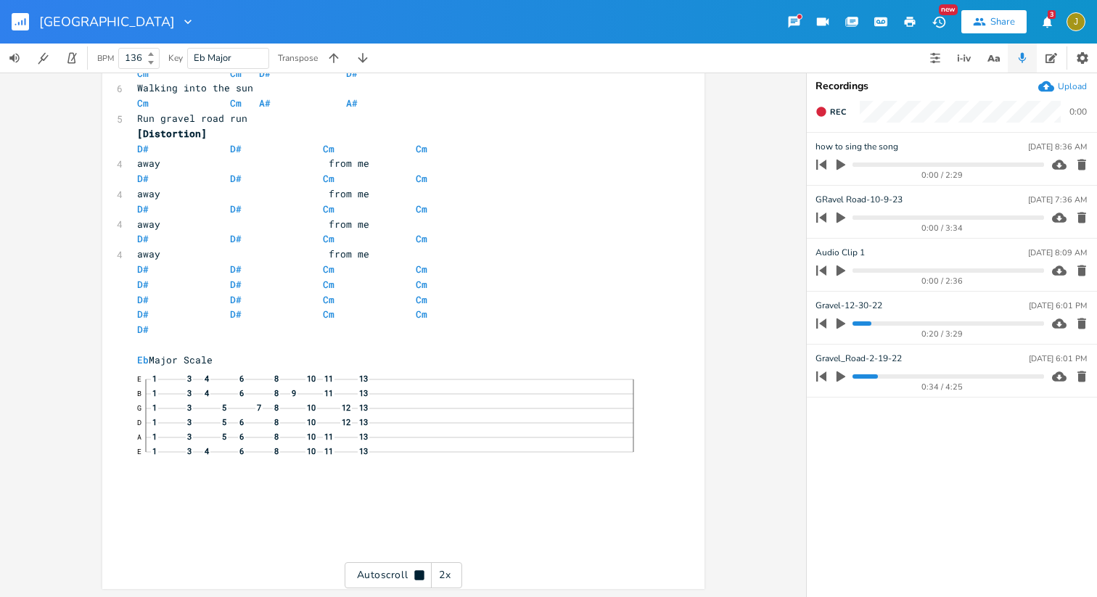
scroll to position [812, 0]
